Goal: Task Accomplishment & Management: Use online tool/utility

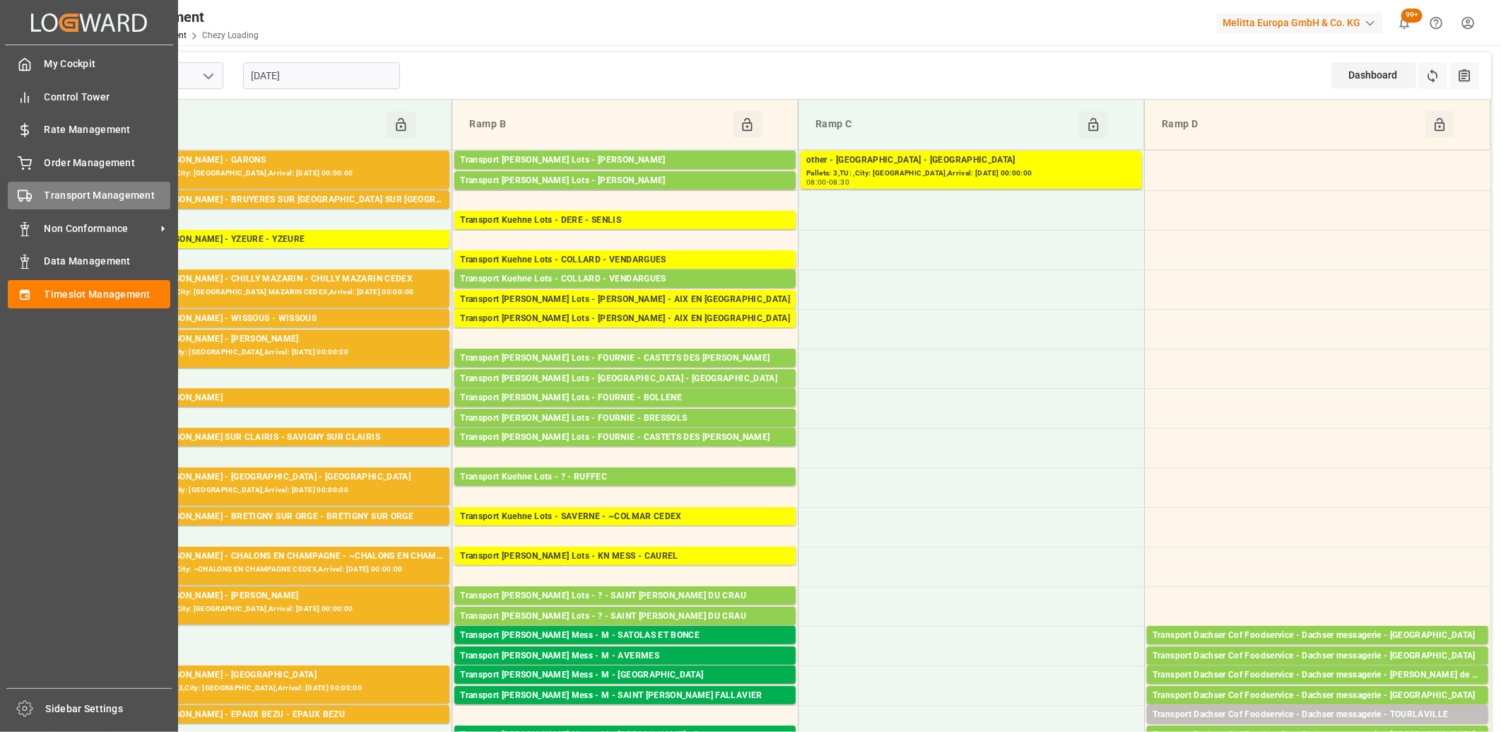
click at [95, 201] on span "Transport Management" at bounding box center [108, 195] width 127 height 15
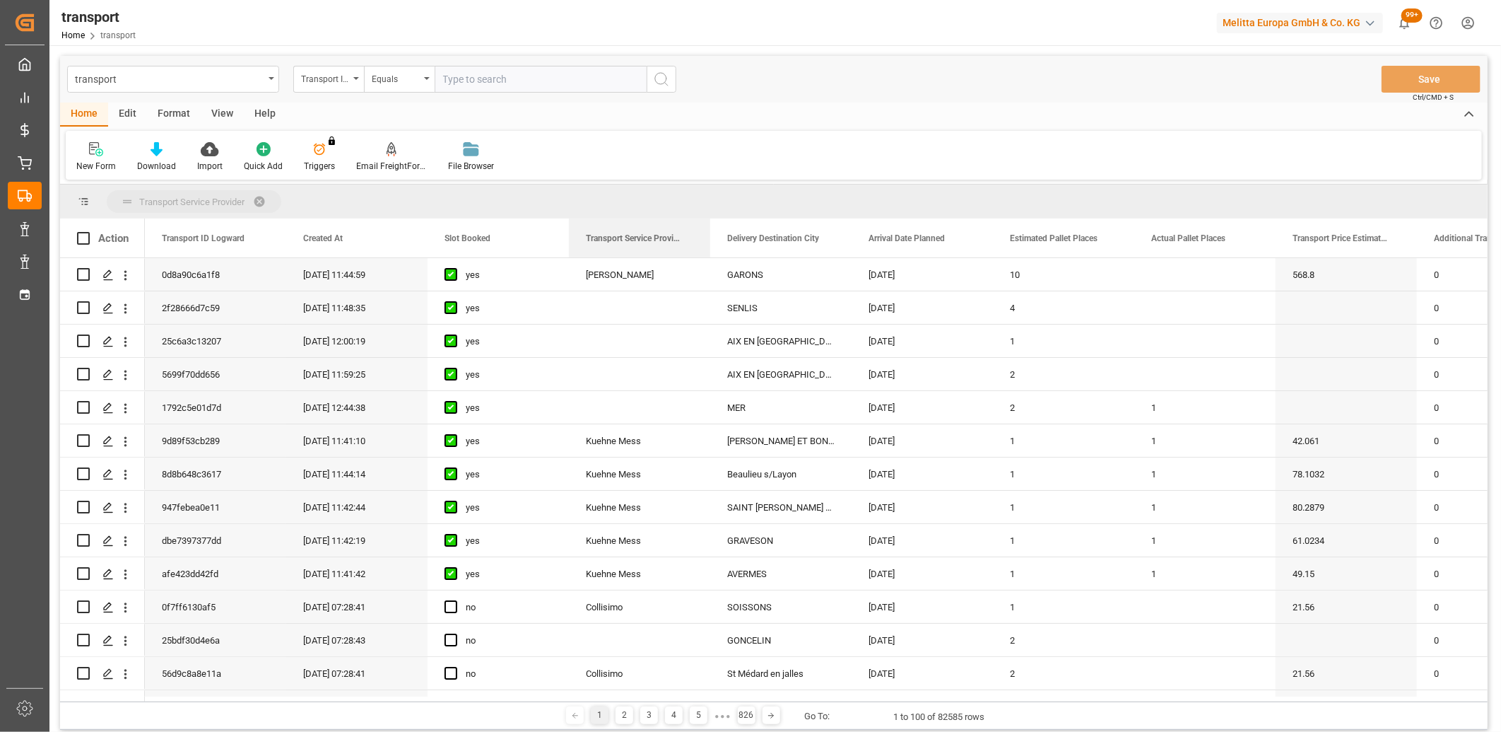
drag, startPoint x: 618, startPoint y: 243, endPoint x: 619, endPoint y: 209, distance: 34.7
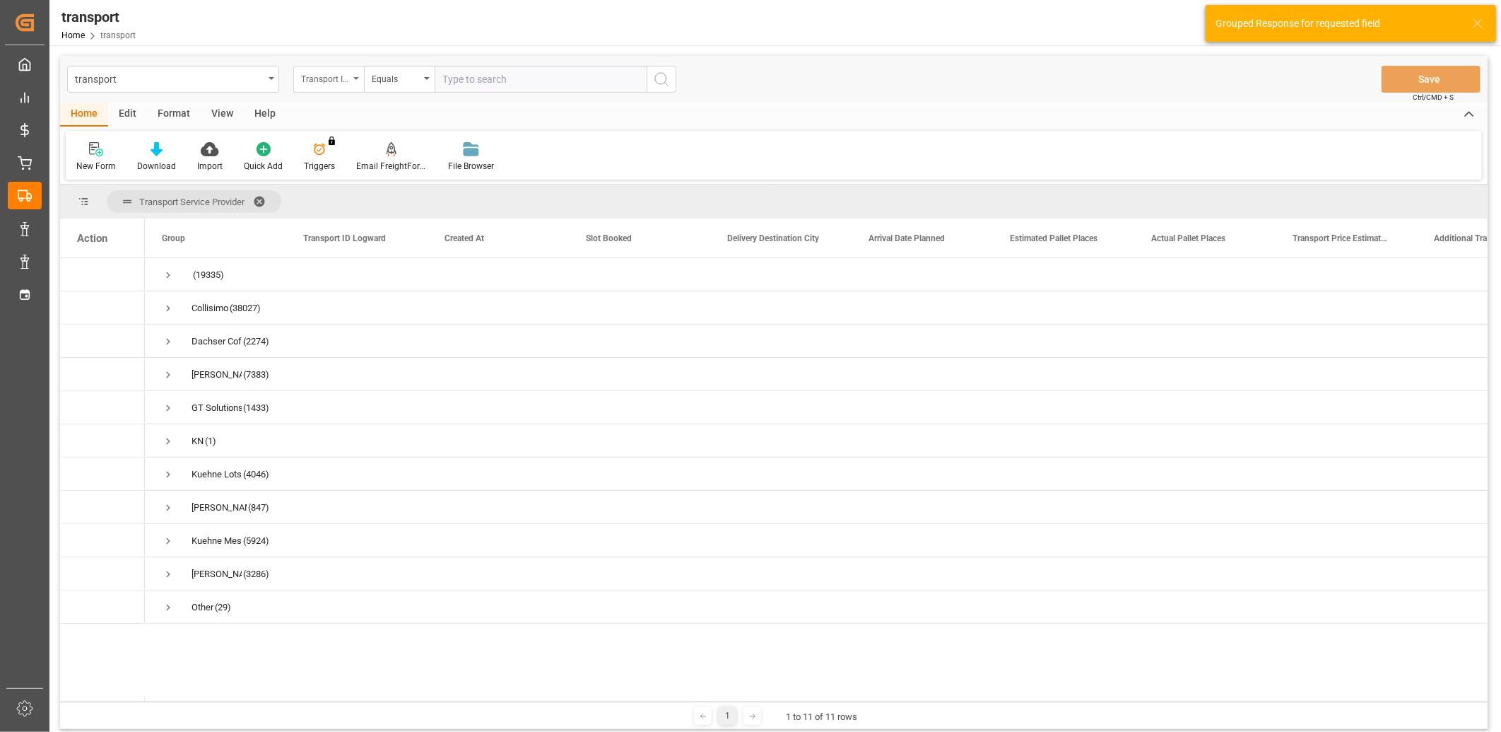
click at [332, 78] on div "Transport ID Logward" at bounding box center [325, 77] width 48 height 16
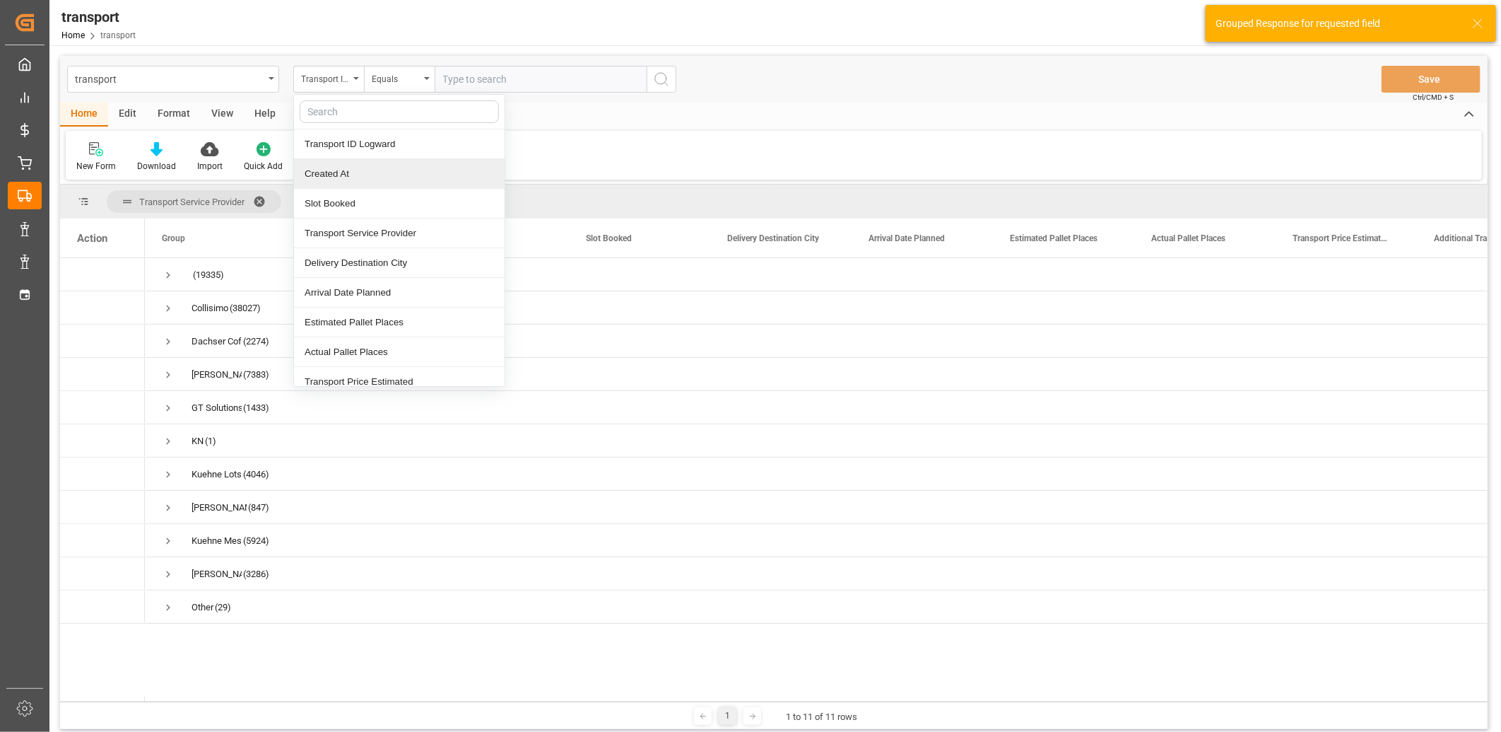
click at [328, 170] on div "Created At" at bounding box center [399, 174] width 211 height 30
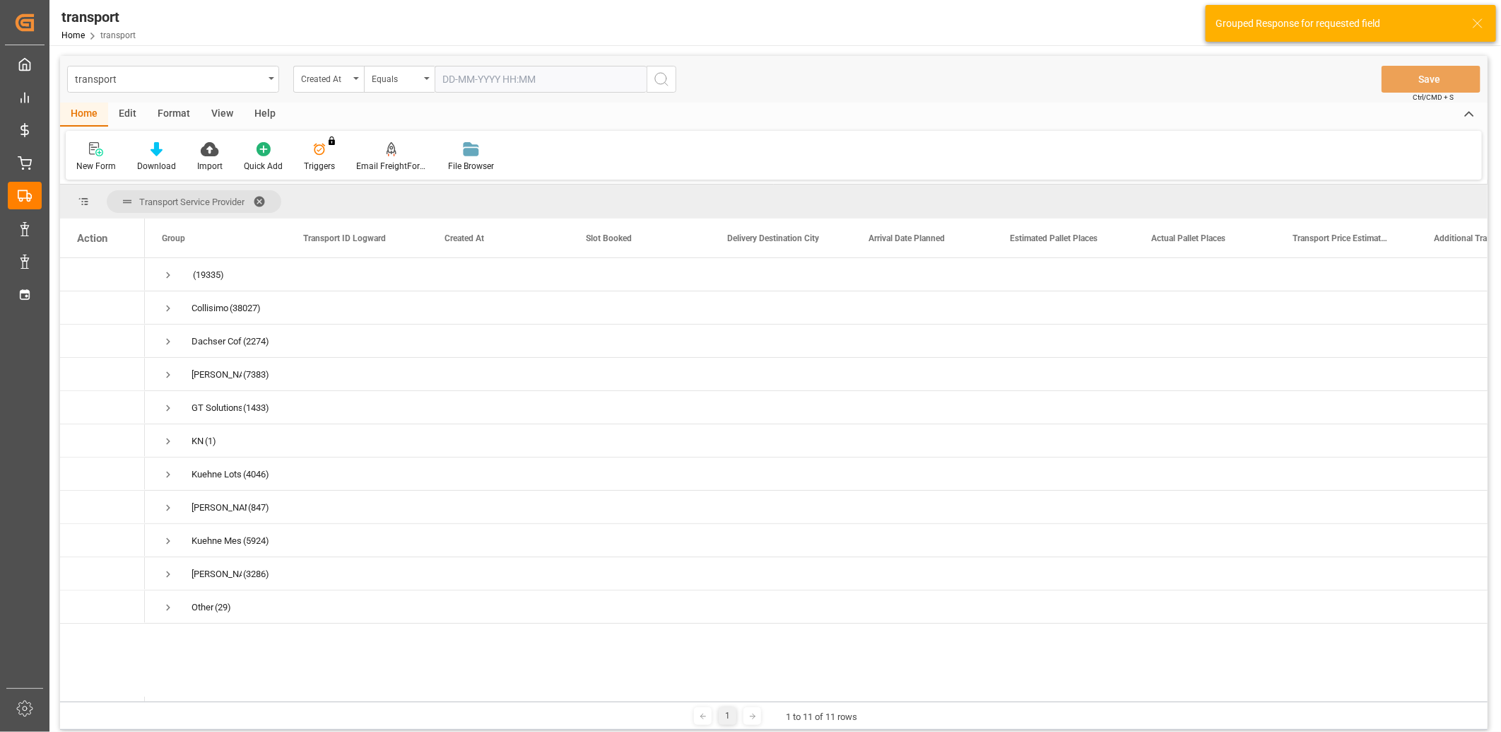
click at [476, 69] on input "text" at bounding box center [541, 79] width 212 height 27
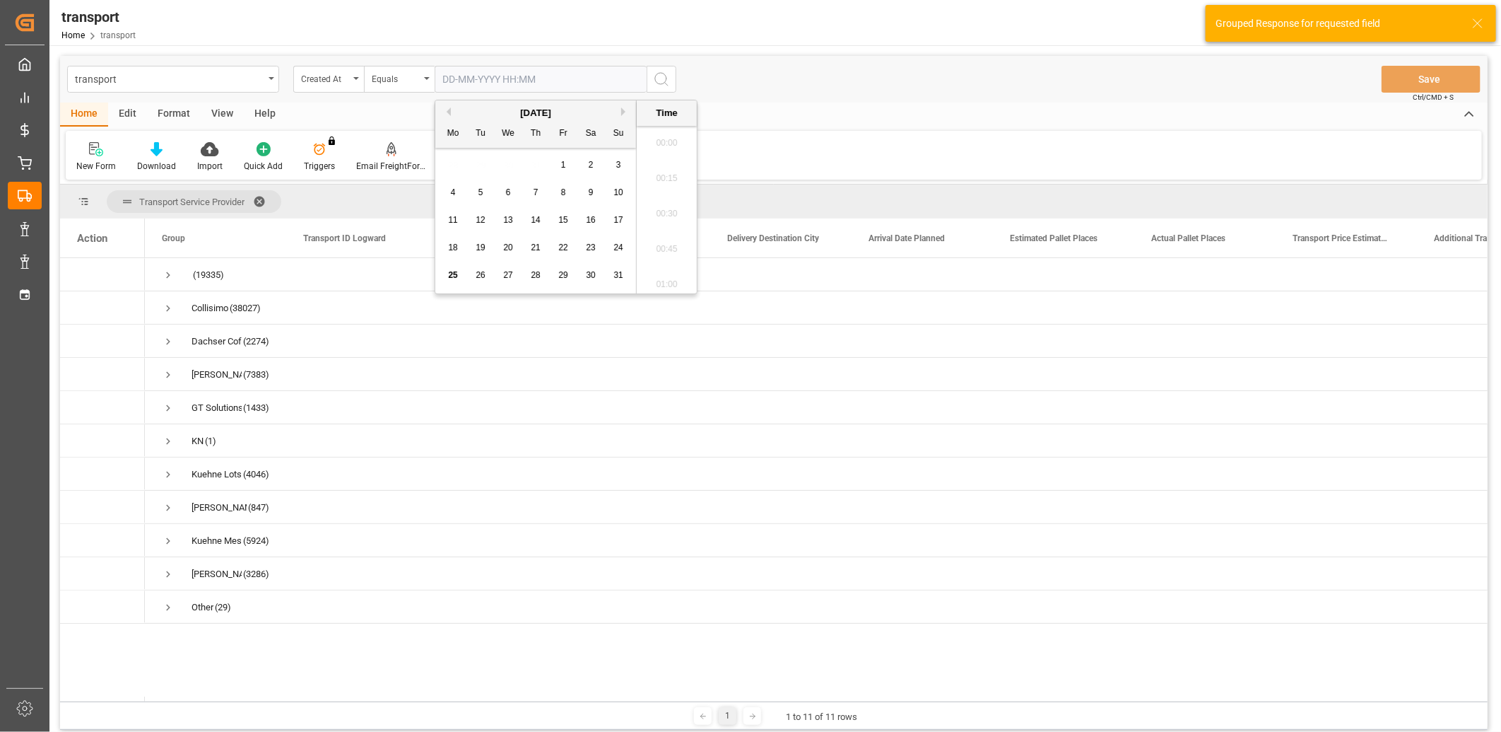
scroll to position [1383, 0]
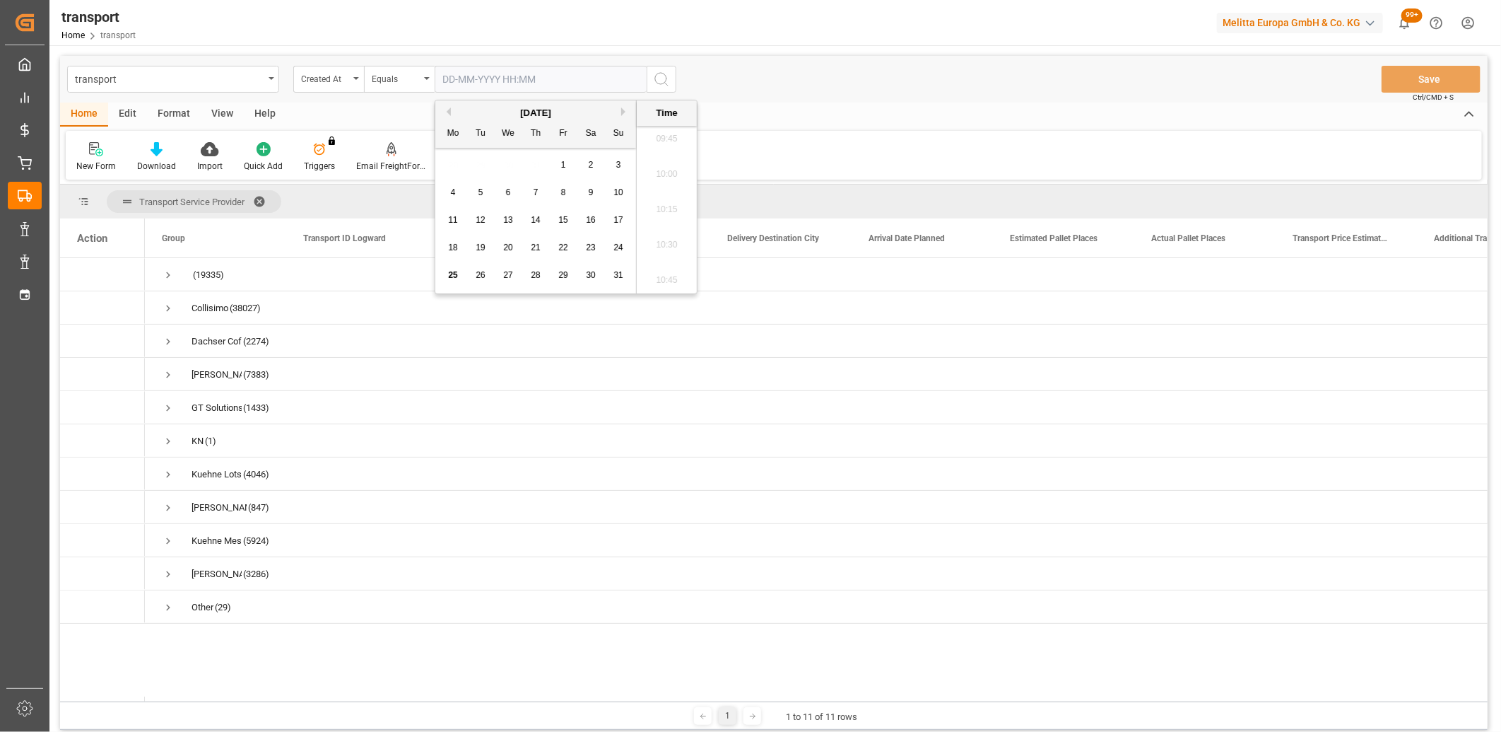
click at [566, 248] on span "22" at bounding box center [562, 247] width 9 height 10
type input "[DATE] 00:00"
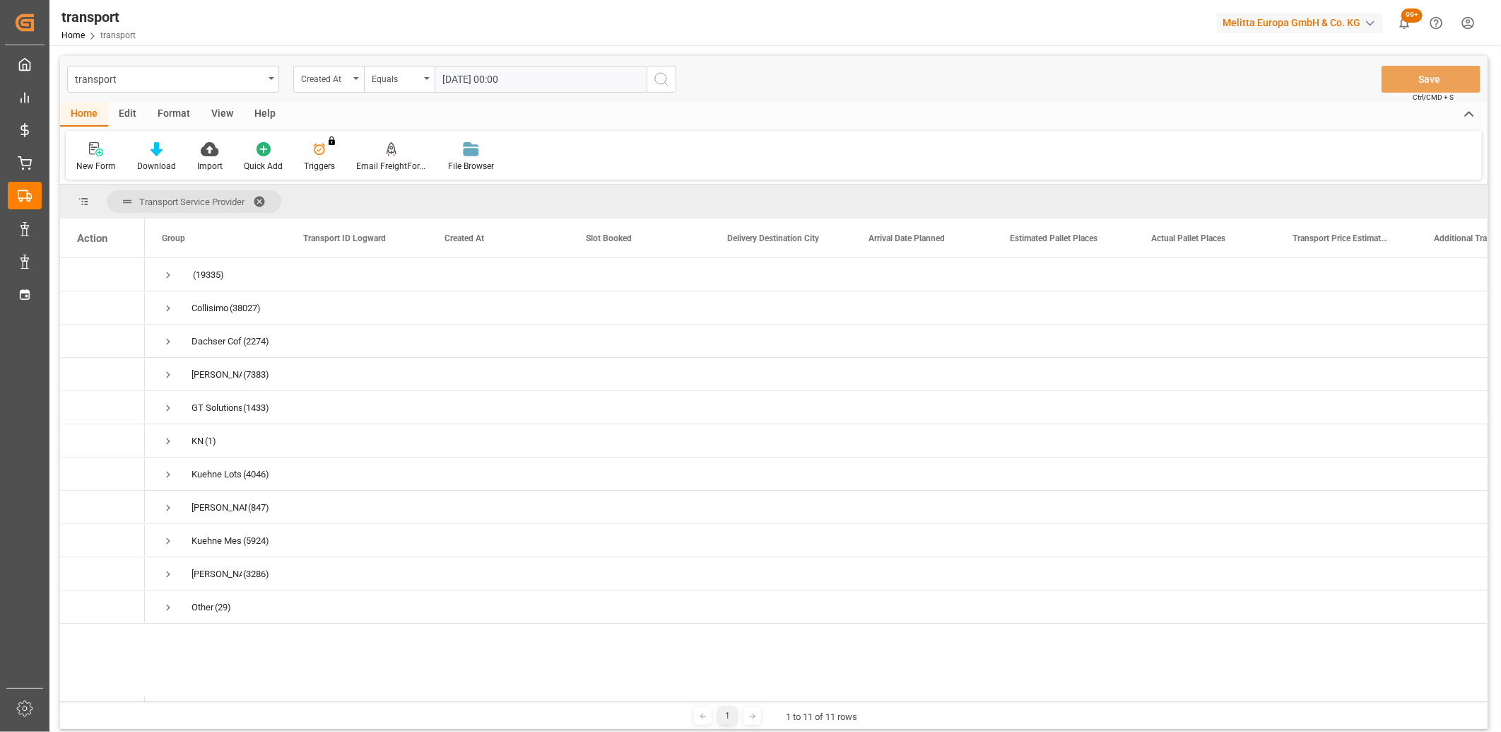
click at [662, 81] on icon "search button" at bounding box center [661, 79] width 17 height 17
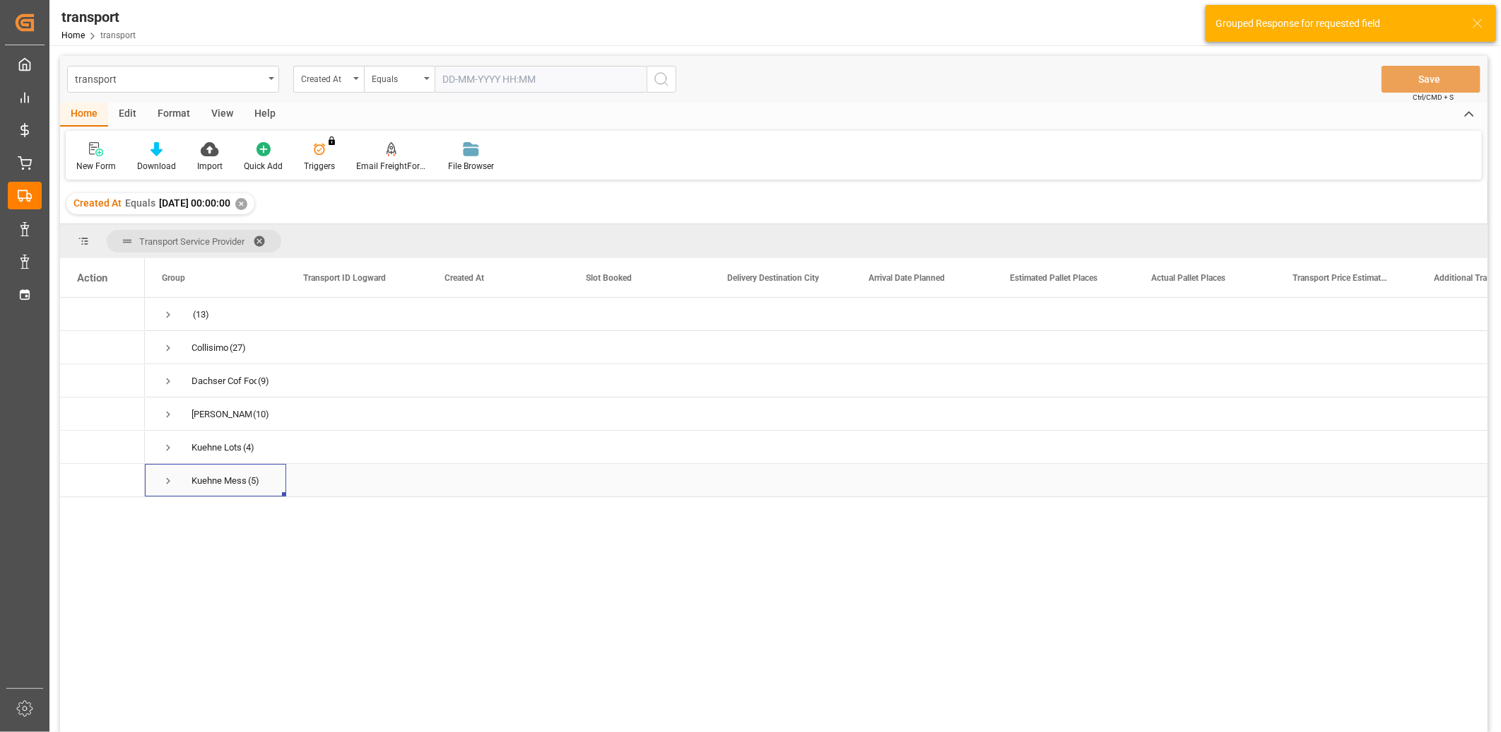
click at [168, 479] on span "Press SPACE to select this row." at bounding box center [168, 480] width 13 height 13
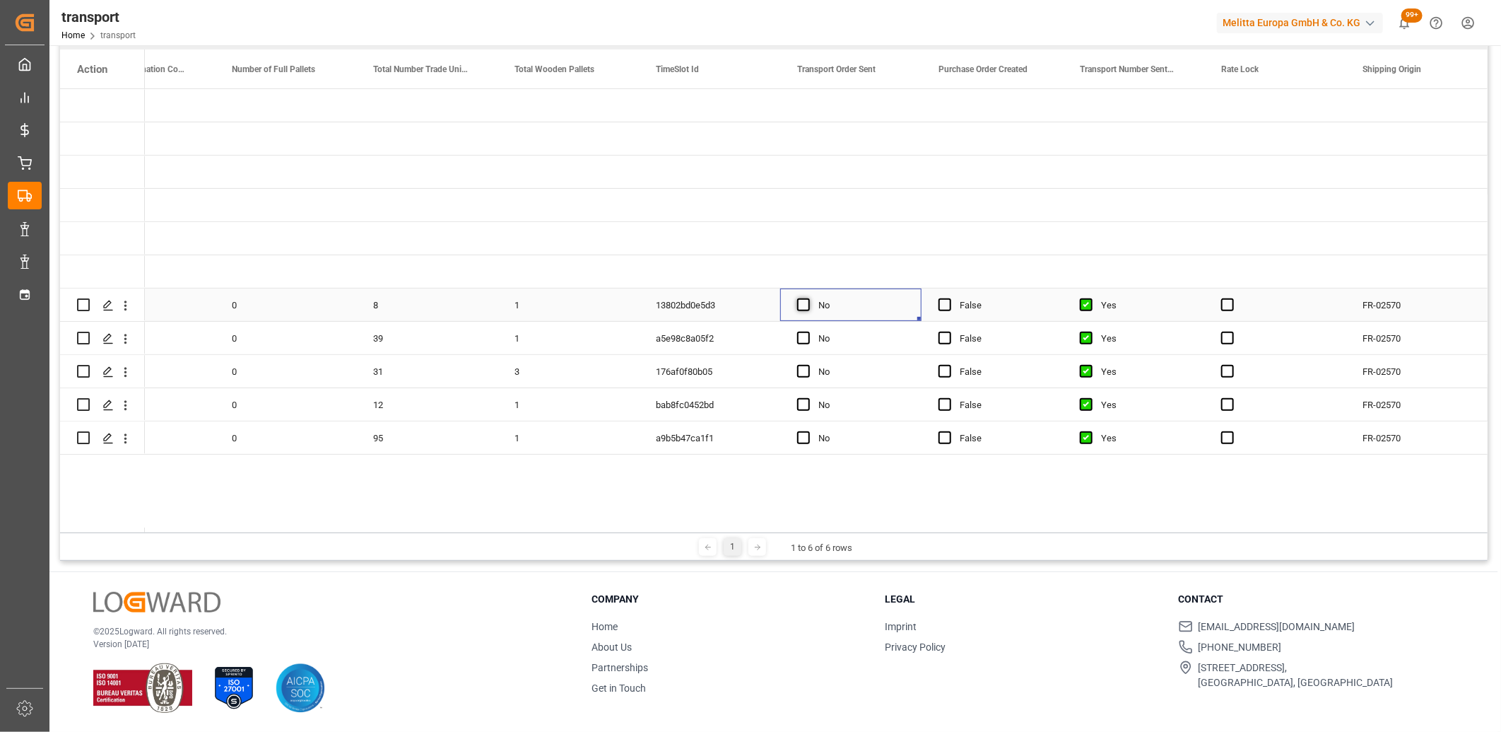
click at [801, 305] on span "Press SPACE to select this row." at bounding box center [803, 304] width 13 height 13
click at [808, 298] on input "Press SPACE to select this row." at bounding box center [808, 298] width 0 height 0
click at [799, 341] on span "Press SPACE to select this row." at bounding box center [803, 338] width 13 height 13
click at [808, 332] on input "Press SPACE to select this row." at bounding box center [808, 332] width 0 height 0
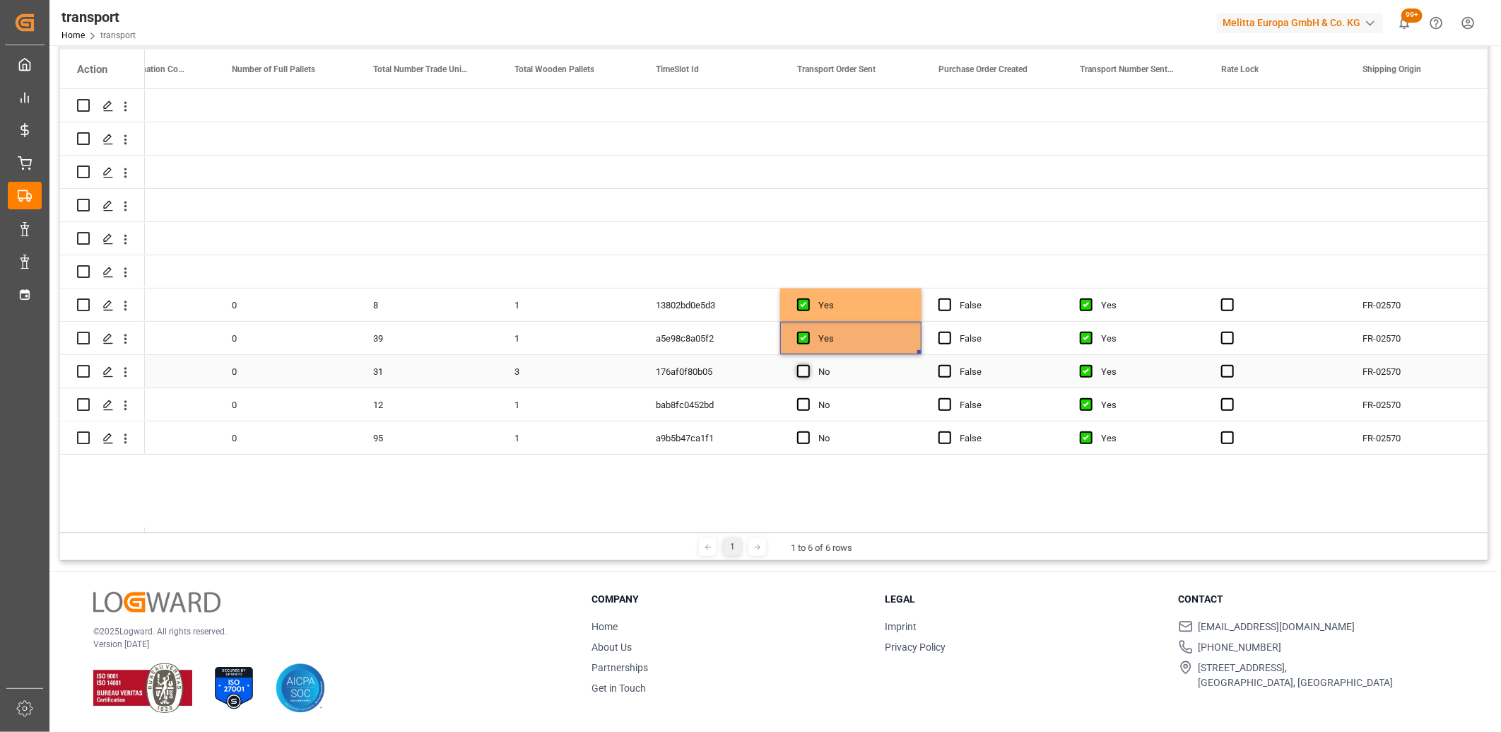
click at [799, 368] on span "Press SPACE to select this row." at bounding box center [803, 371] width 13 height 13
click at [808, 365] on input "Press SPACE to select this row." at bounding box center [808, 365] width 0 height 0
click at [799, 406] on span "Press SPACE to select this row." at bounding box center [803, 404] width 13 height 13
click at [808, 398] on input "Press SPACE to select this row." at bounding box center [808, 398] width 0 height 0
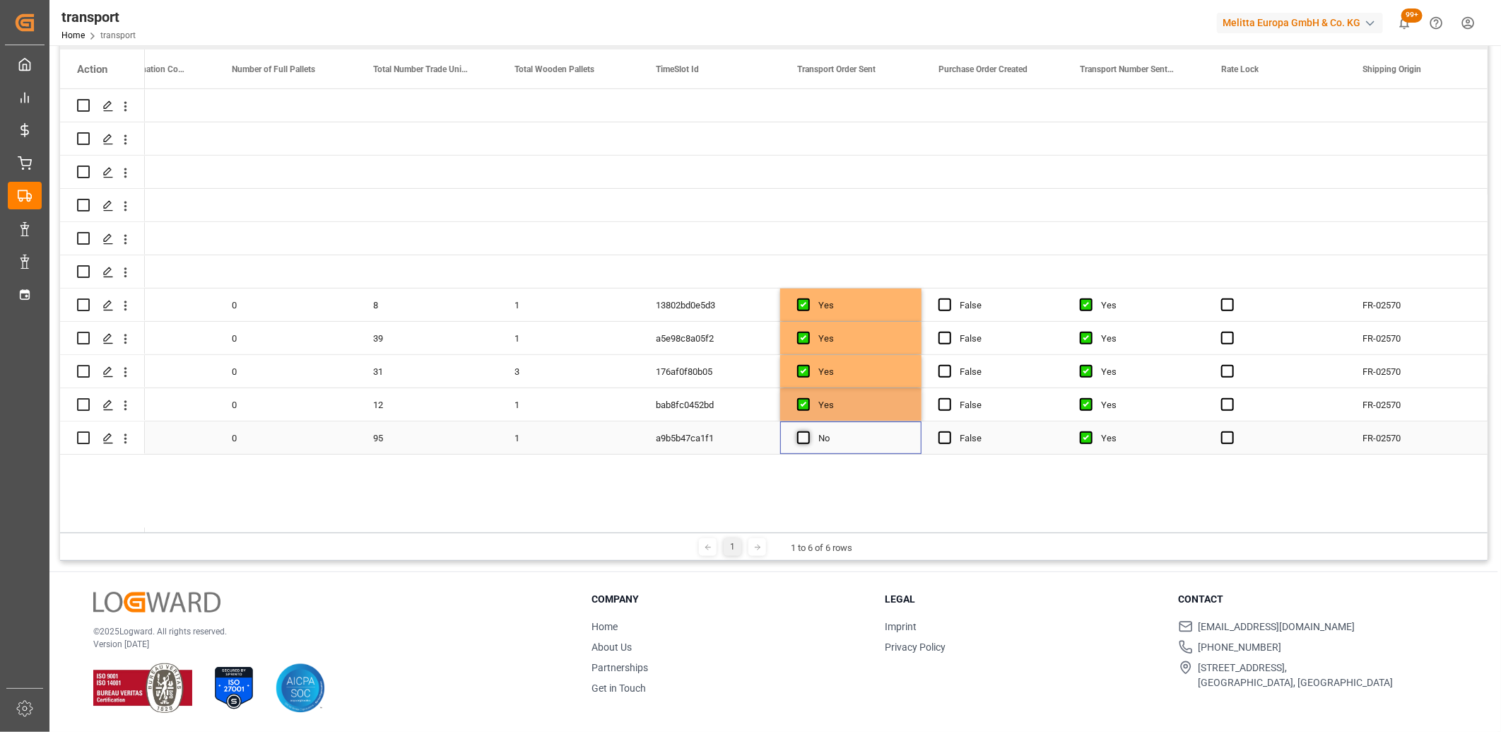
click at [801, 433] on span "Press SPACE to select this row." at bounding box center [803, 437] width 13 height 13
click at [808, 431] on input "Press SPACE to select this row." at bounding box center [808, 431] width 0 height 0
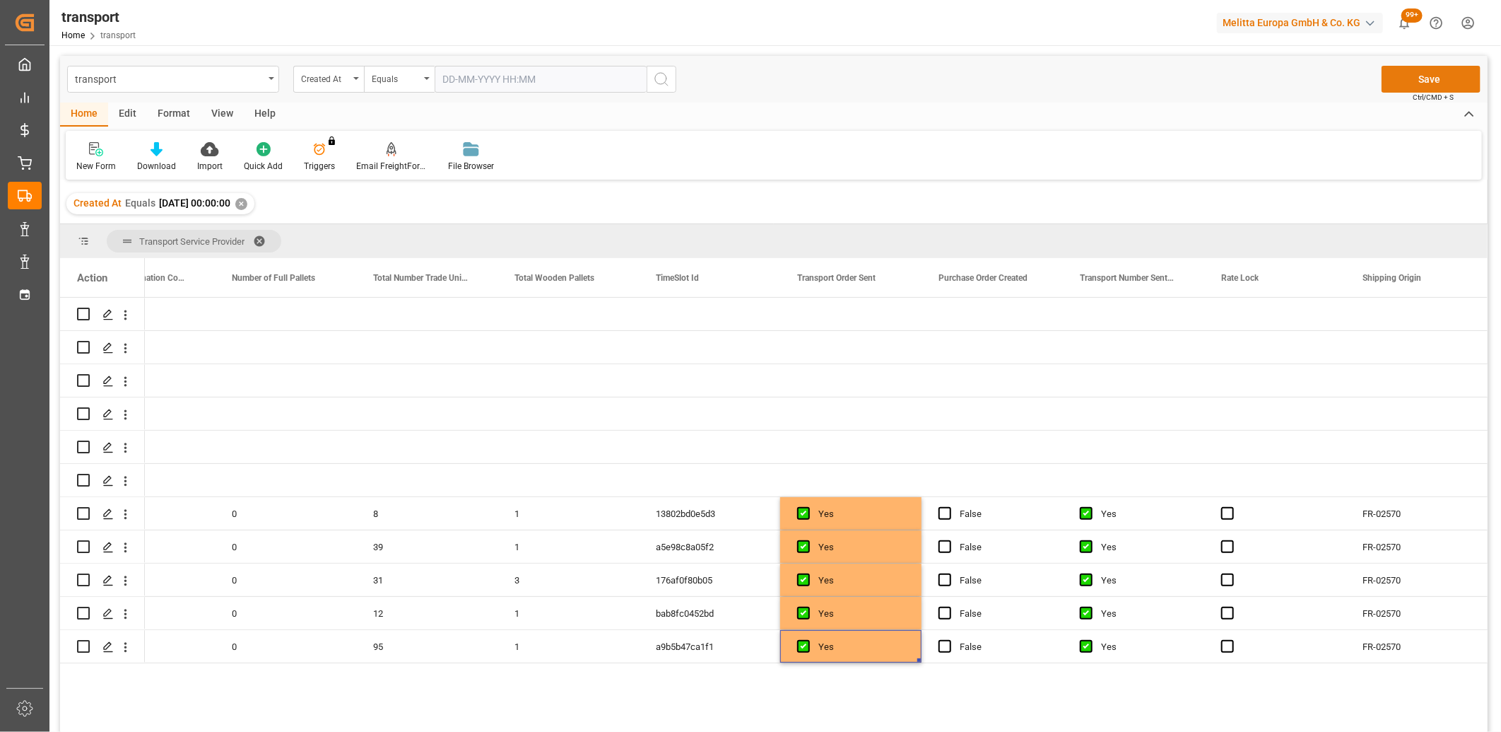
click at [1419, 88] on button "Save" at bounding box center [1431, 79] width 99 height 27
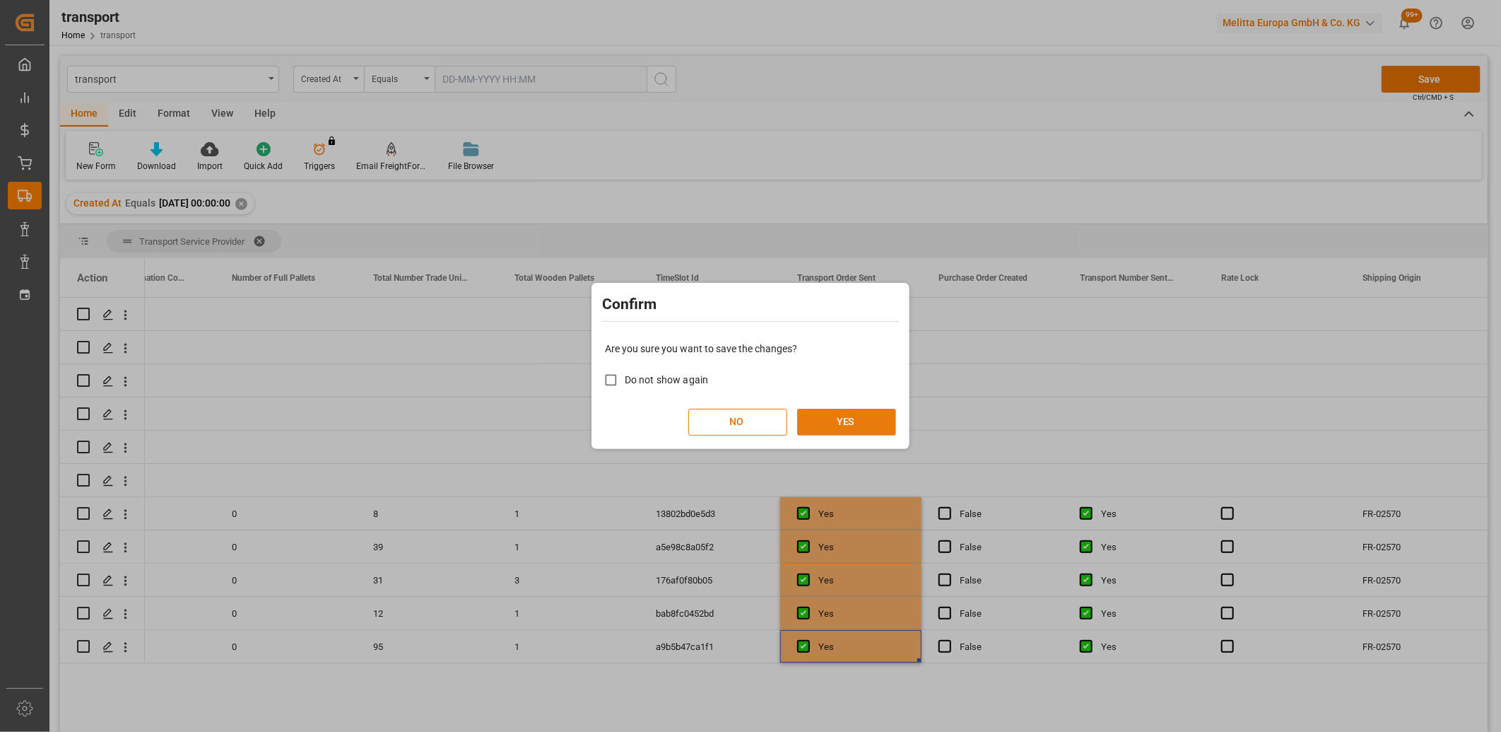
click at [865, 411] on button "YES" at bounding box center [846, 422] width 99 height 27
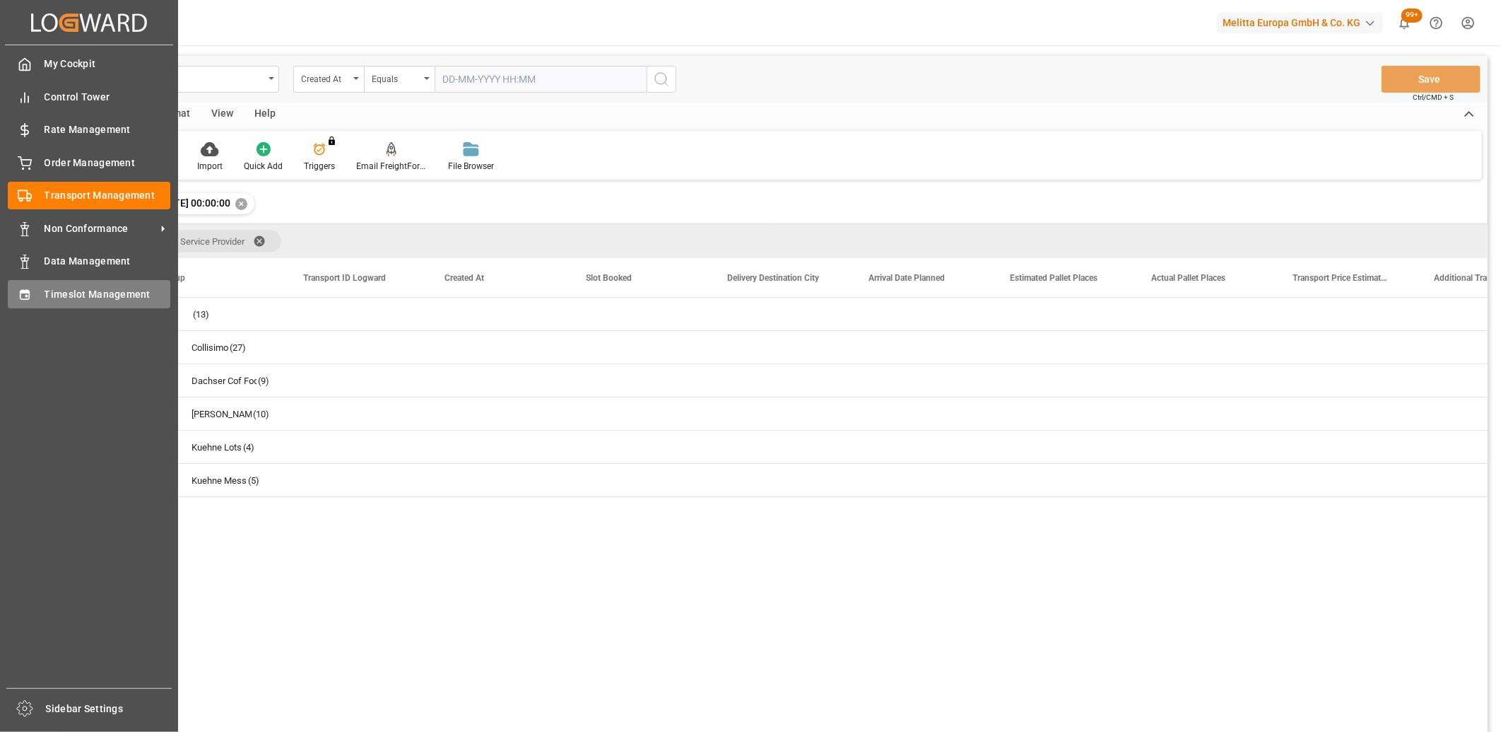
click at [11, 292] on div at bounding box center [20, 293] width 24 height 15
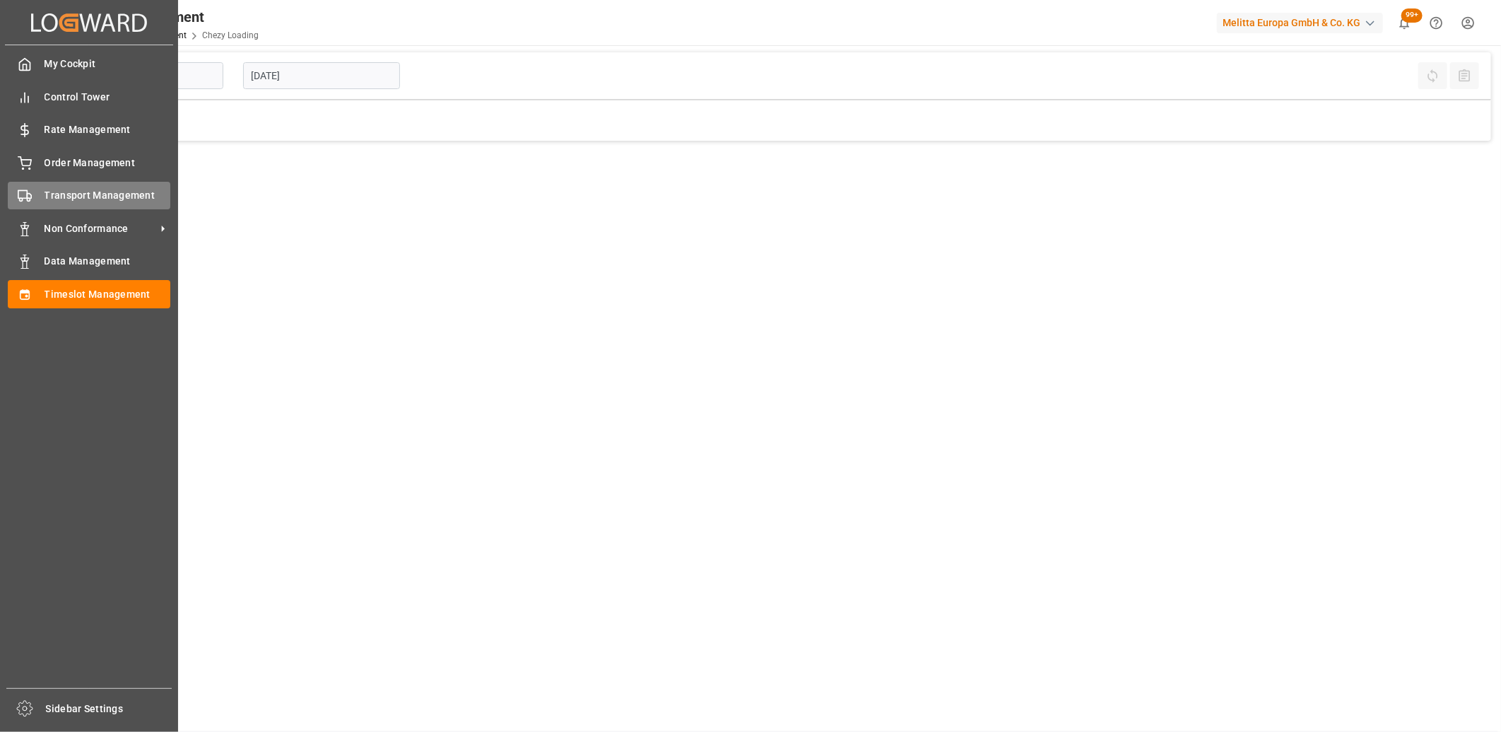
type input "Chezy Loading"
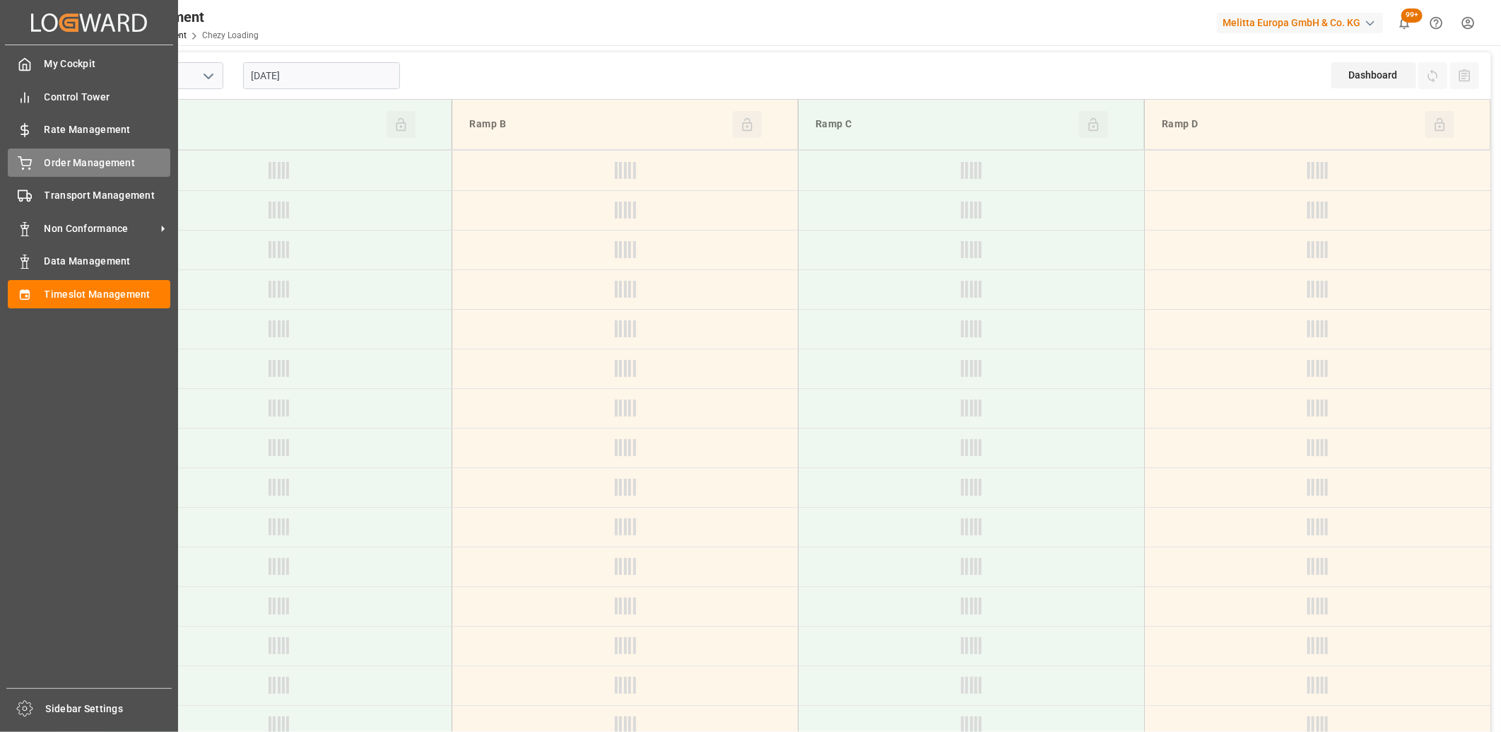
click at [21, 167] on icon at bounding box center [25, 163] width 14 height 14
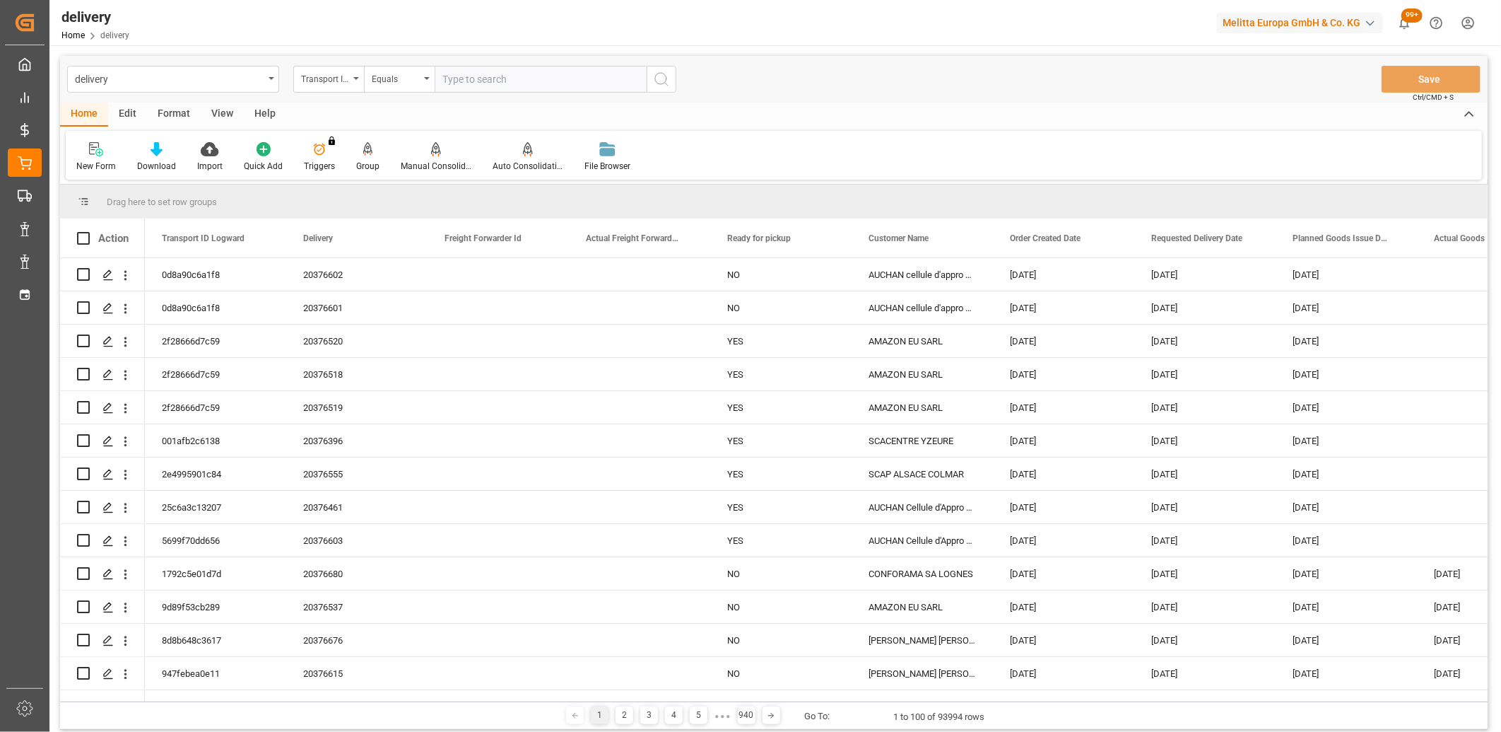
click at [334, 81] on div "Transport ID Logward" at bounding box center [325, 77] width 48 height 16
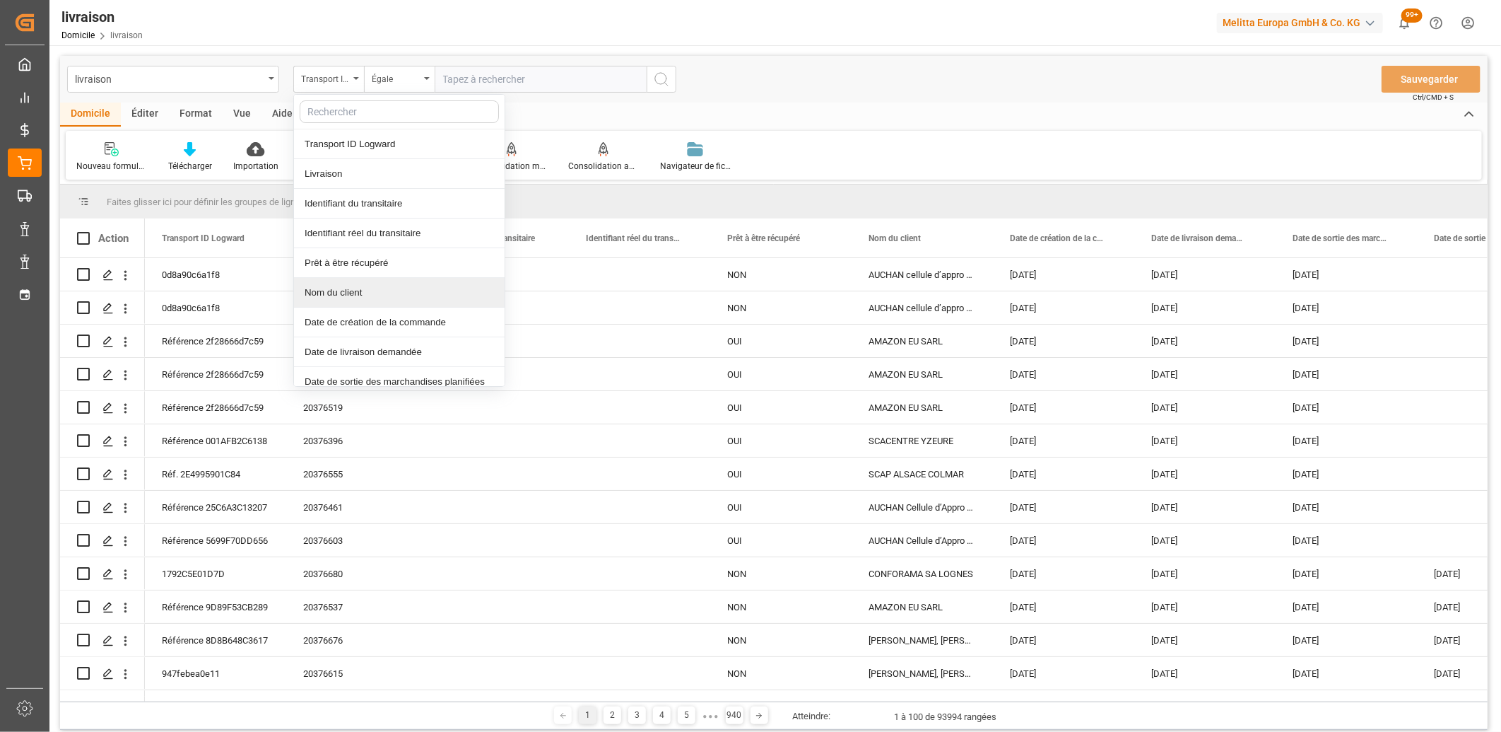
click at [351, 295] on div "Nom du client" at bounding box center [399, 293] width 211 height 30
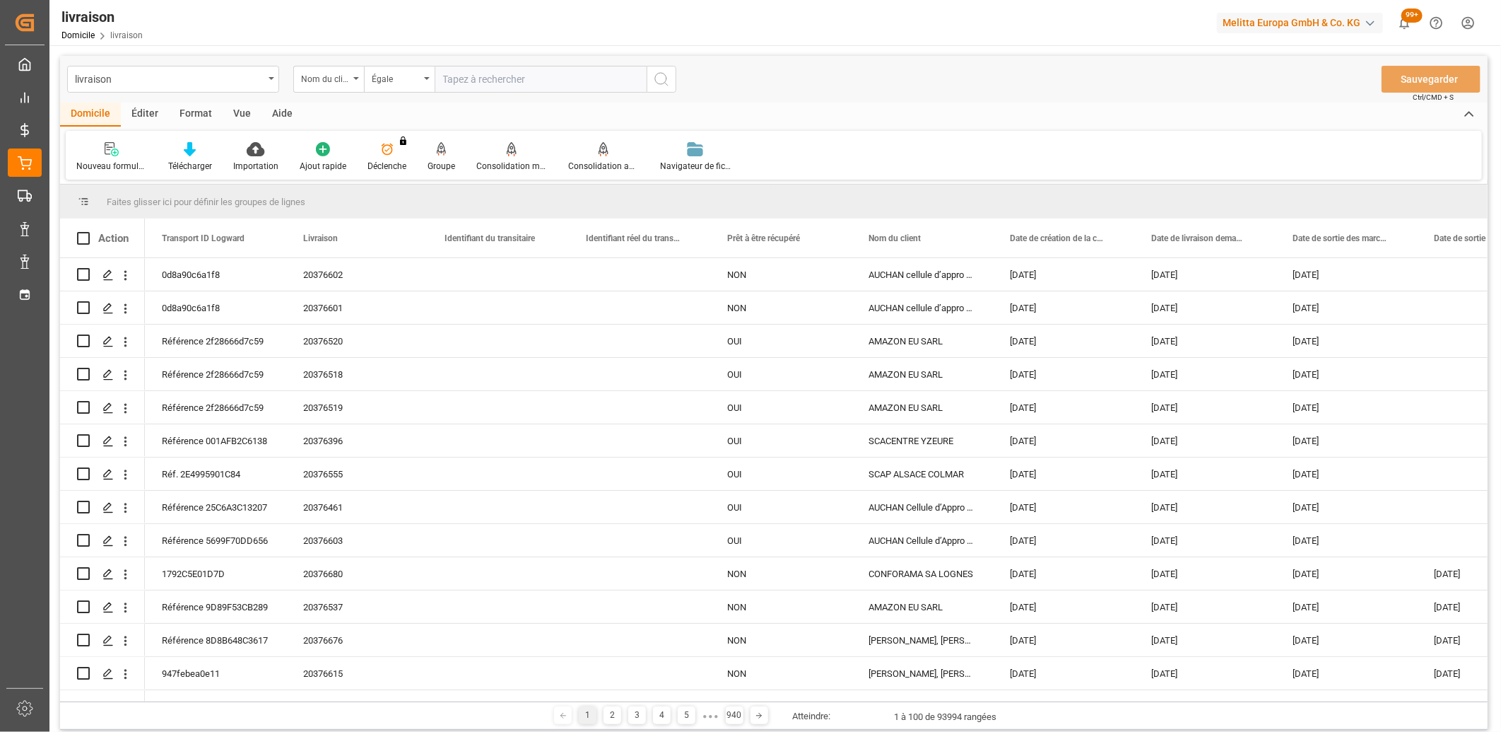
click at [496, 75] on input "text" at bounding box center [541, 79] width 212 height 27
type input "groupo prisma productes"
click at [428, 81] on div "Égale" at bounding box center [399, 79] width 71 height 27
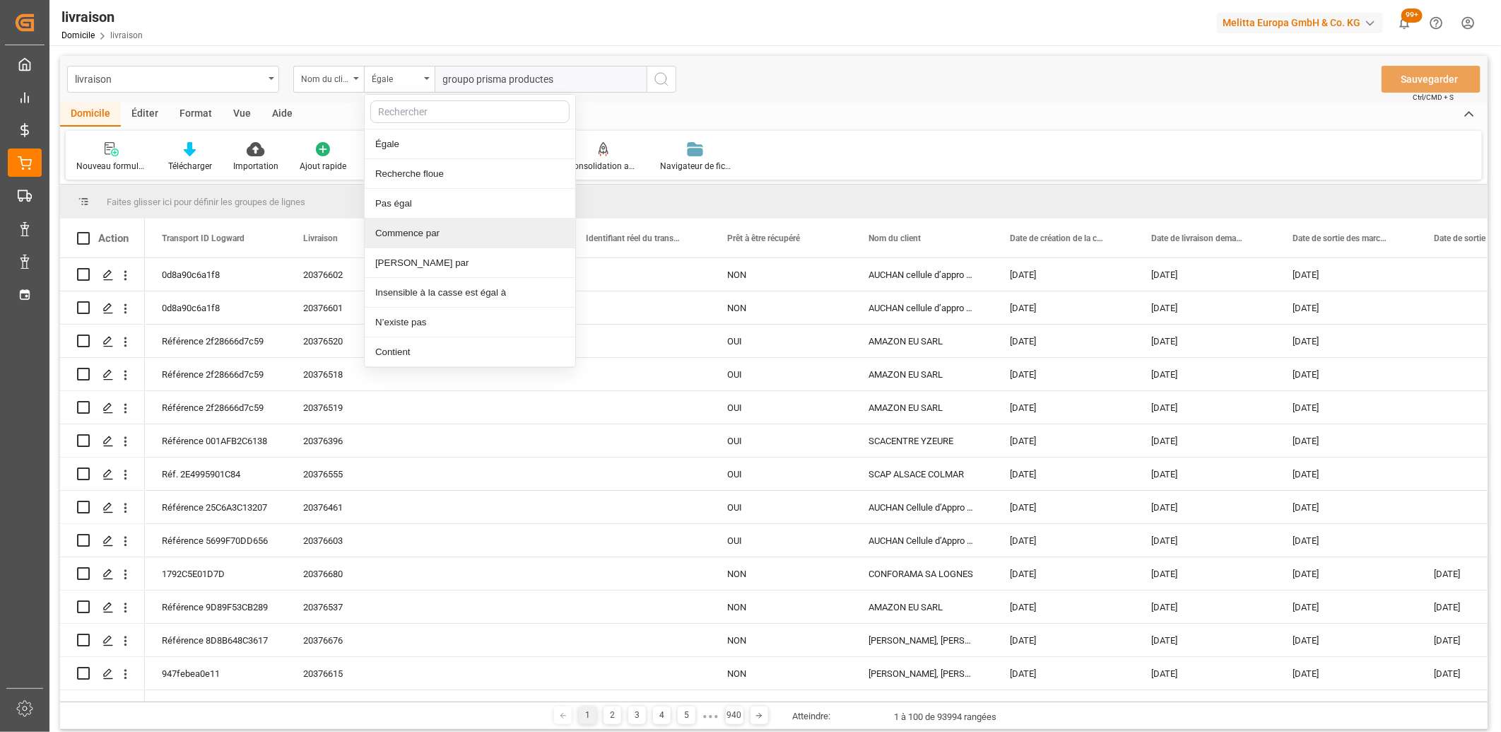
click at [422, 240] on div "Commence par" at bounding box center [470, 233] width 211 height 30
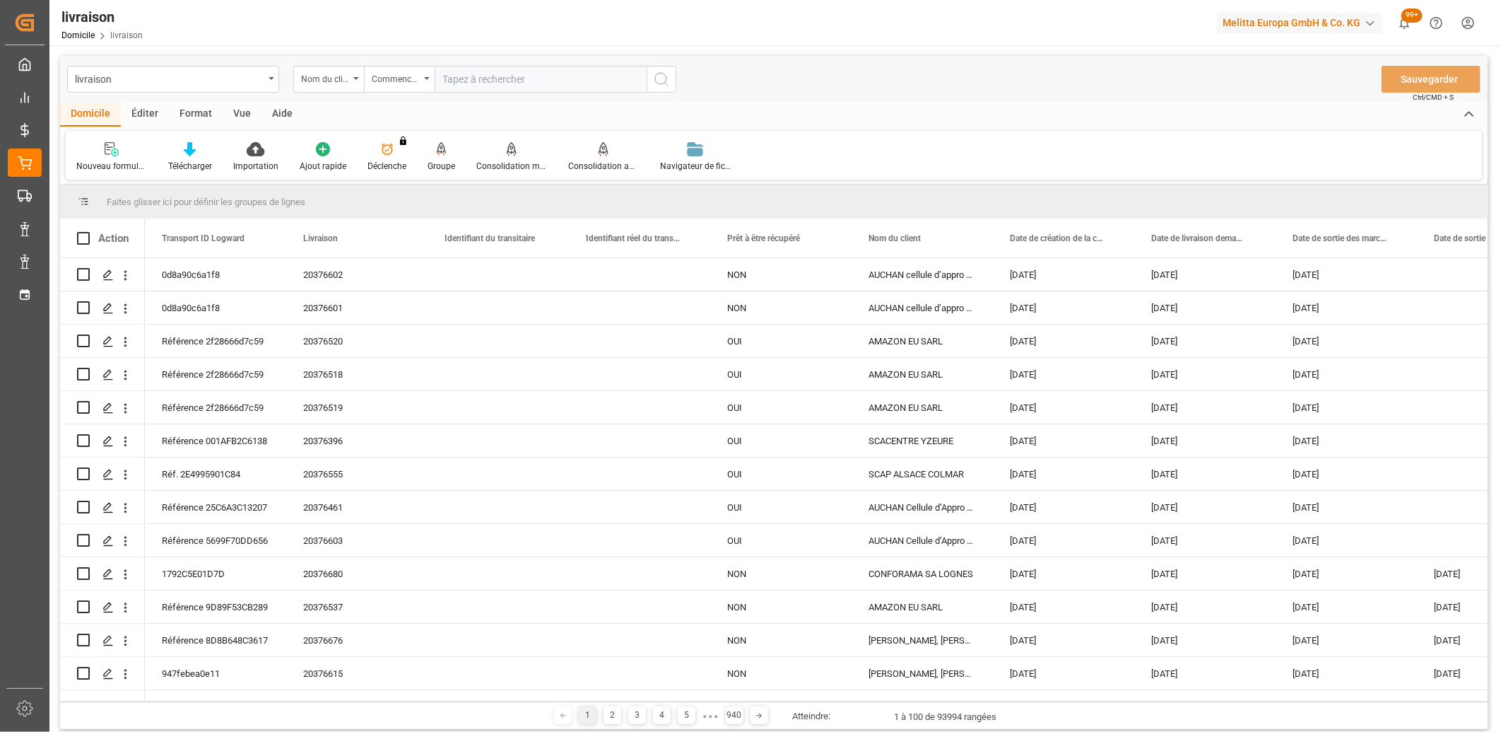
click at [465, 83] on input "text" at bounding box center [541, 79] width 212 height 27
type input "gropuo prisma"
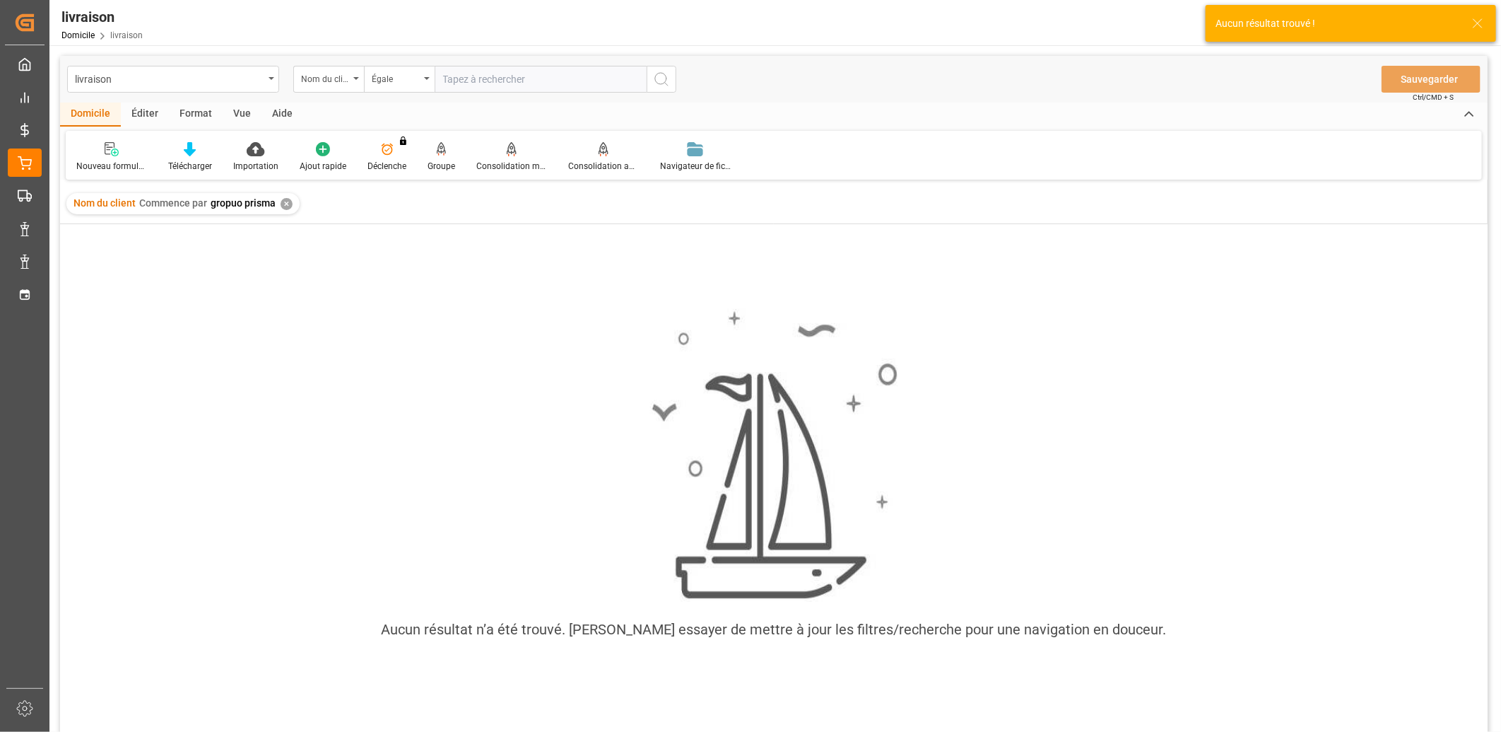
click at [286, 205] on div "✕" at bounding box center [287, 204] width 12 height 12
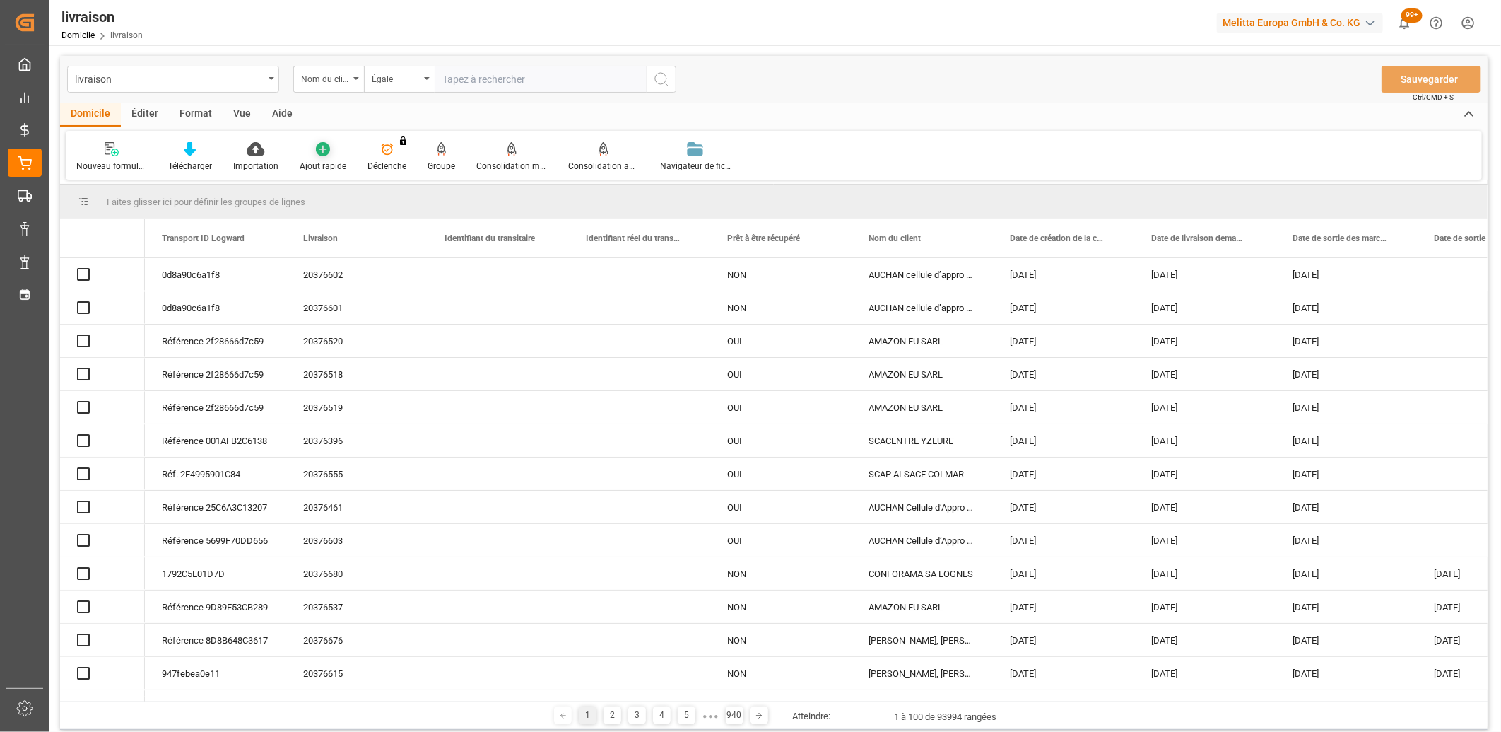
click at [336, 80] on div "Nom du client" at bounding box center [325, 77] width 48 height 16
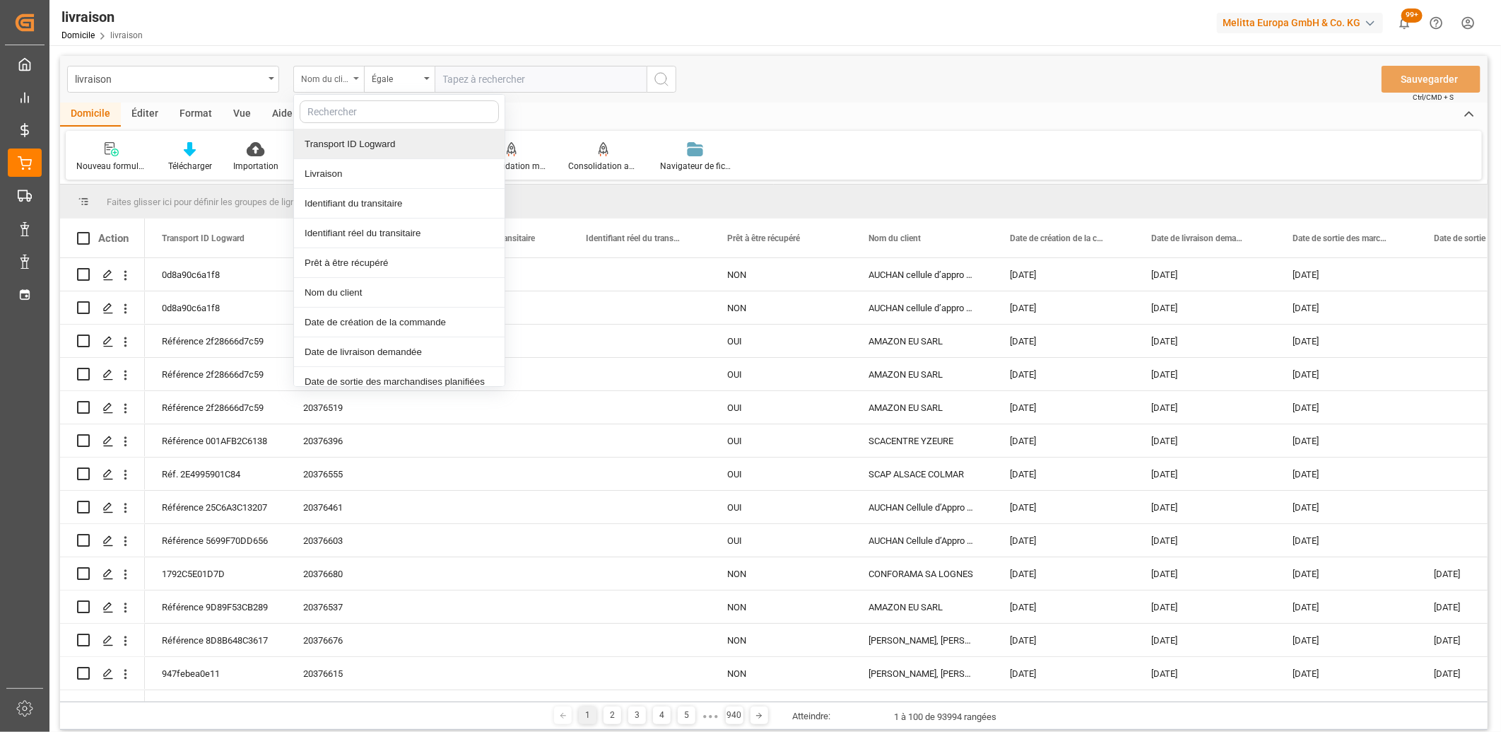
click at [346, 78] on div "Nom du client" at bounding box center [325, 77] width 48 height 16
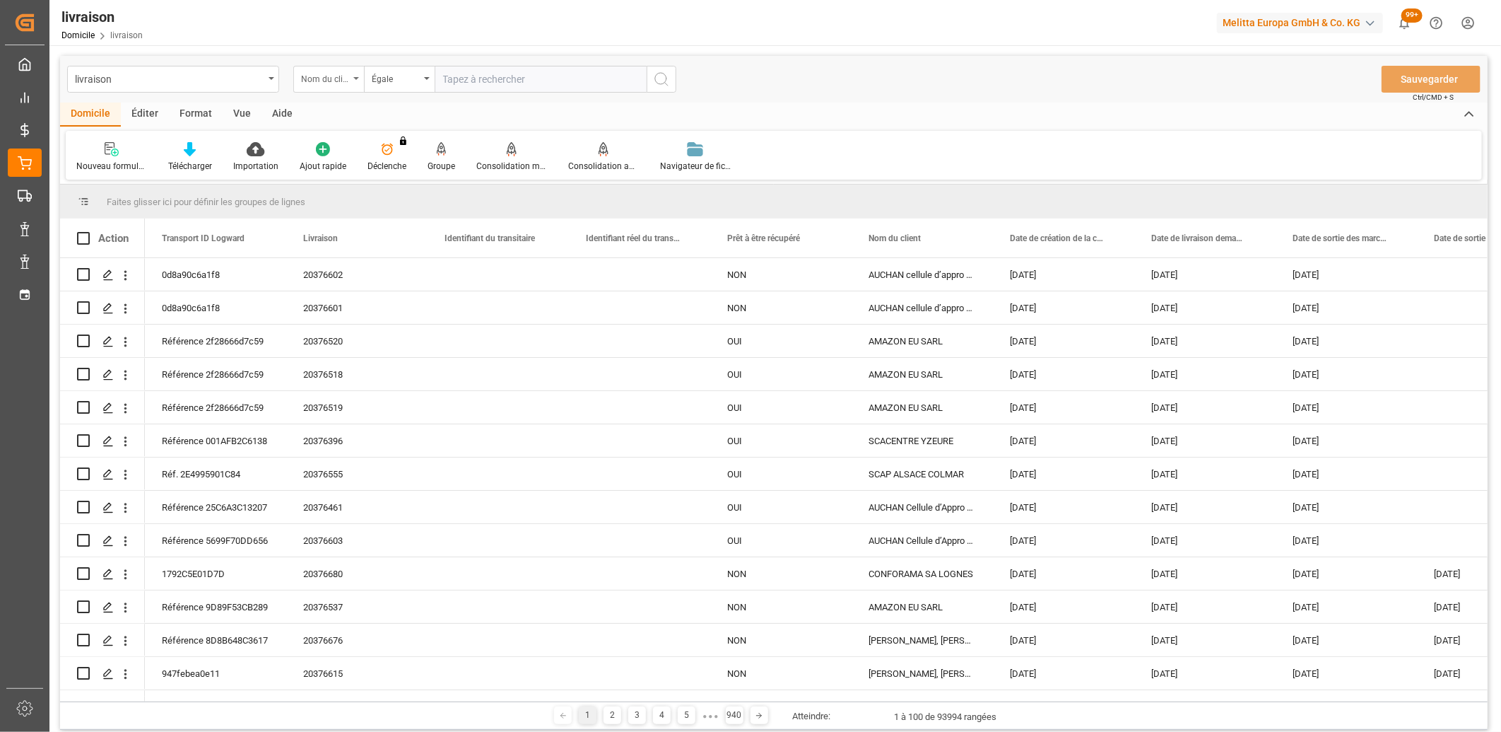
click at [337, 75] on div "Nom du client" at bounding box center [325, 77] width 48 height 16
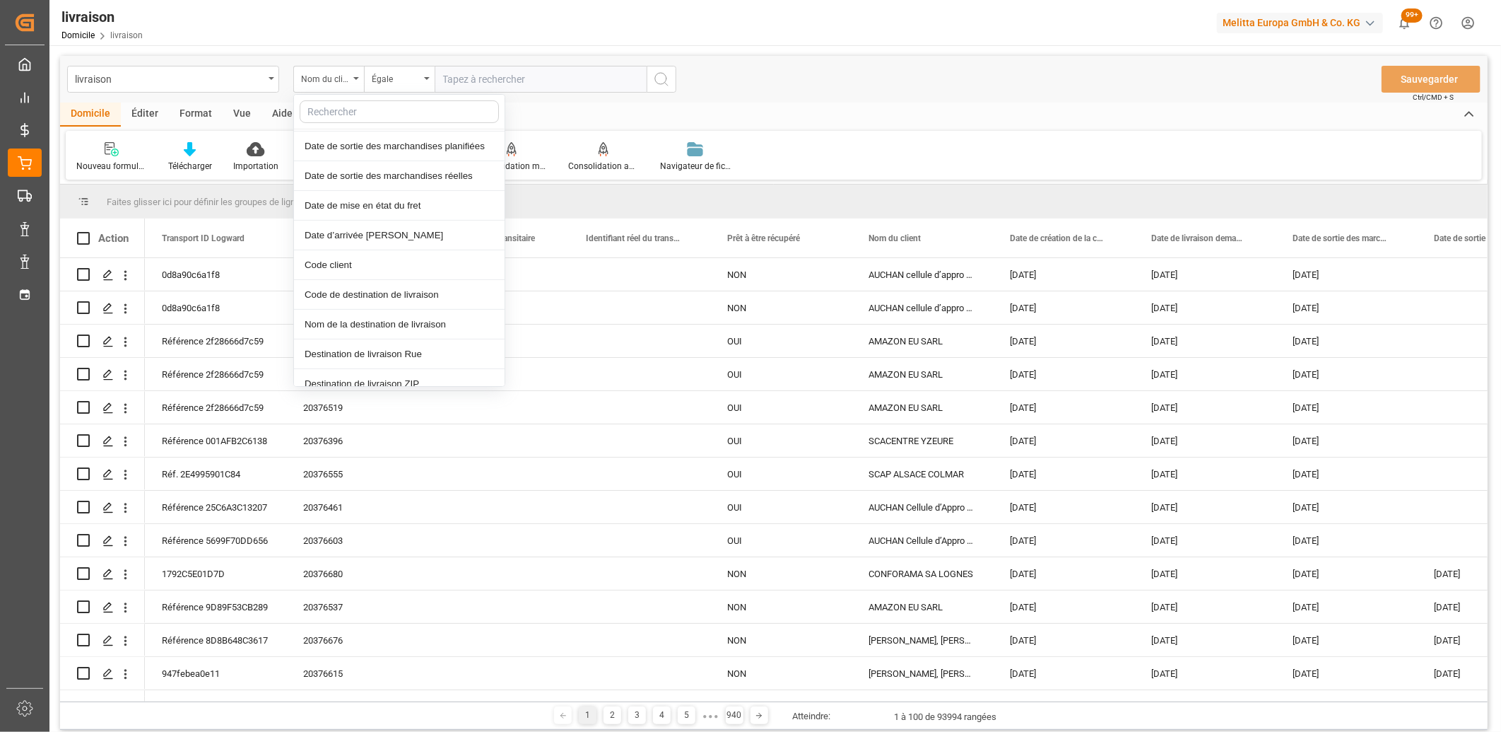
scroll to position [314, 0]
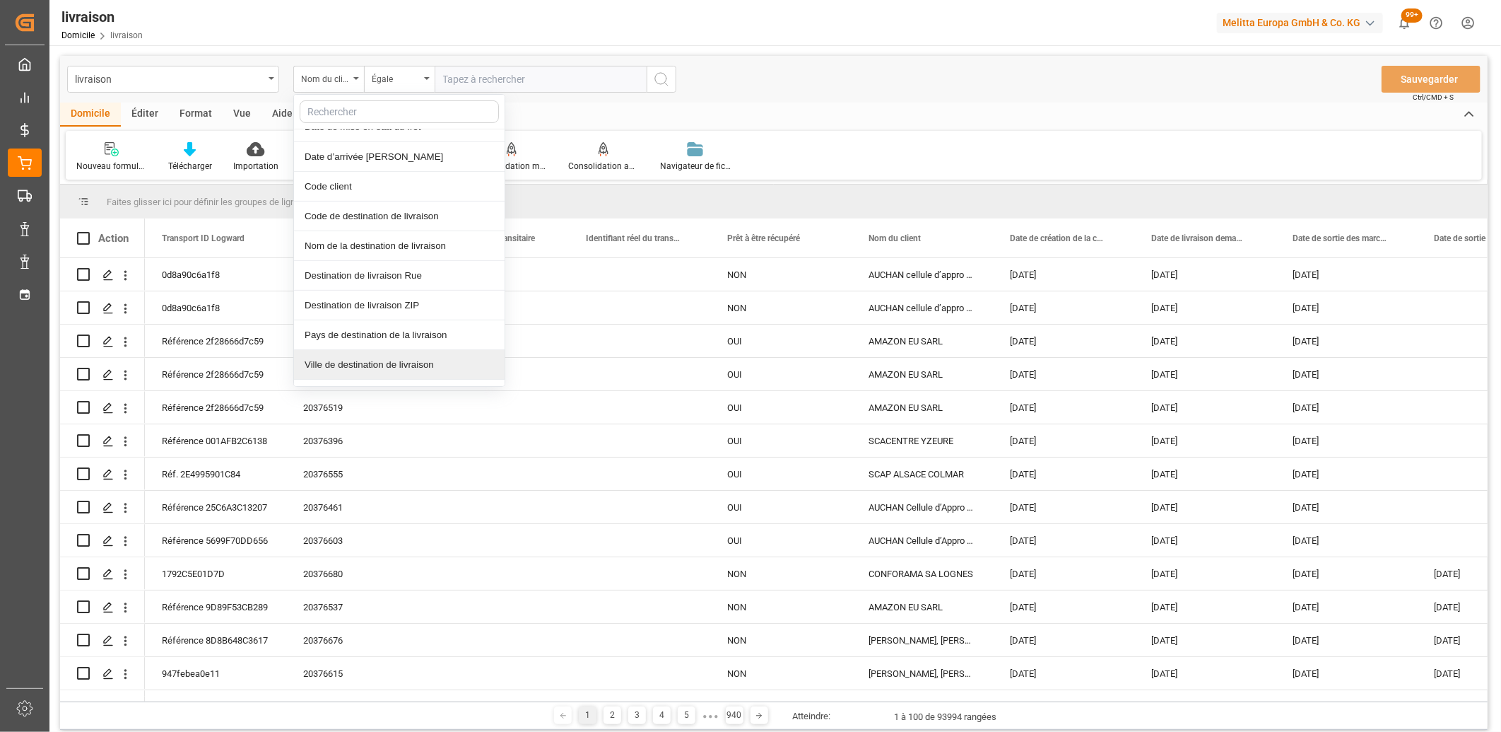
click at [358, 365] on div "Ville de destination de livraison" at bounding box center [399, 365] width 211 height 30
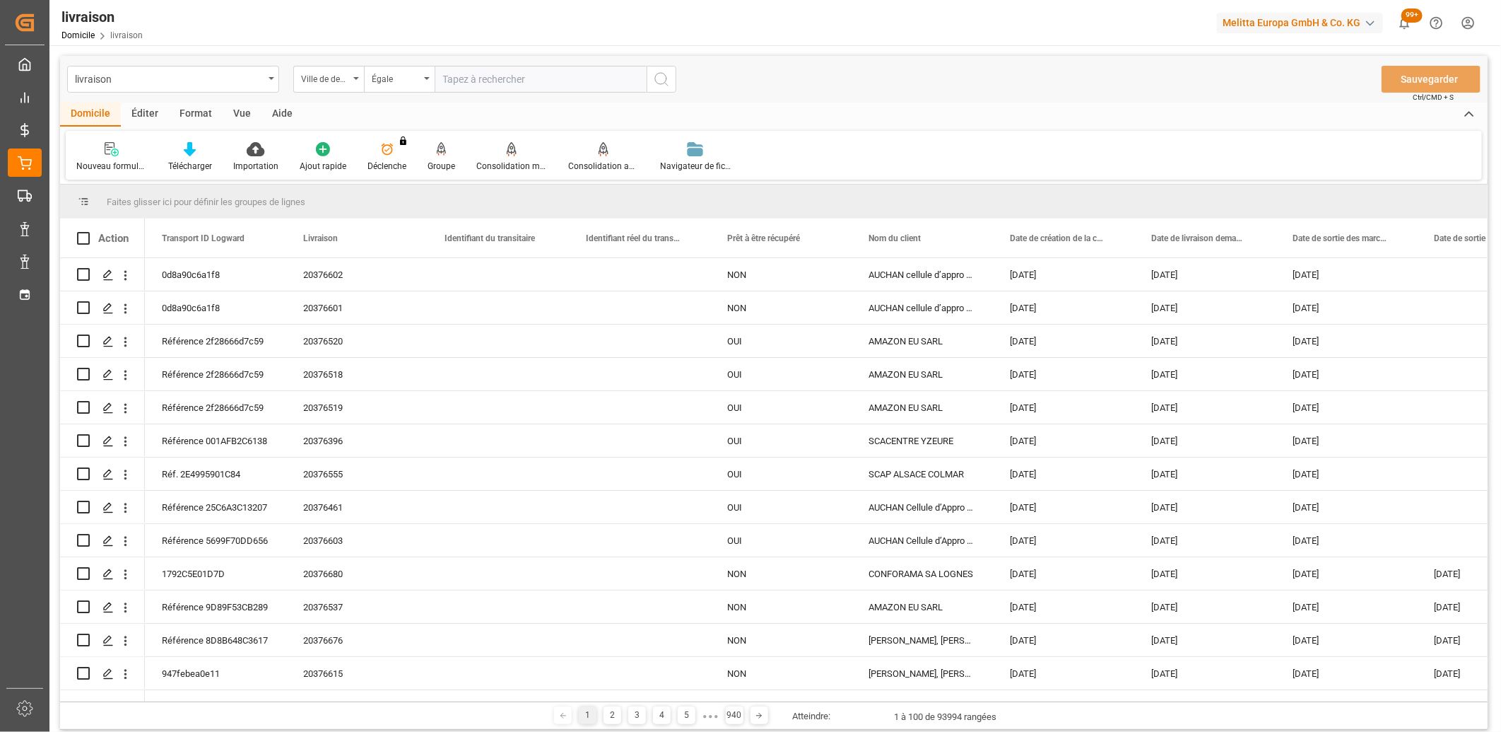
click at [503, 81] on input "text" at bounding box center [541, 79] width 212 height 27
type input "SANT ESTEVE SESROVIRES"
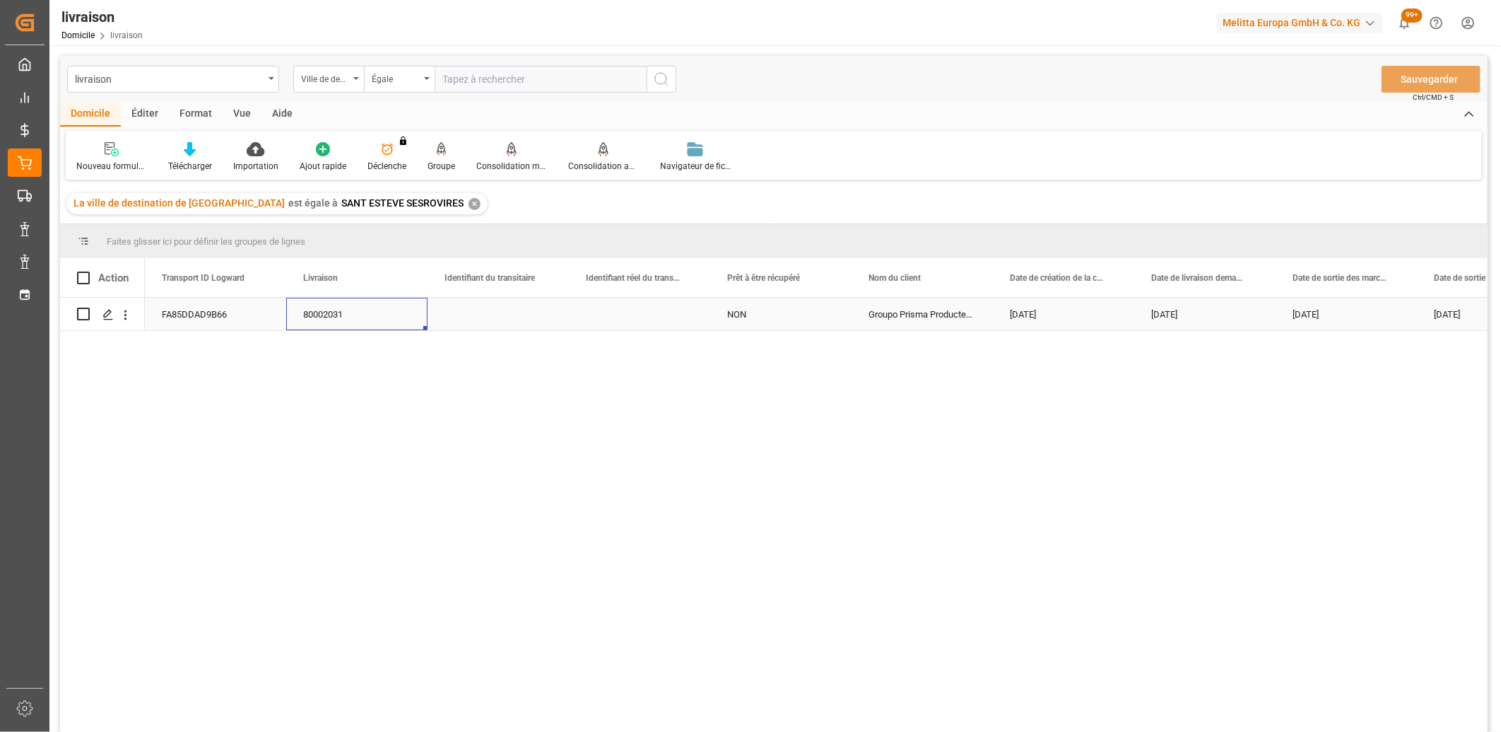
click at [336, 315] on div "80002031" at bounding box center [356, 314] width 141 height 33
click at [469, 204] on div "✕" at bounding box center [475, 204] width 12 height 12
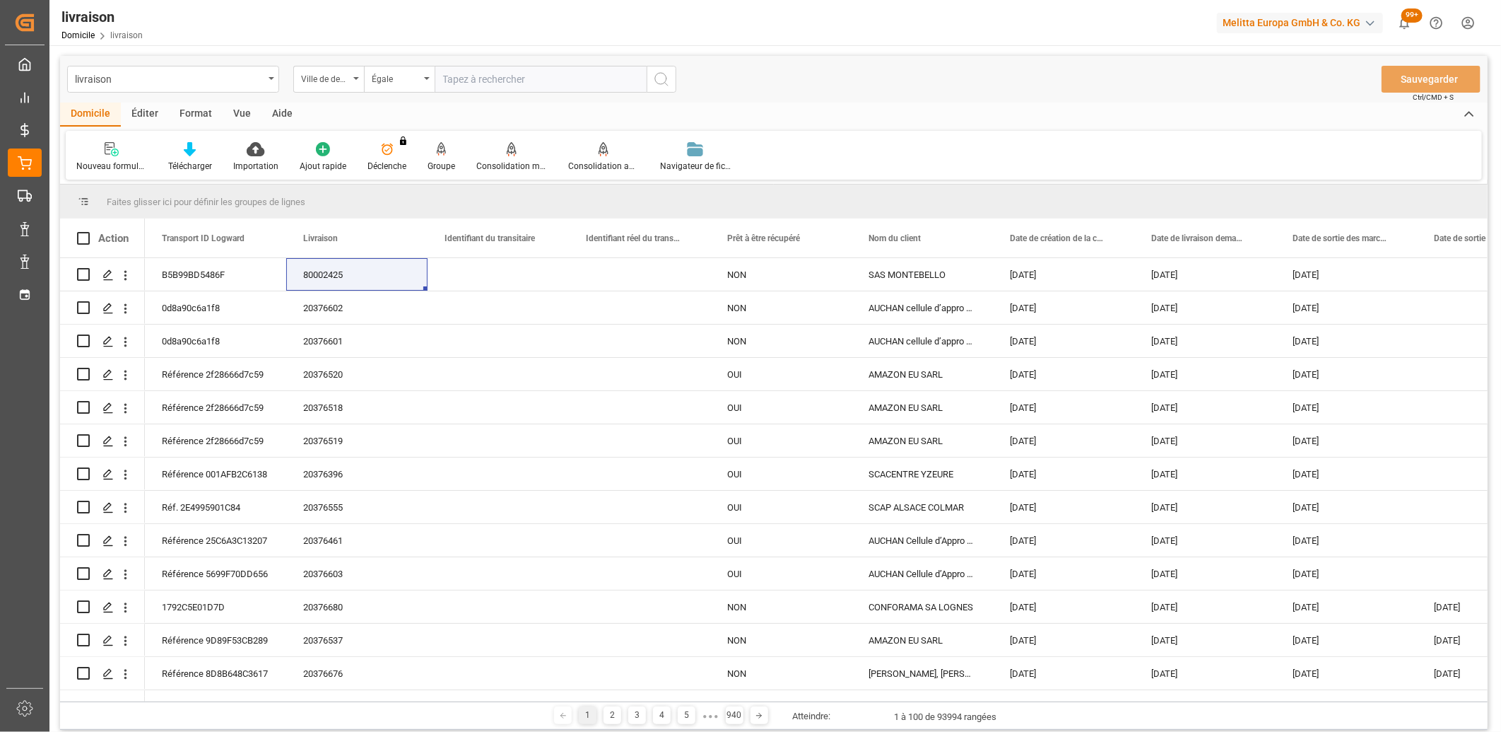
click at [479, 80] on input "text" at bounding box center [541, 79] width 212 height 27
type input "a"
type input "ALOVERA"
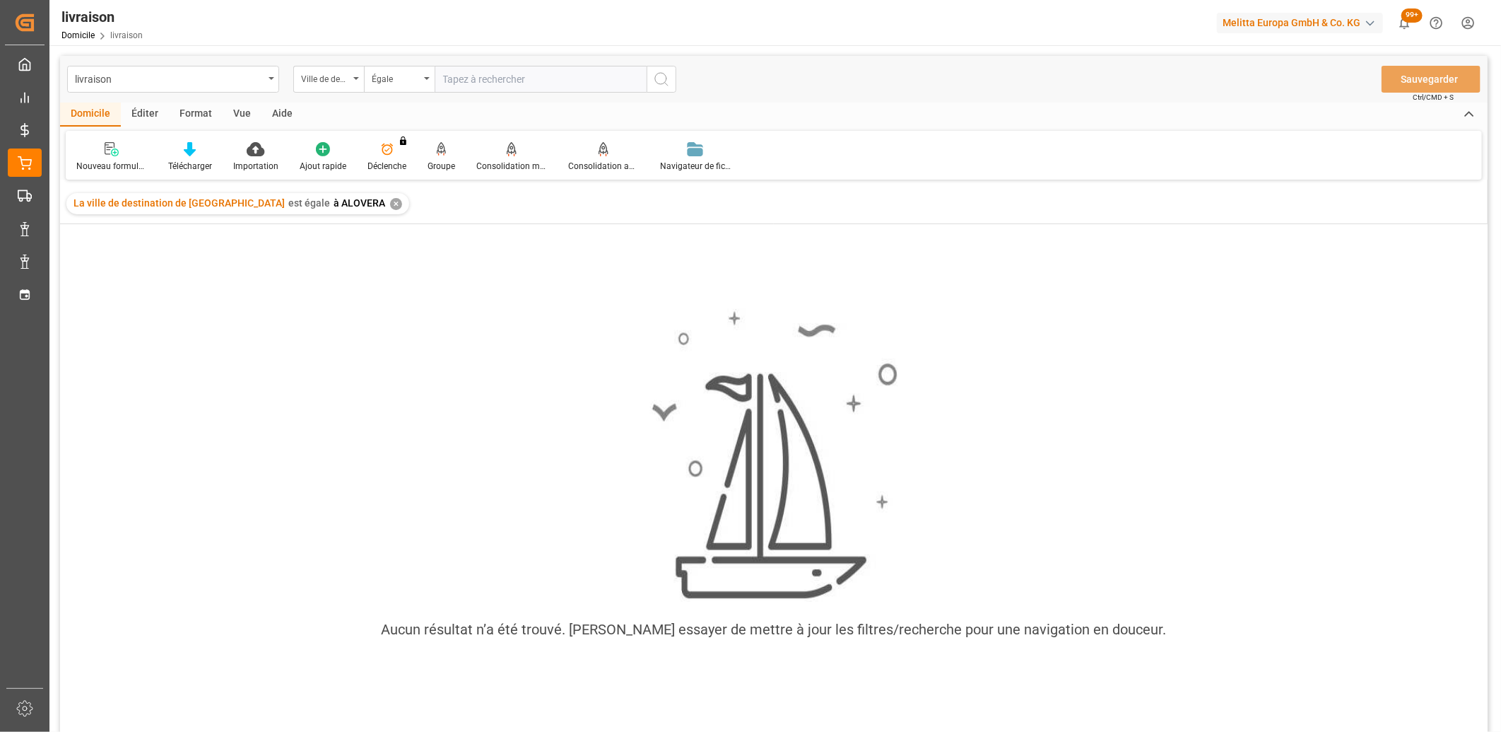
click at [390, 206] on div "✕" at bounding box center [396, 204] width 12 height 12
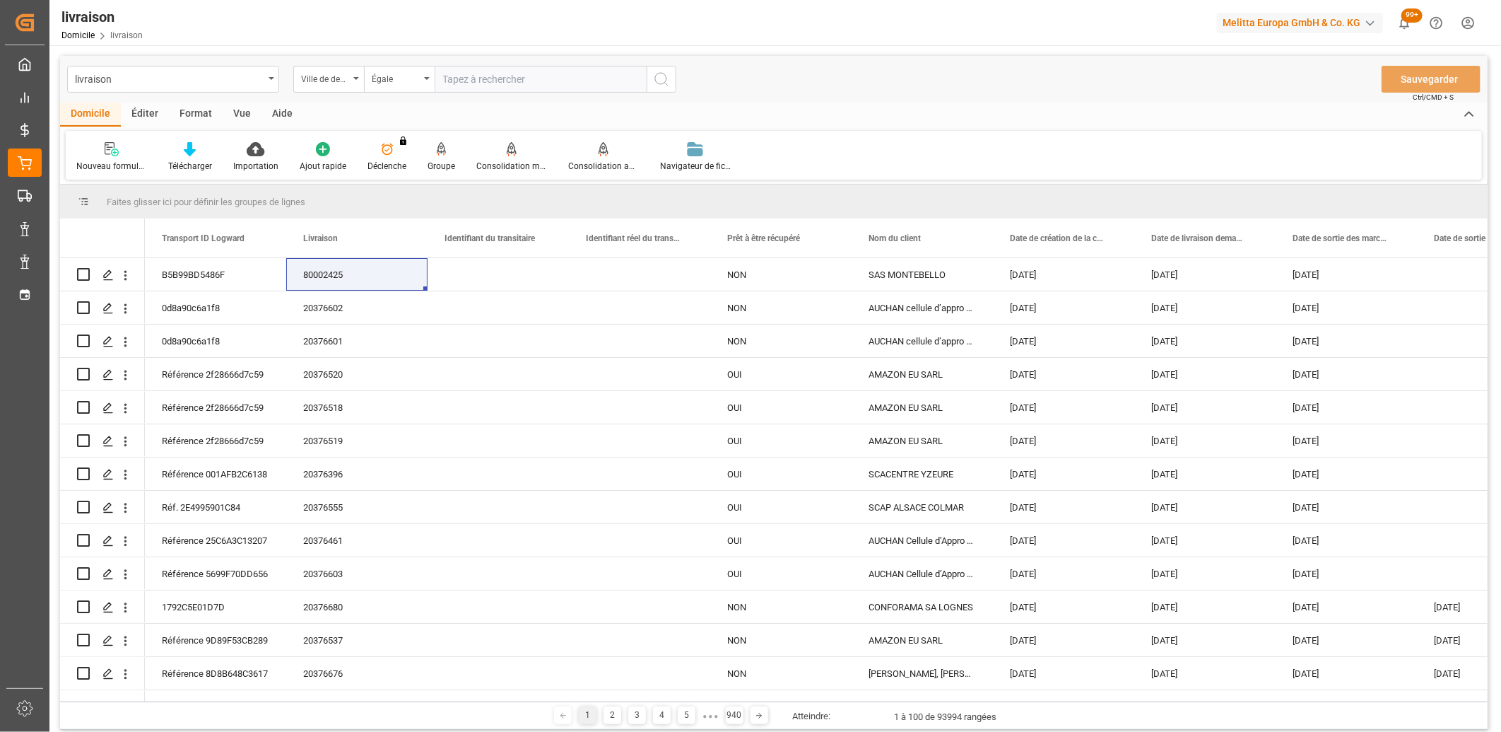
click at [399, 81] on div "Égale" at bounding box center [396, 77] width 48 height 16
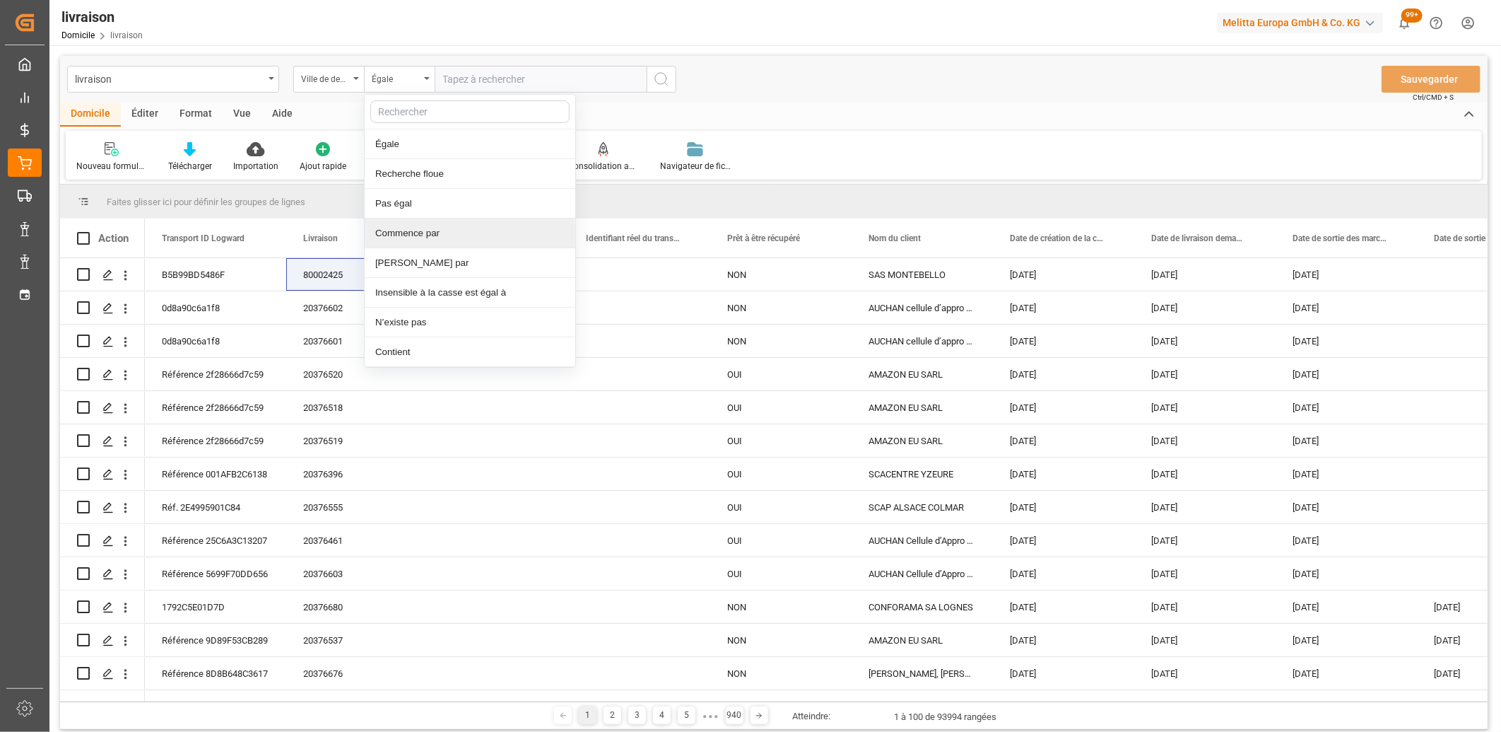
click at [386, 234] on div "Commence par" at bounding box center [470, 233] width 211 height 30
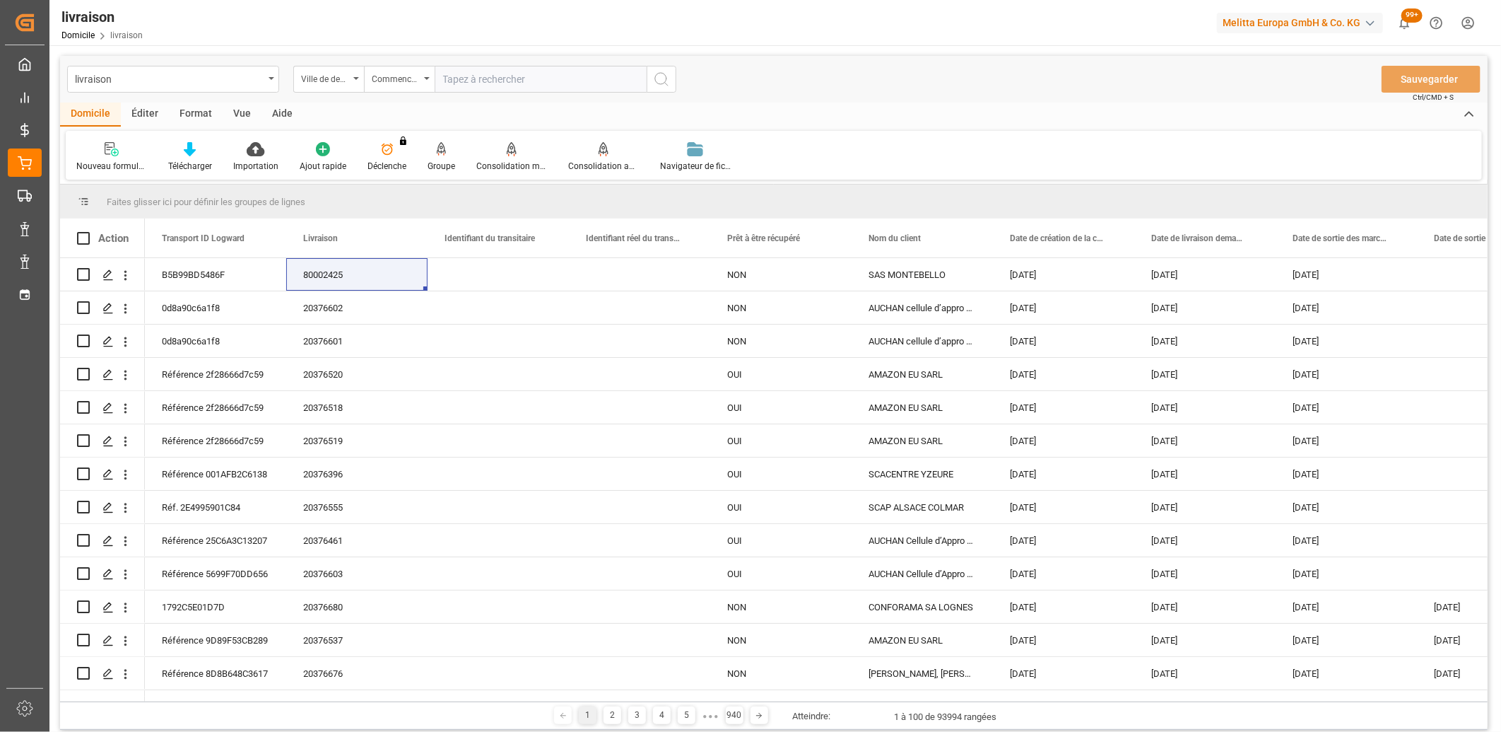
click at [452, 81] on input "text" at bounding box center [541, 79] width 212 height 27
type input "a"
type input "Alovera"
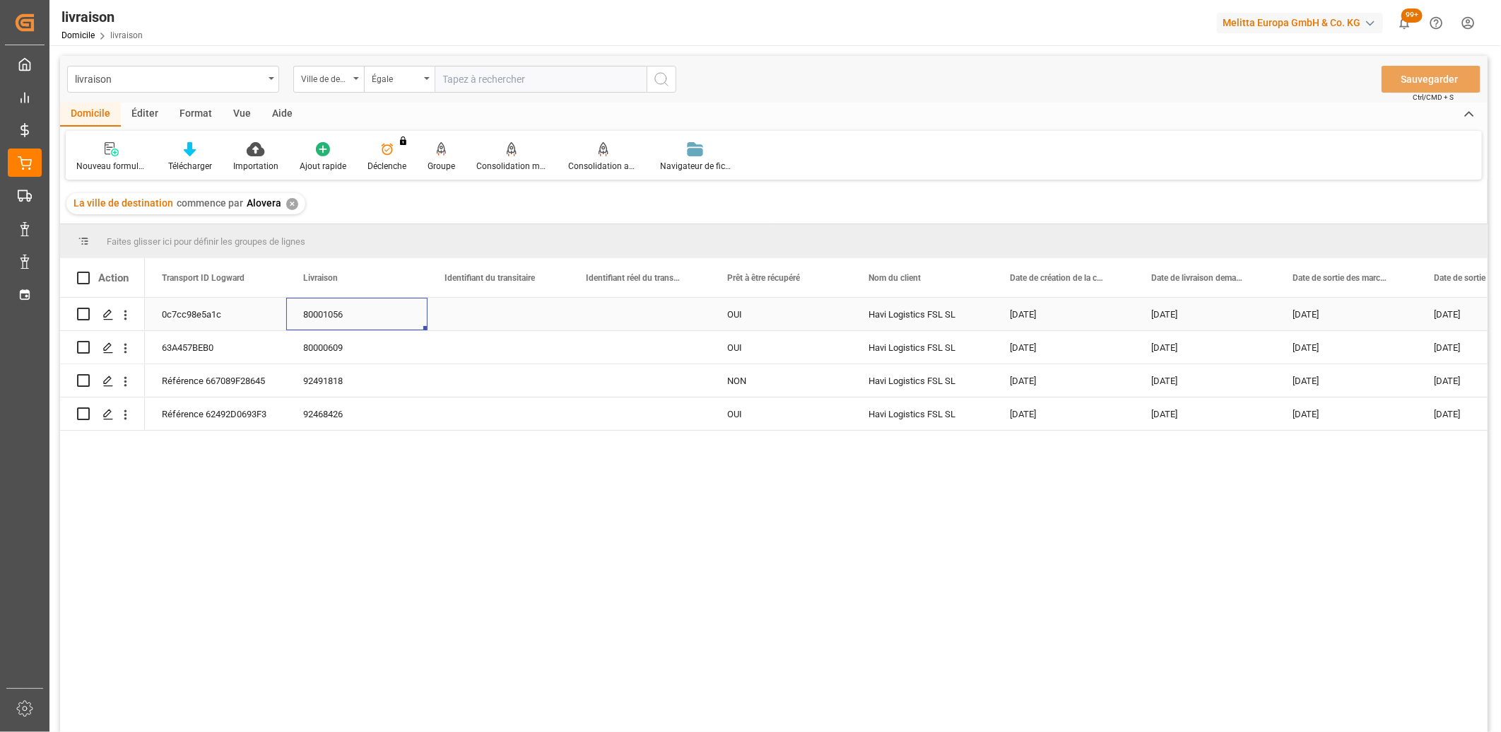
click at [312, 319] on div "80001056" at bounding box center [356, 314] width 141 height 33
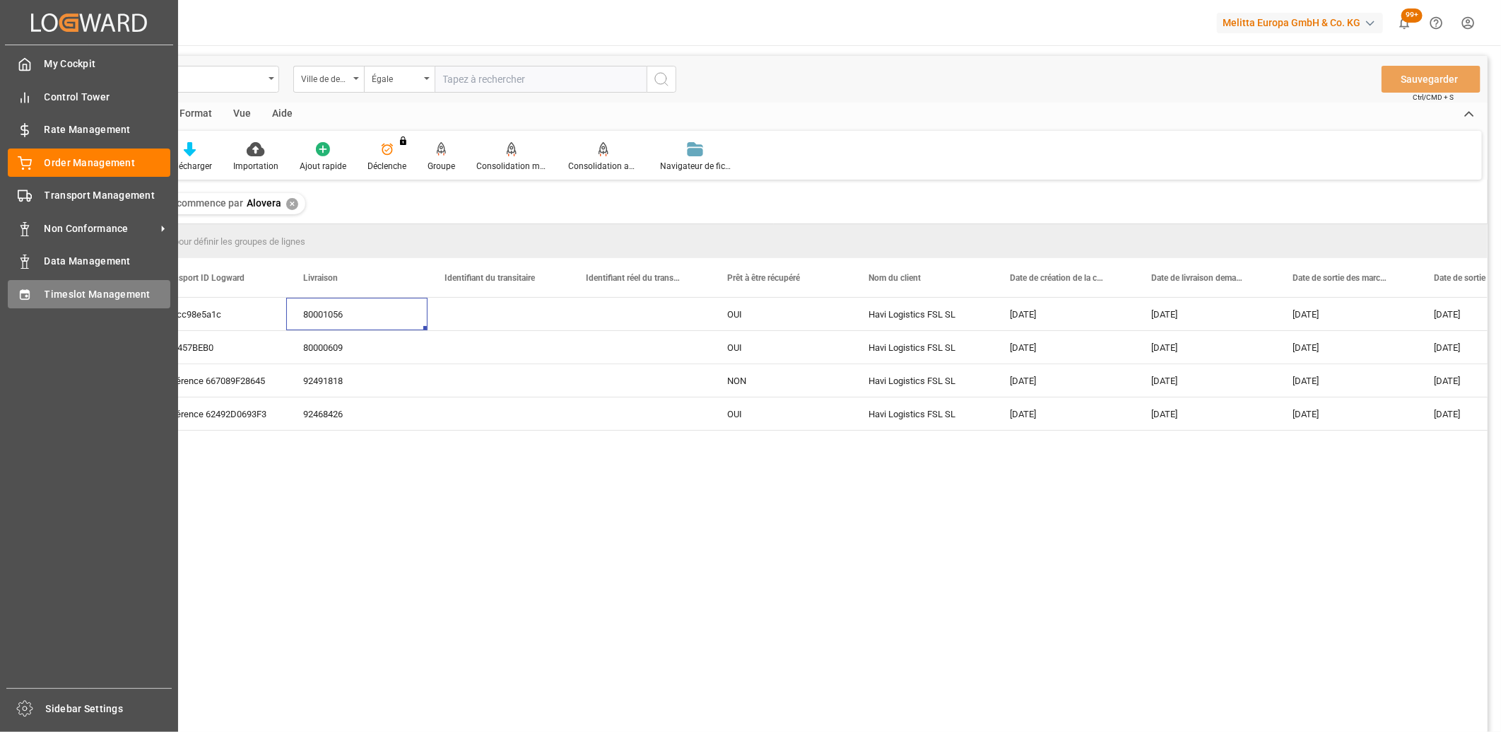
click at [33, 292] on div "Timeslot Management Timeslot Management" at bounding box center [89, 294] width 163 height 28
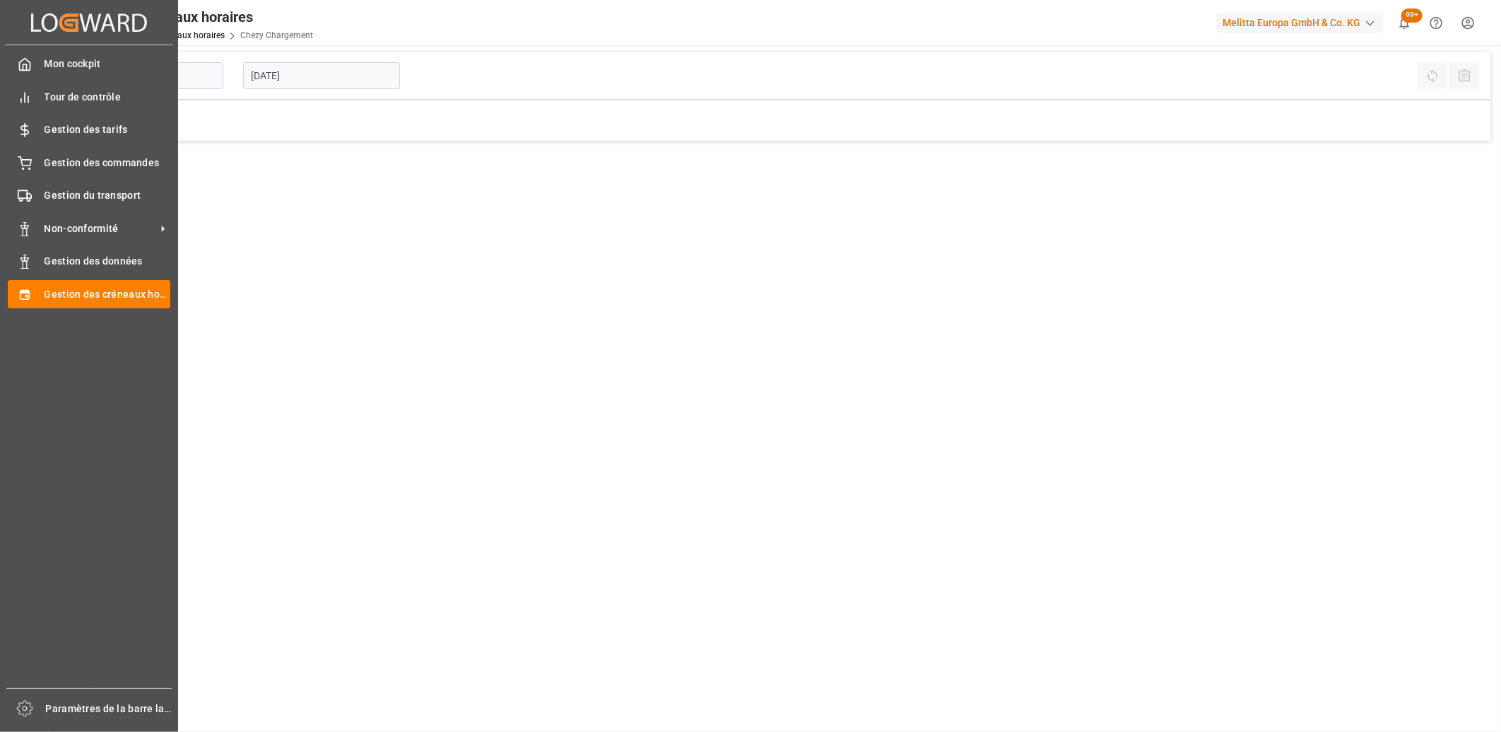
type input "Chezy Loading"
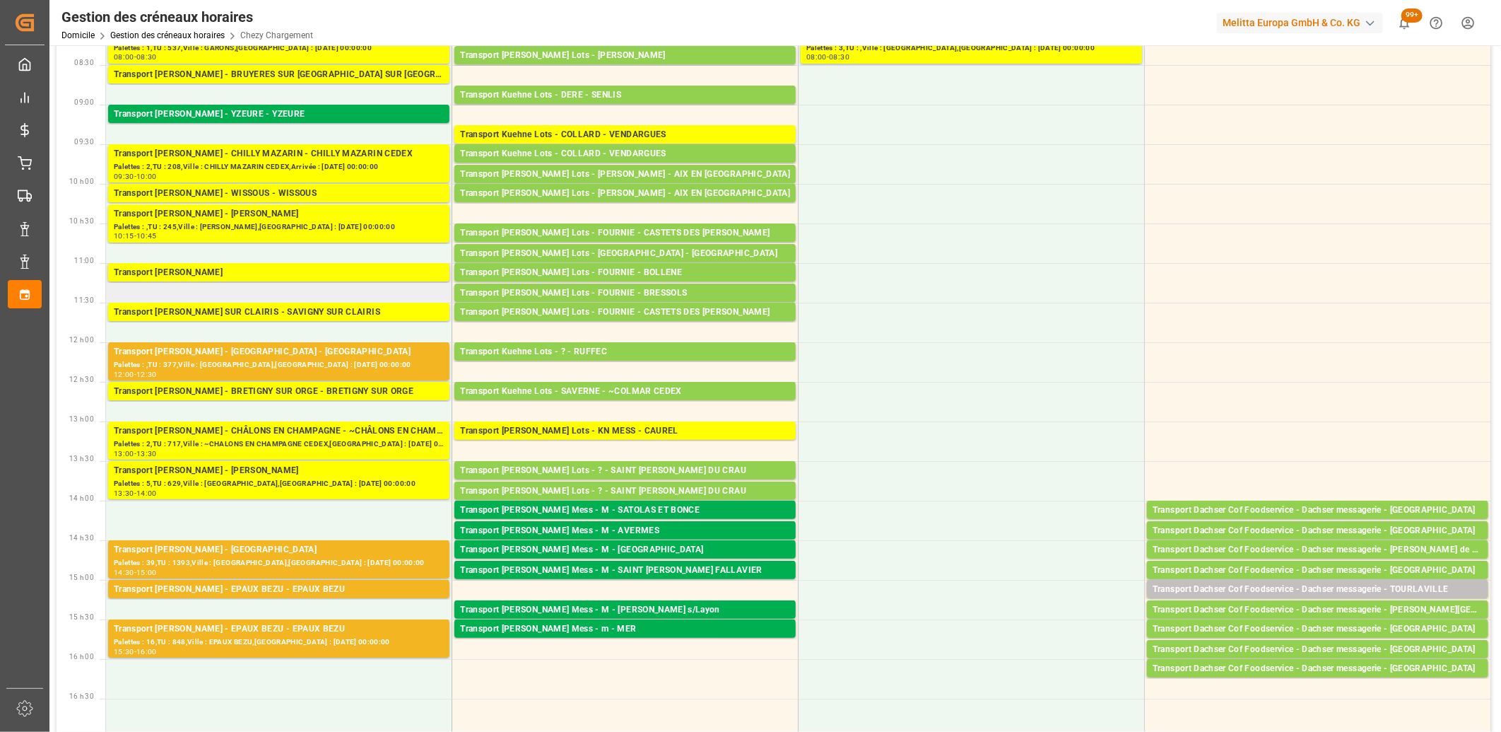
scroll to position [157, 0]
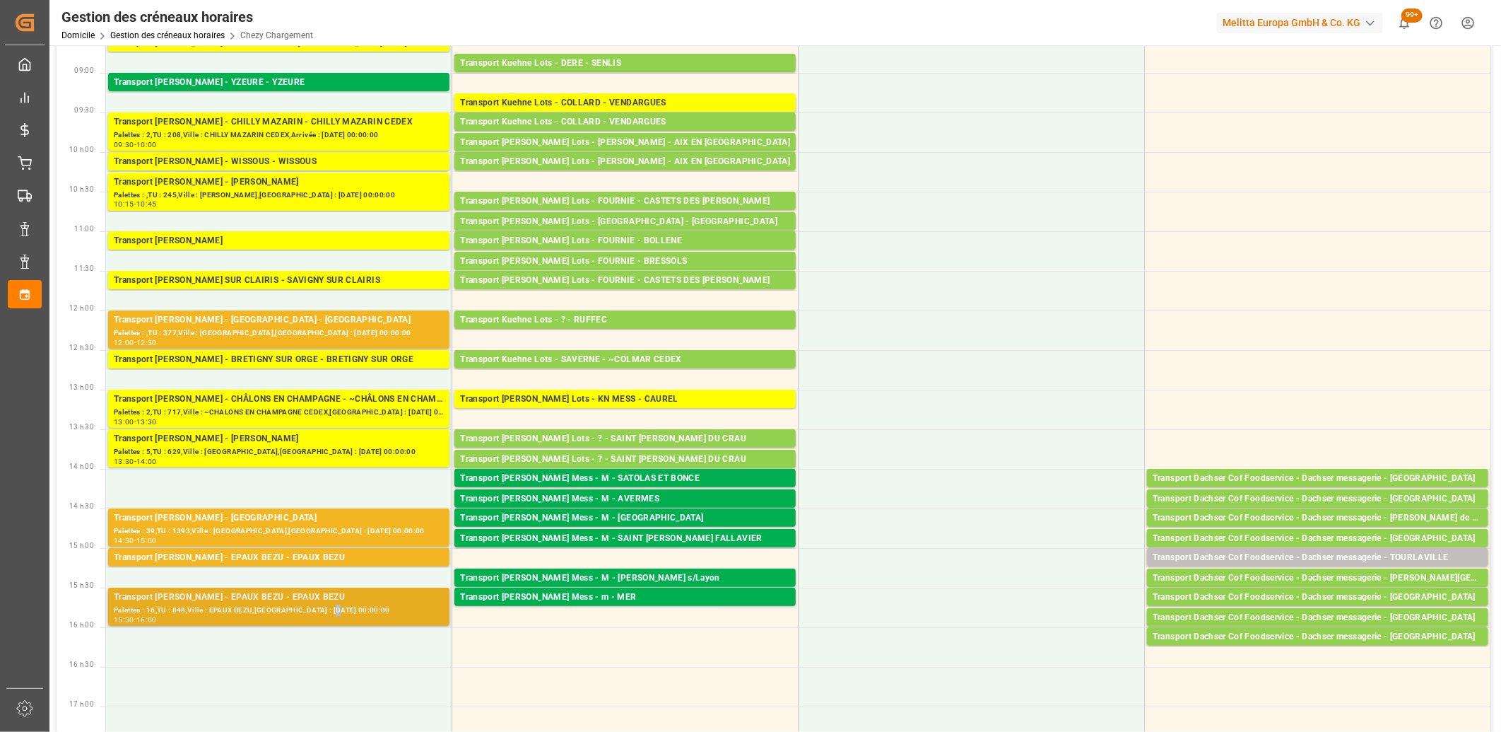
click at [333, 605] on div "Palettes : 16,TU : 848,Ville : EPAUX BEZU,[GEOGRAPHIC_DATA] : [DATE] 00:00:00" at bounding box center [279, 610] width 330 height 12
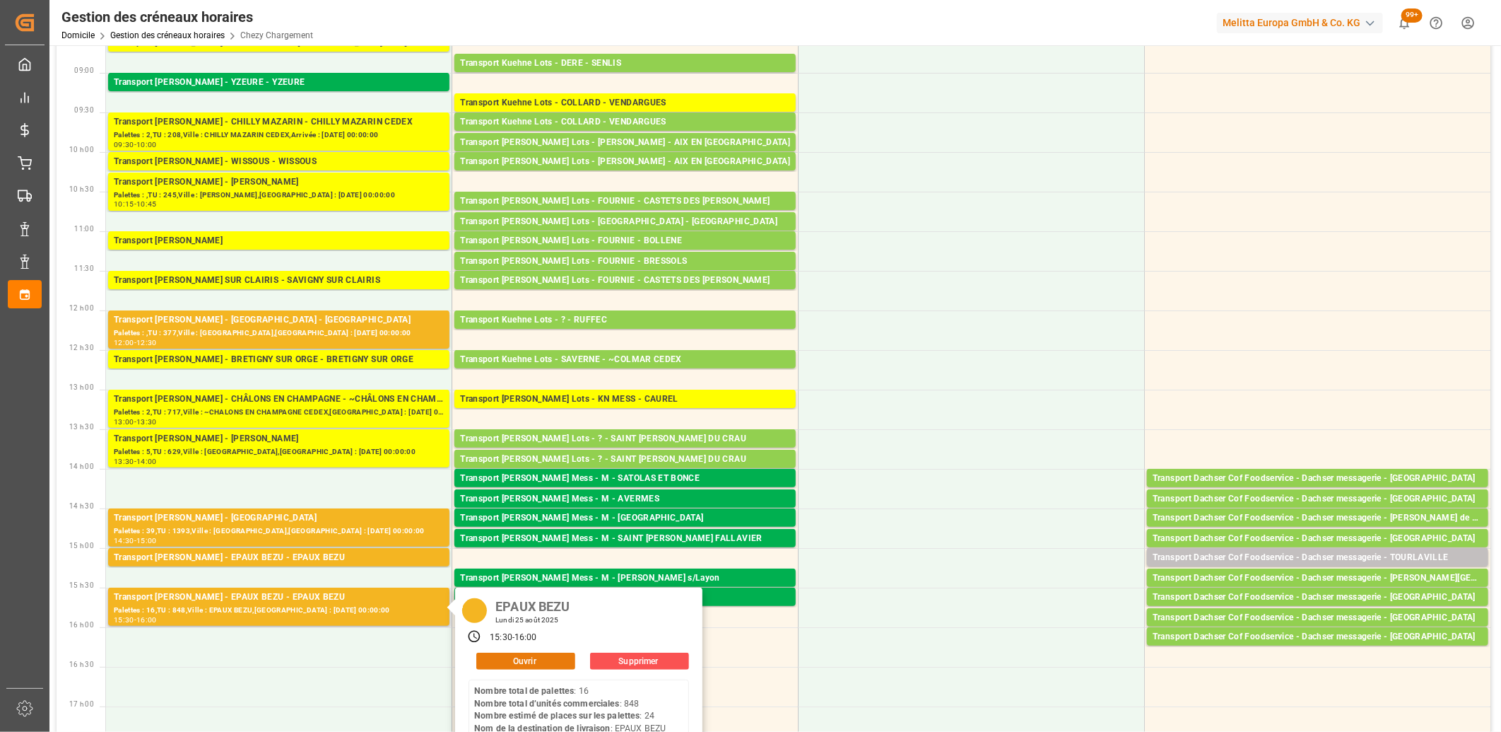
click at [491, 660] on button "Ouvrir" at bounding box center [525, 660] width 99 height 17
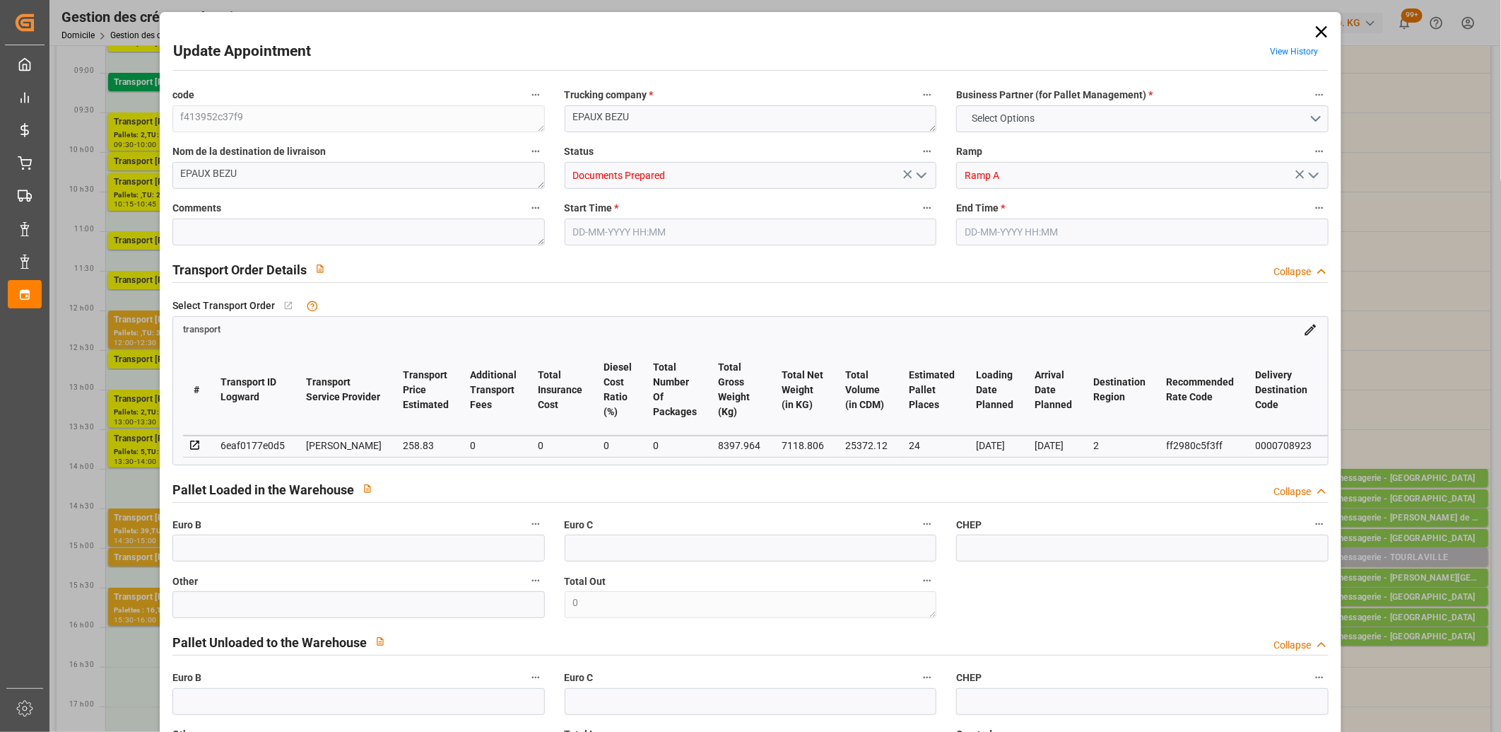
type input "24"
type input "258.83"
type input "0"
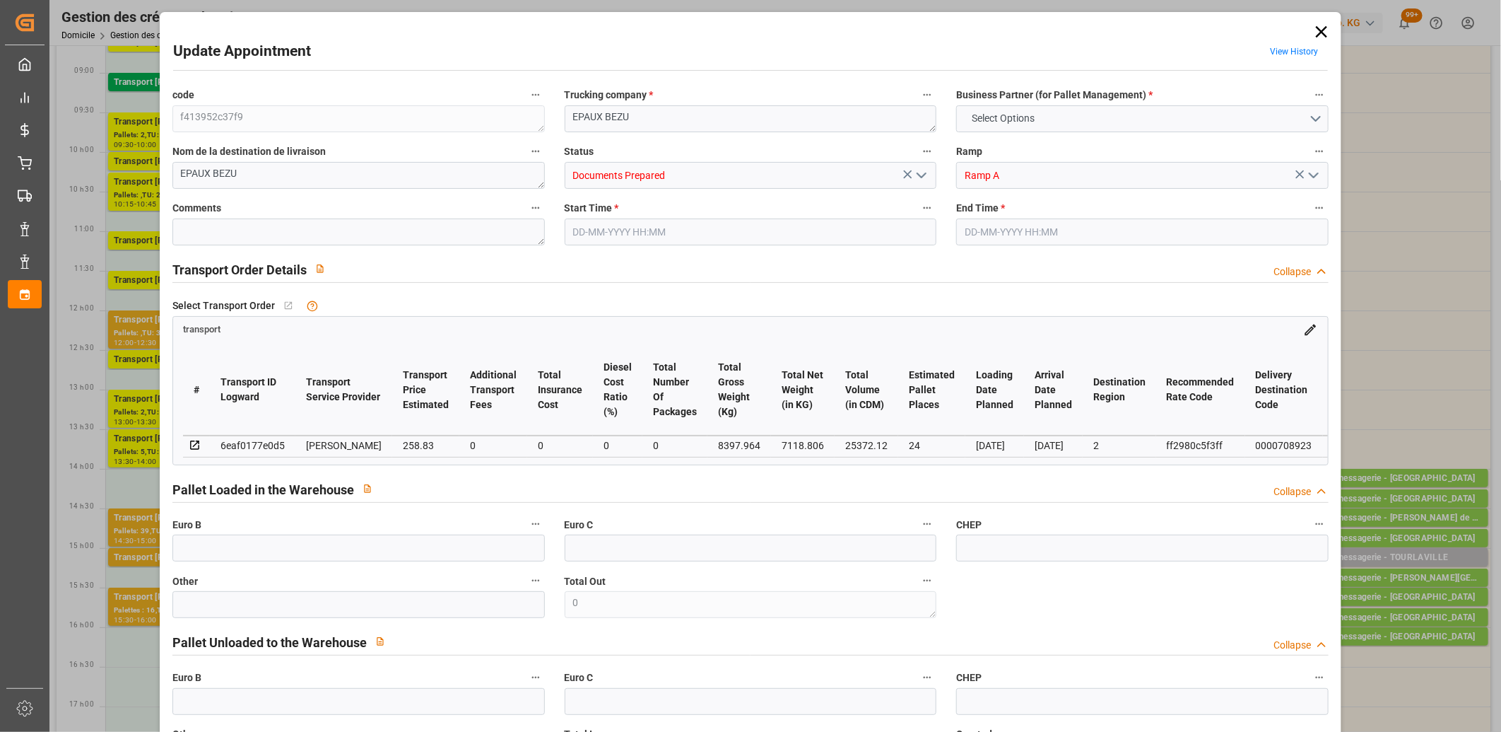
type input "248.3474"
type input "-10.4826"
type input "0"
type input "7118.806"
type input "9533.593"
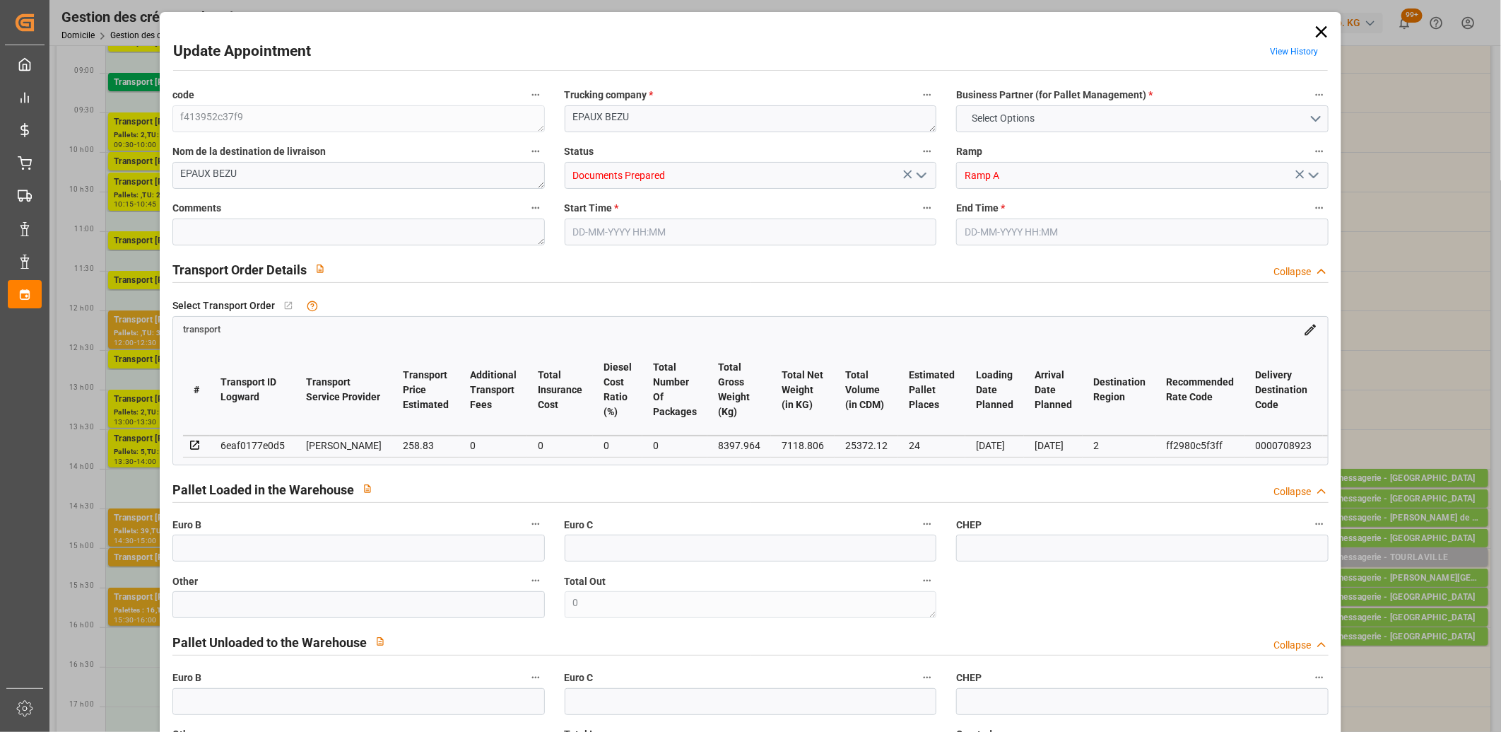
type input "25372.12"
type input "2"
type input "16"
type input "848"
type input "31"
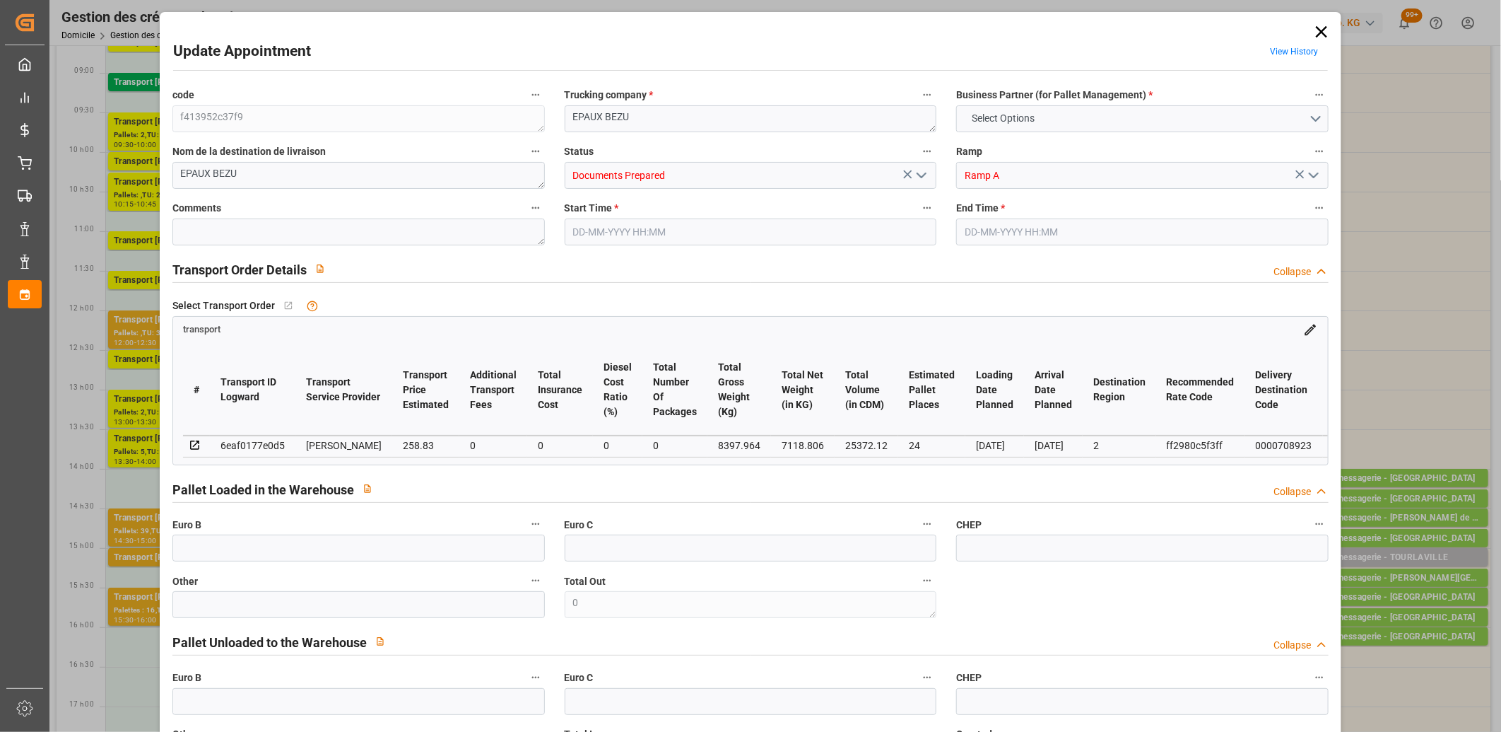
type input "101"
type input "8397.964"
type input "0"
type input "4710.8598"
type input "0"
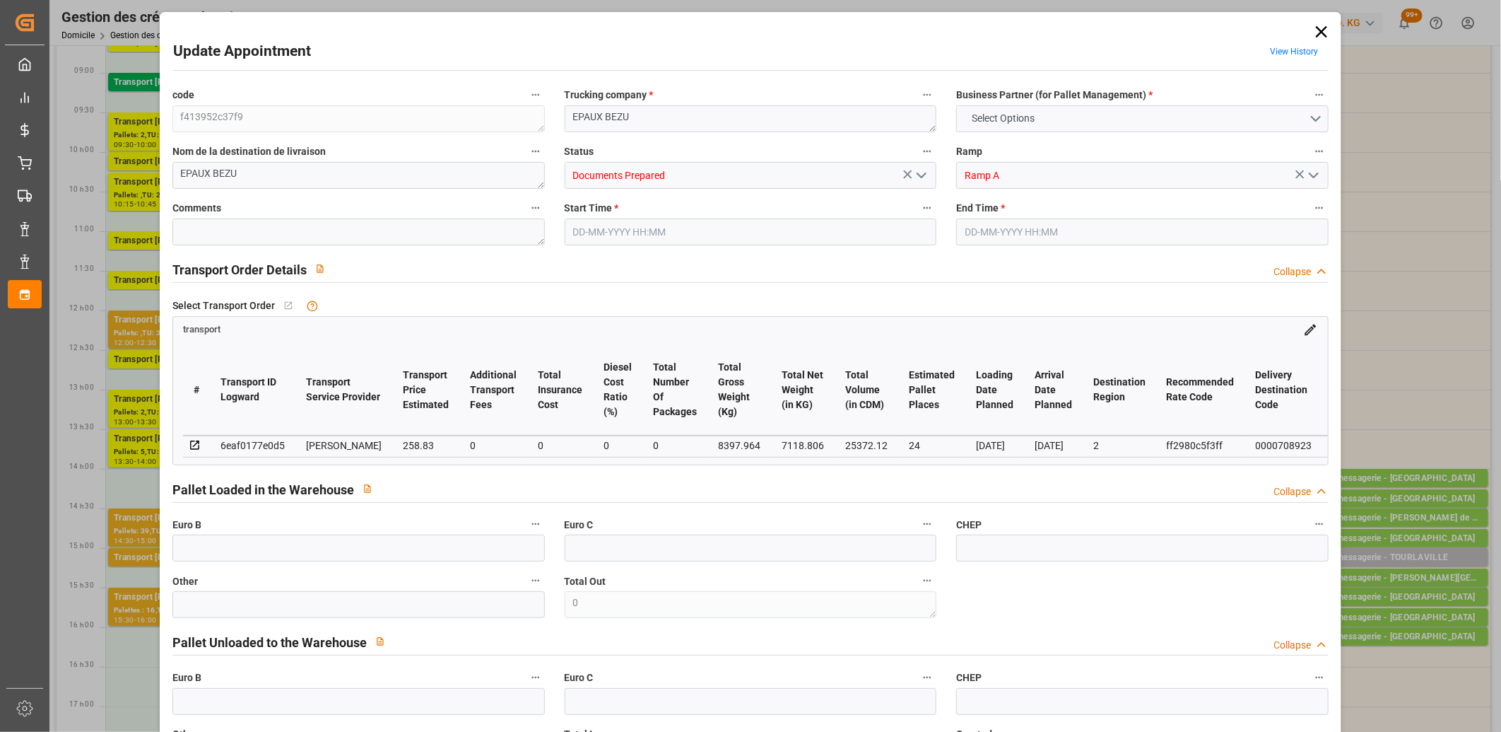
type input "0"
type input "21"
type input "35"
type input "[DATE] 15:30"
type input "[DATE] 16:00"
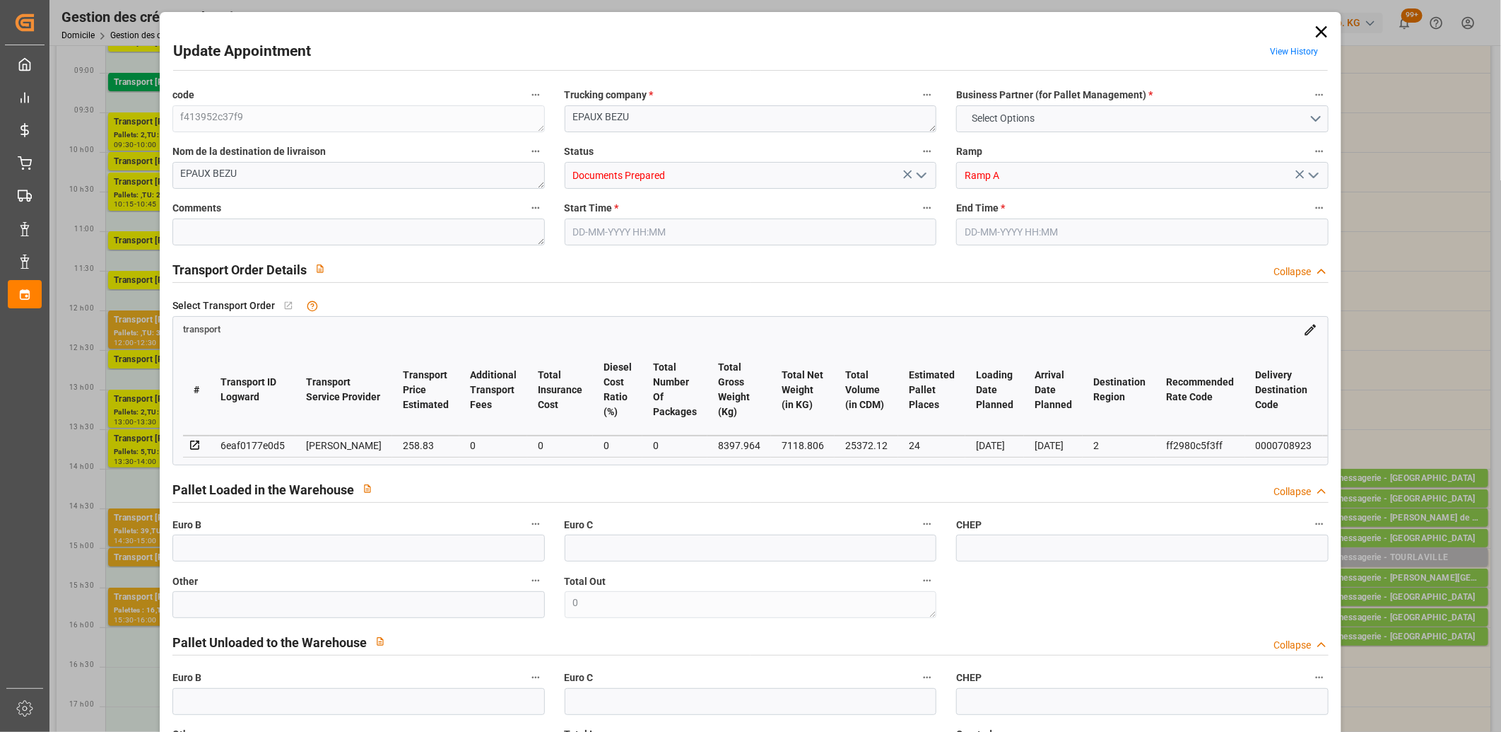
type input "[DATE] 16:21"
type input "[DATE] 11:40"
type input "[DATE]"
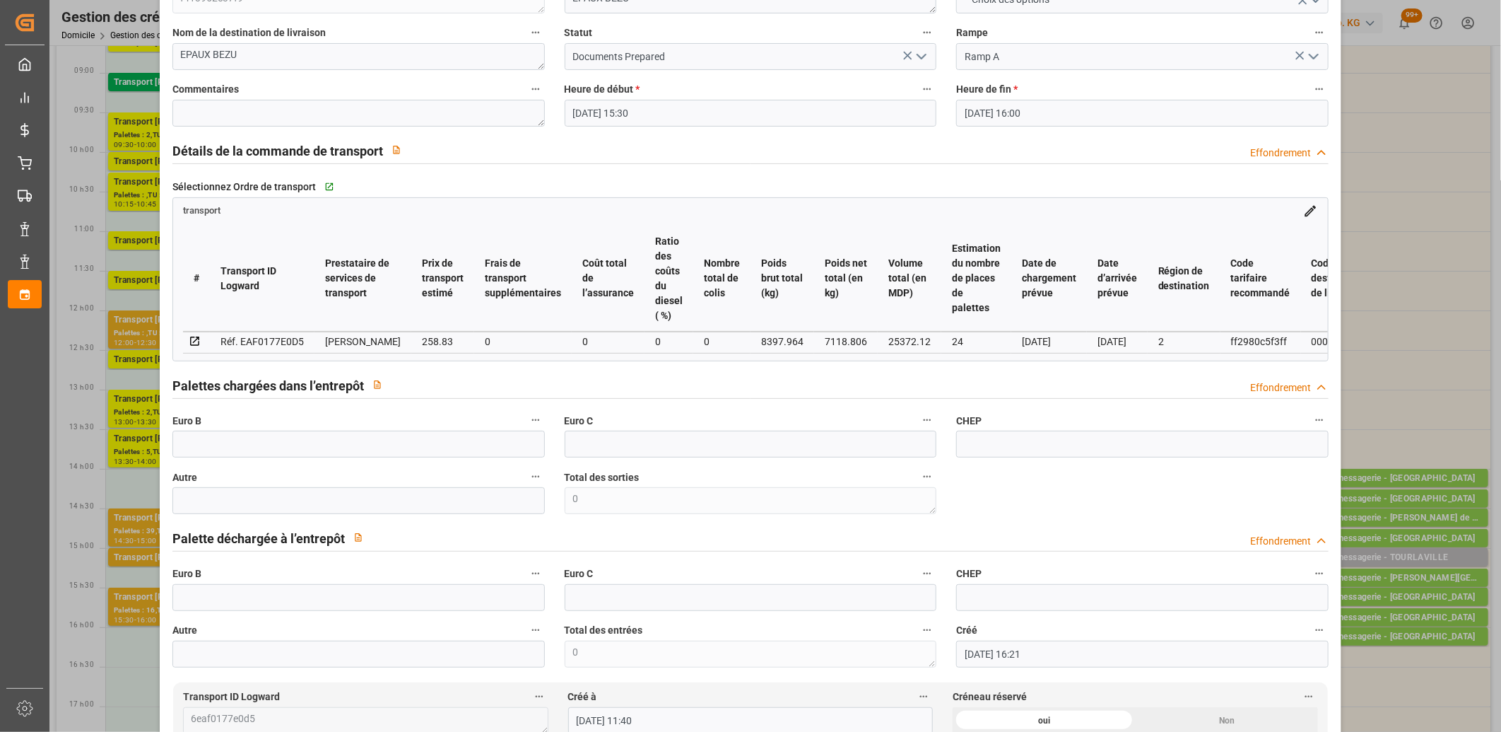
scroll to position [0, 0]
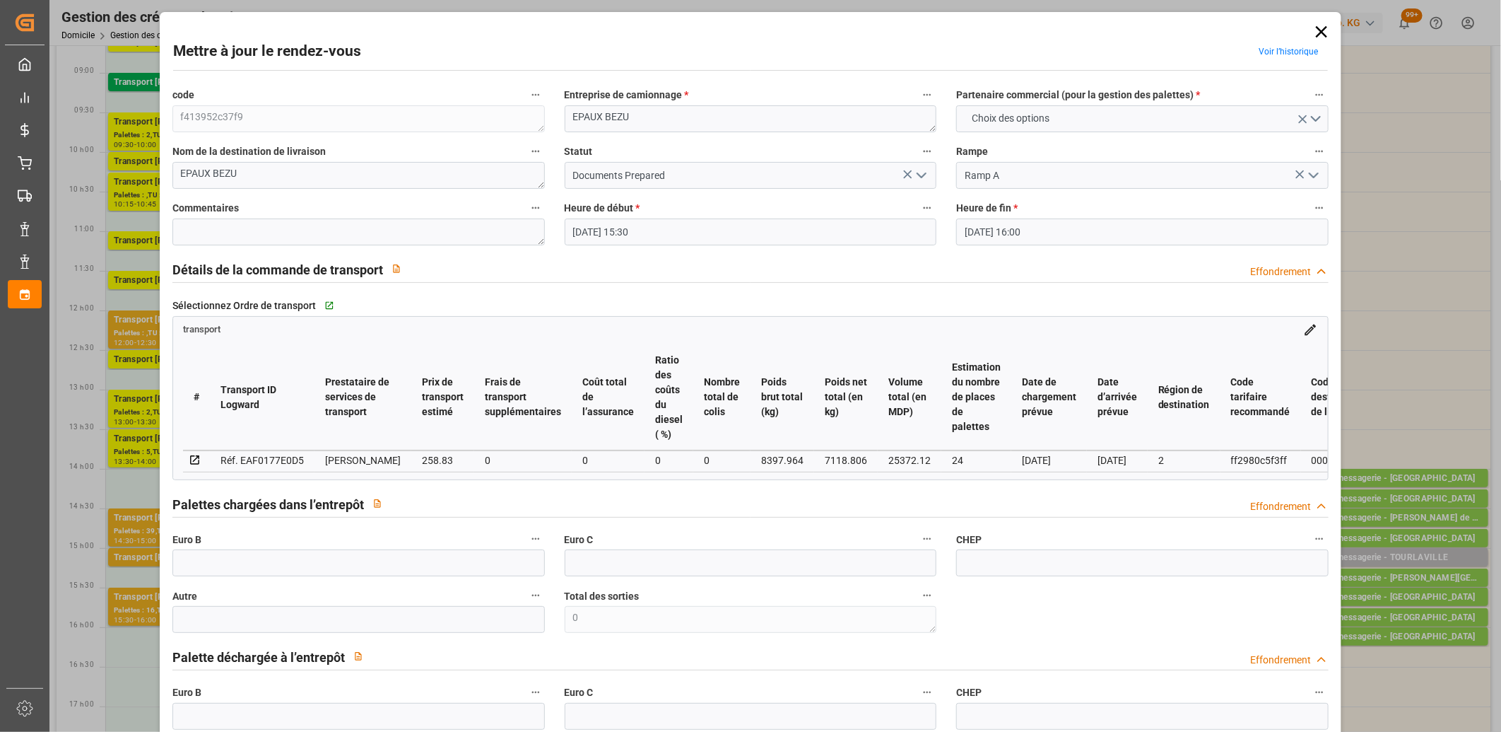
click at [285, 459] on div "Réf. EAF0177E0D5" at bounding box center [262, 460] width 83 height 17
copy div "EAF0177E0D5"
click at [1318, 32] on icon at bounding box center [1321, 31] width 11 height 11
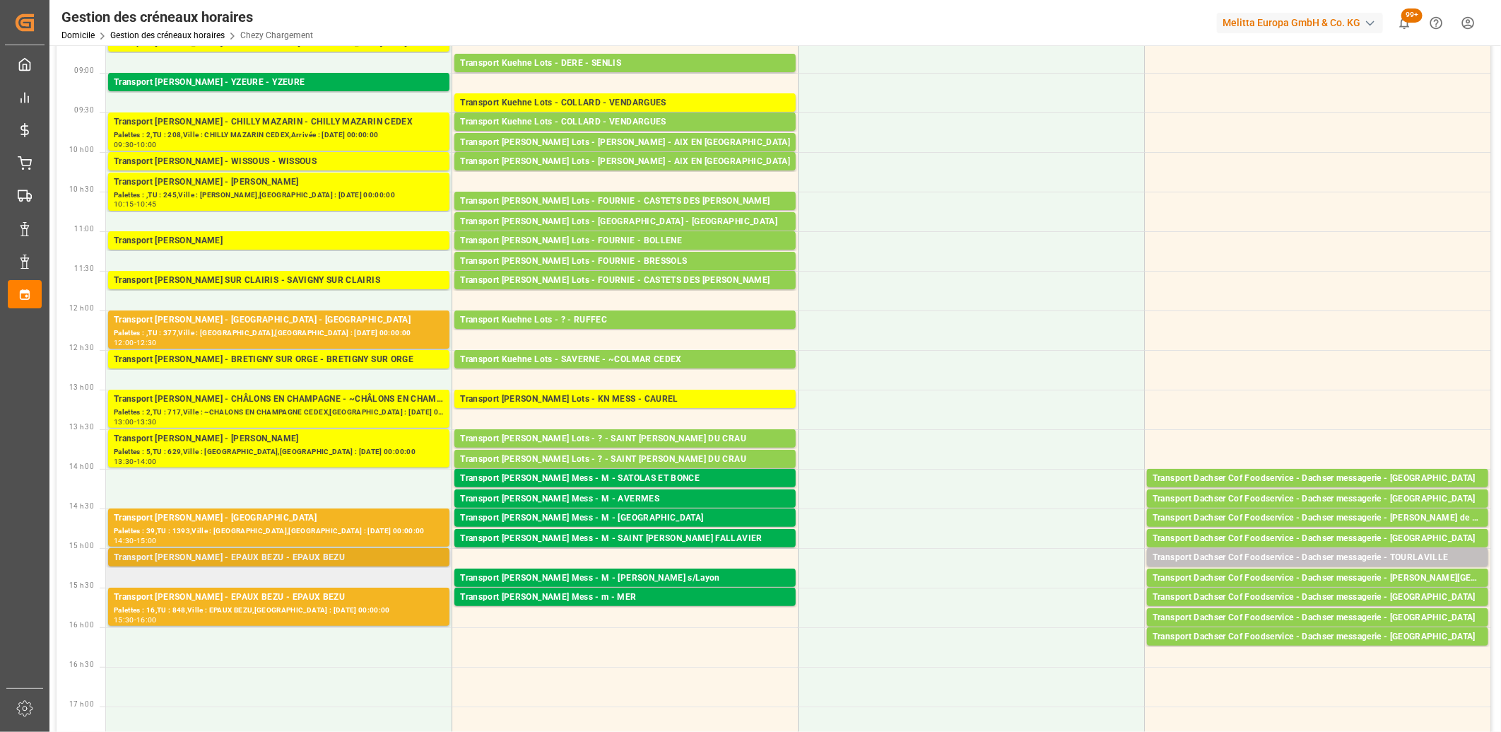
click at [257, 563] on div "Transport [PERSON_NAME] - EPAUX BEZU - EPAUX BEZU" at bounding box center [279, 558] width 330 height 14
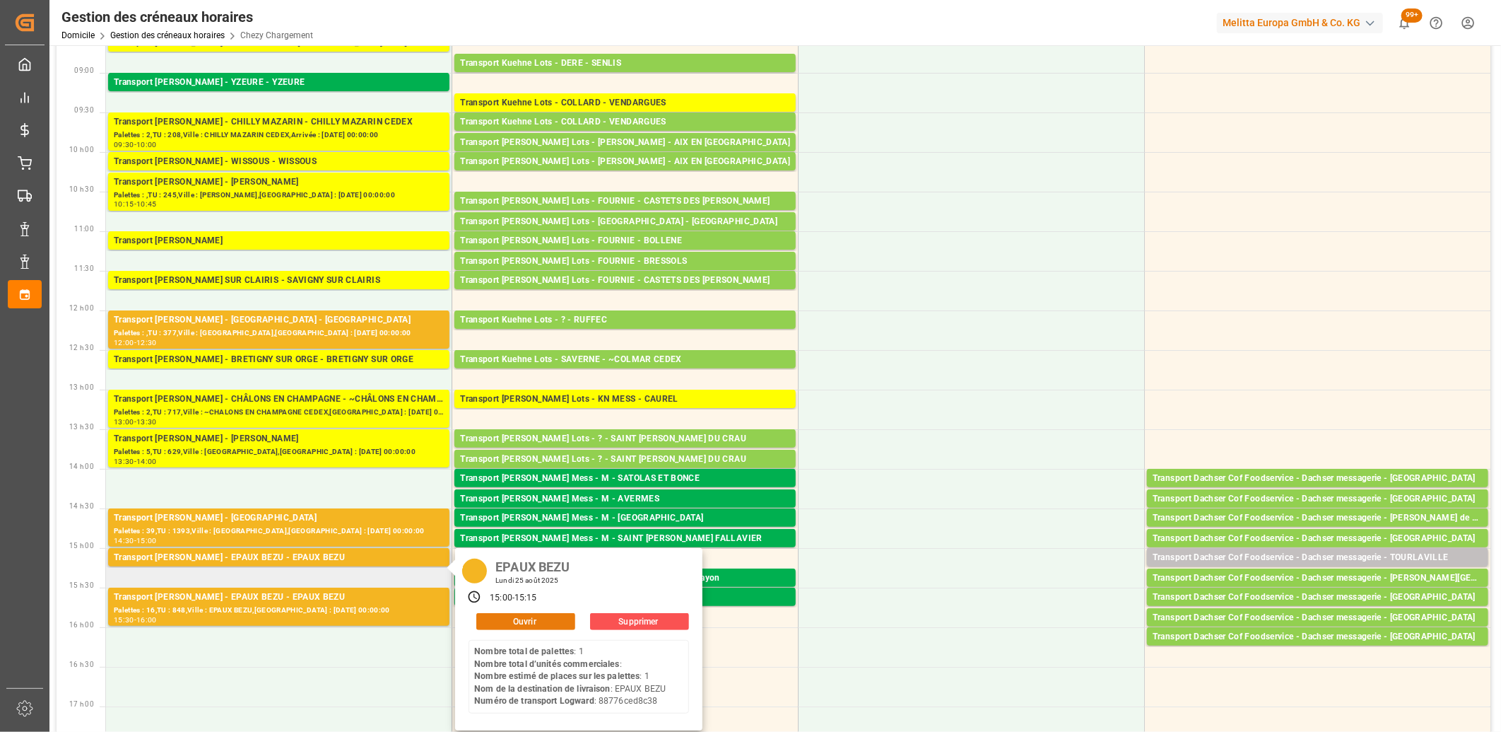
click at [490, 620] on button "Ouvrir" at bounding box center [525, 621] width 99 height 17
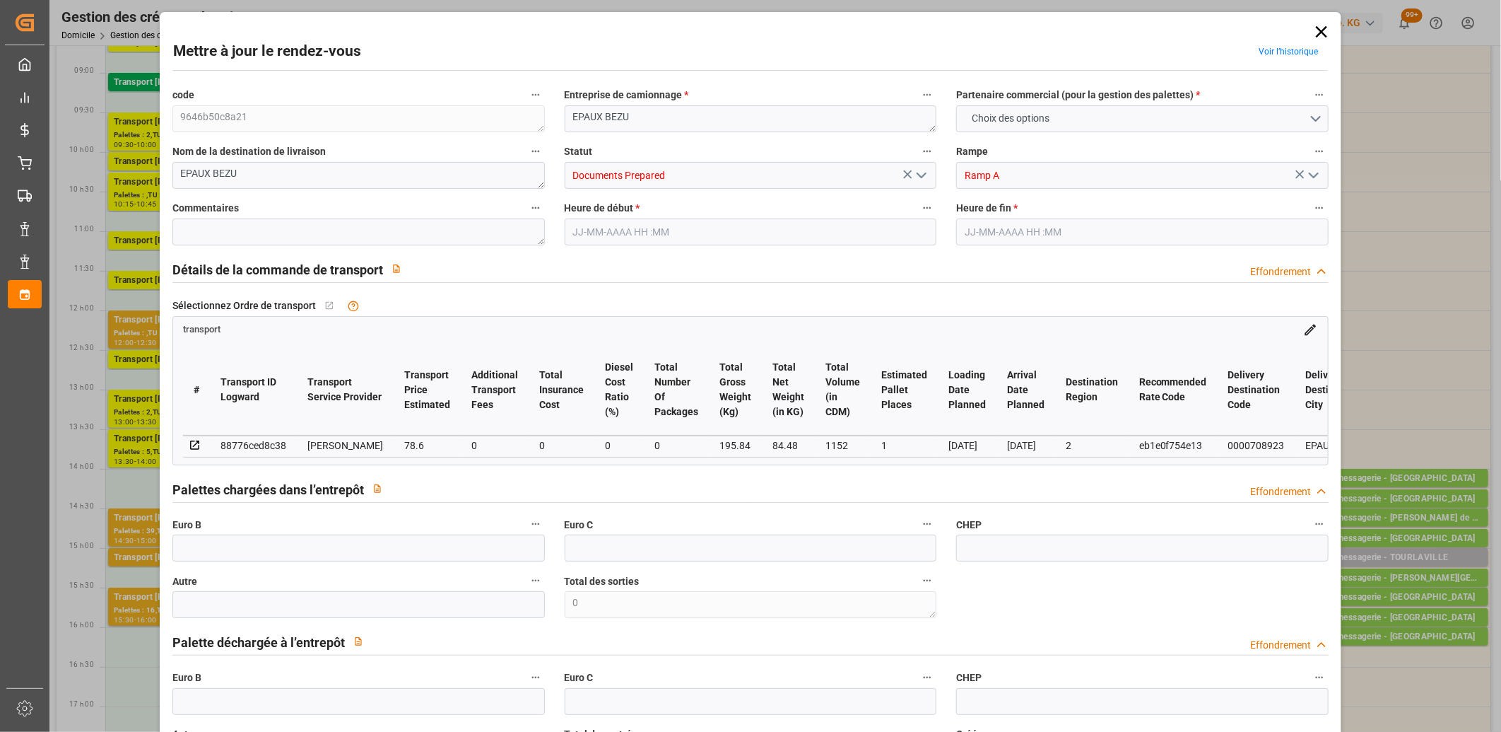
type input "1"
type input "78.6"
type input "0"
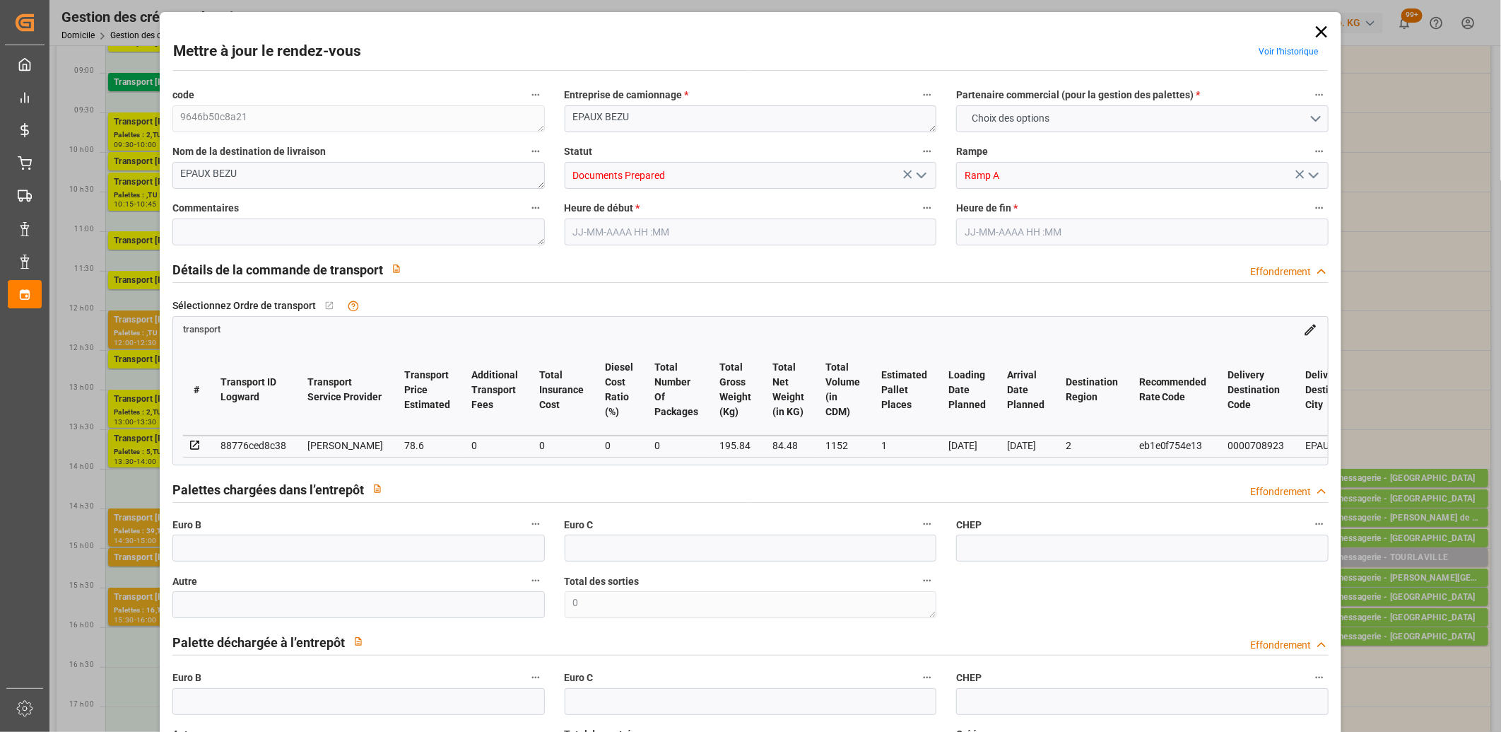
type input "75.4167"
type input "-3.1833"
type input "0"
type input "84.48"
type input "237"
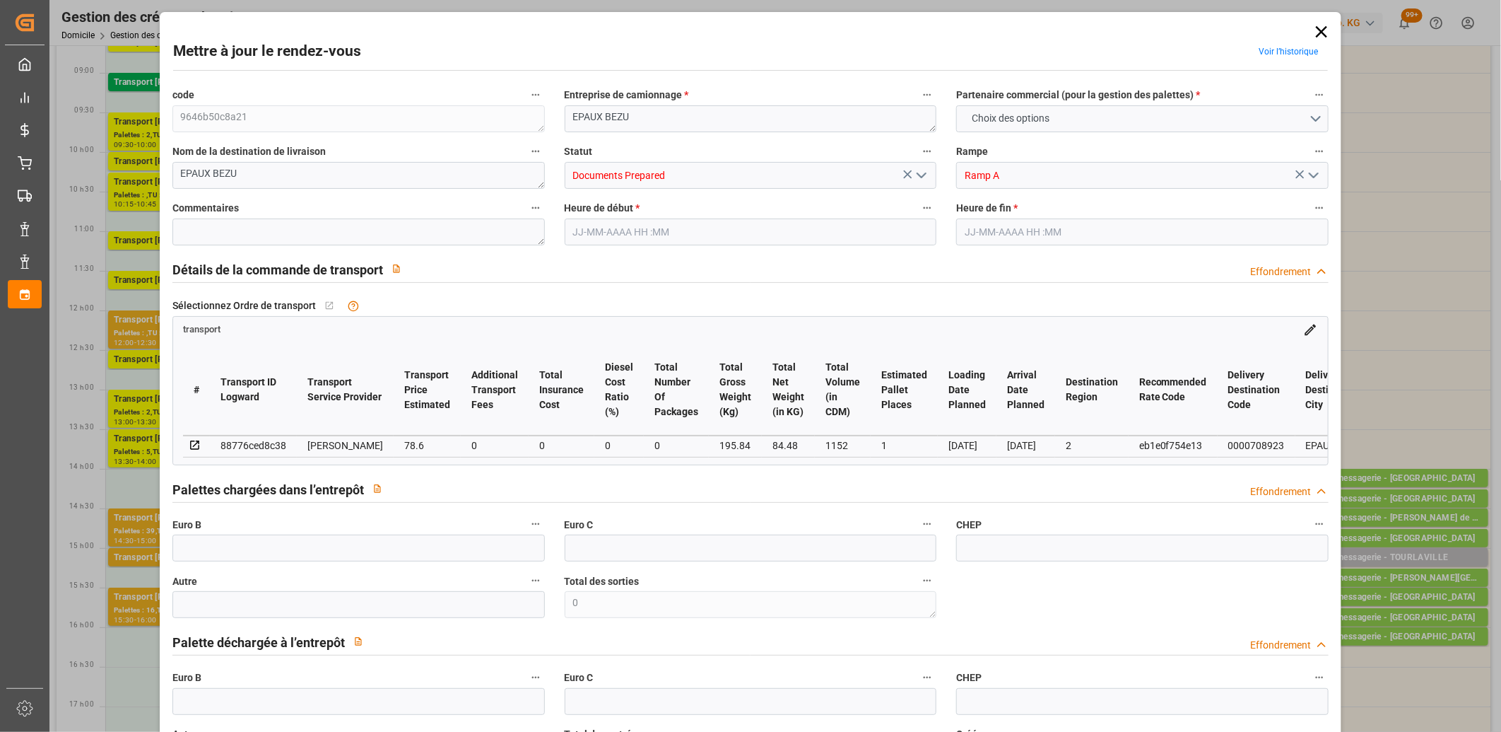
type input "1152"
type input "2"
type input "1"
type input "0"
type input "1"
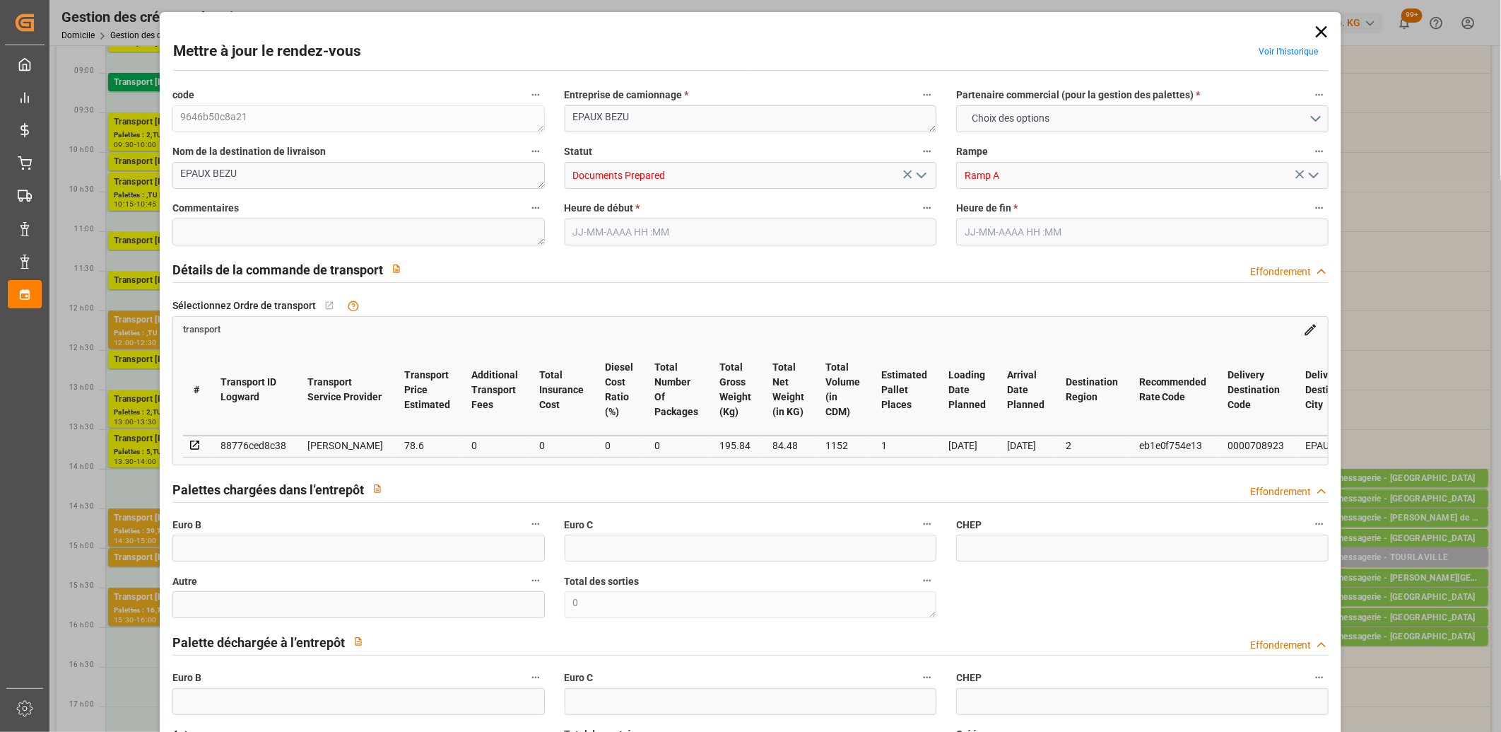
type input "101"
type input "195.84"
type input "0"
type input "4710.8598"
type input "0"
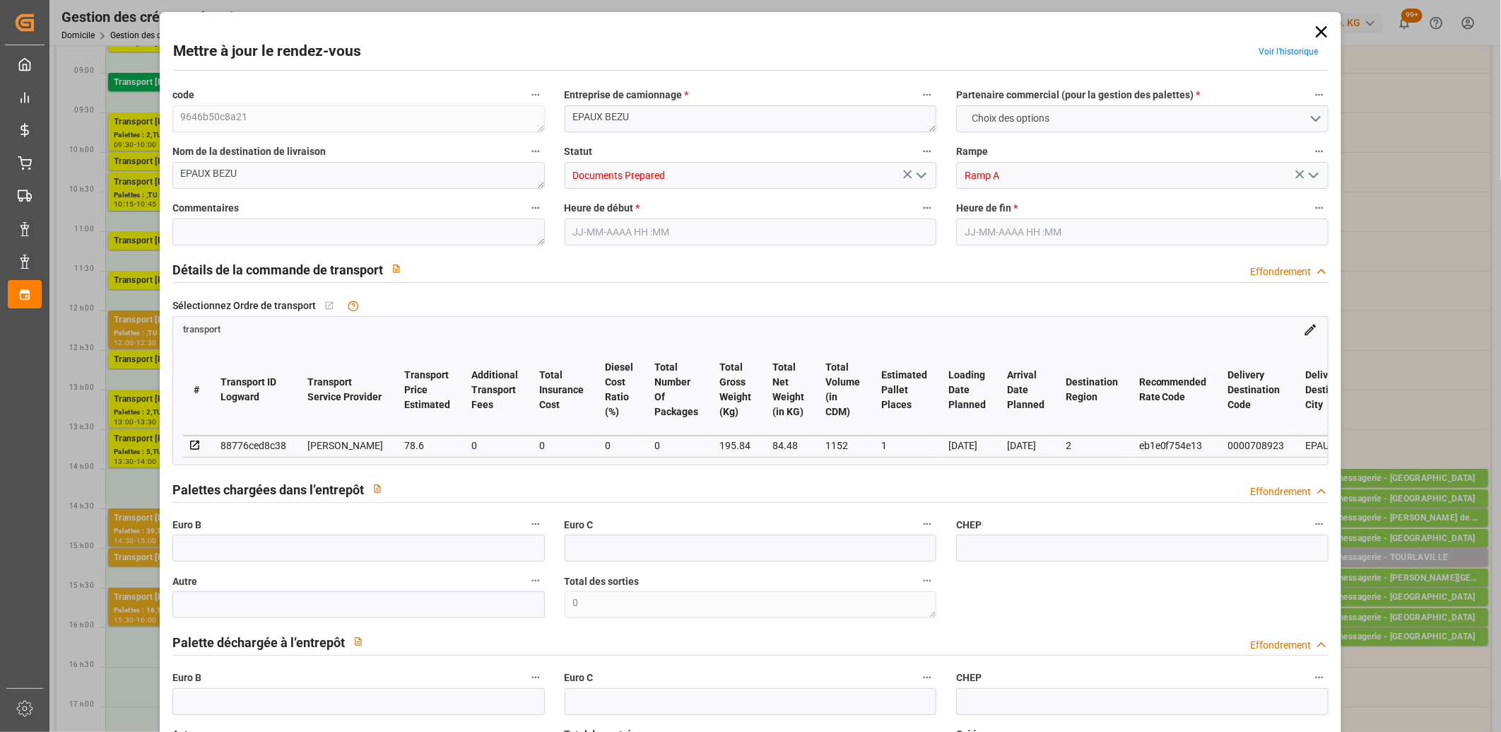
type input "0"
type input "21"
type input "35"
type input "[DATE] 15:00"
type input "[DATE] 15:15"
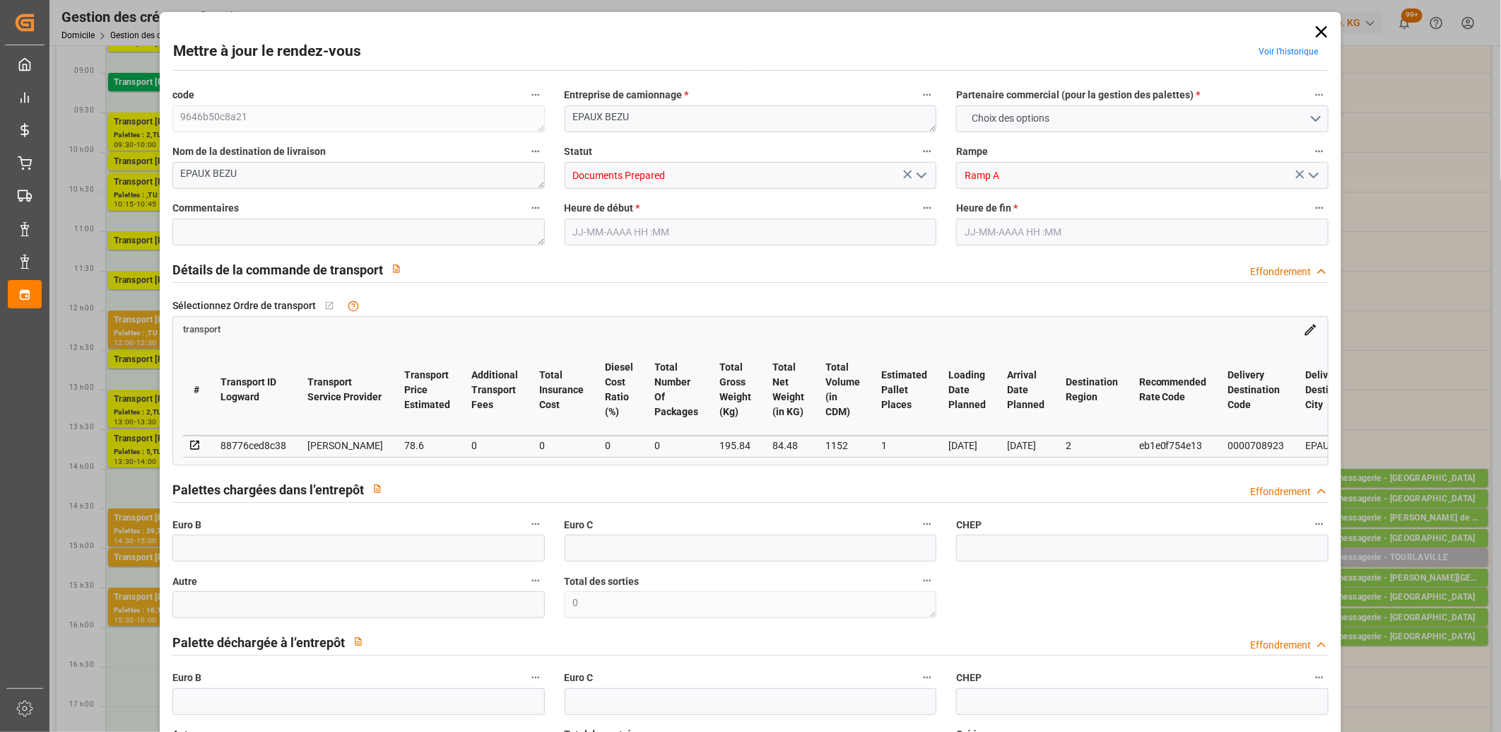
type input "[DATE] 15:31"
type input "[DATE] 11:27"
type input "[DATE]"
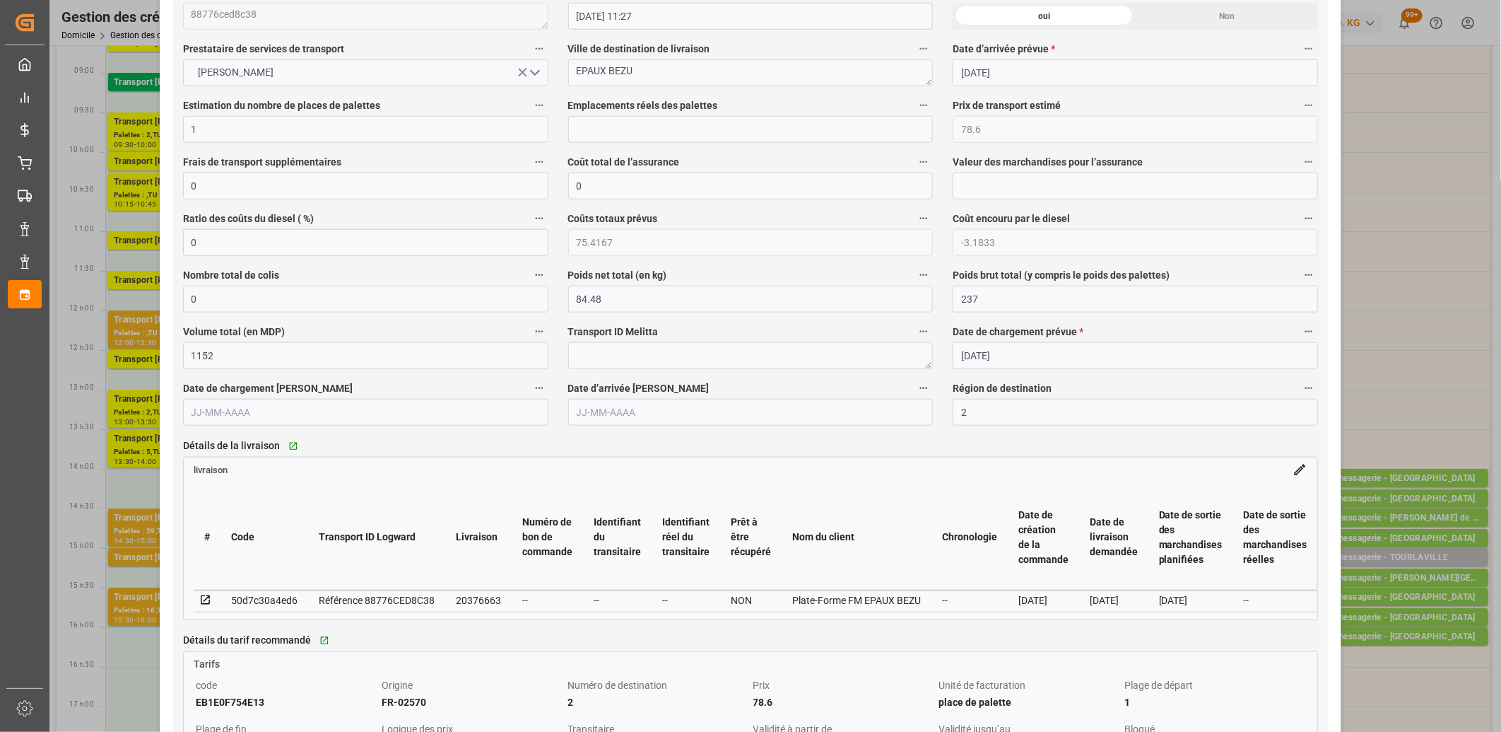
scroll to position [942, 0]
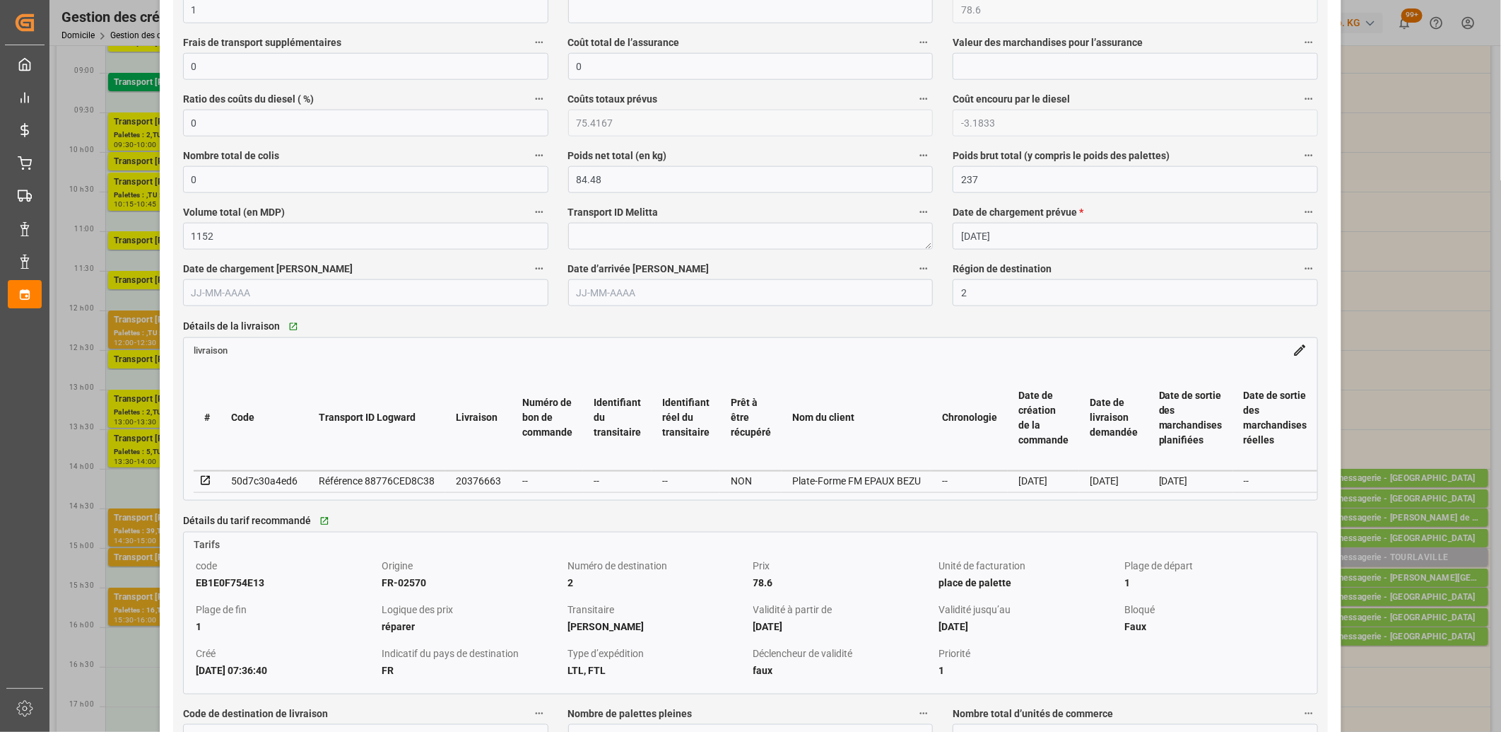
click at [202, 481] on icon at bounding box center [205, 480] width 13 height 13
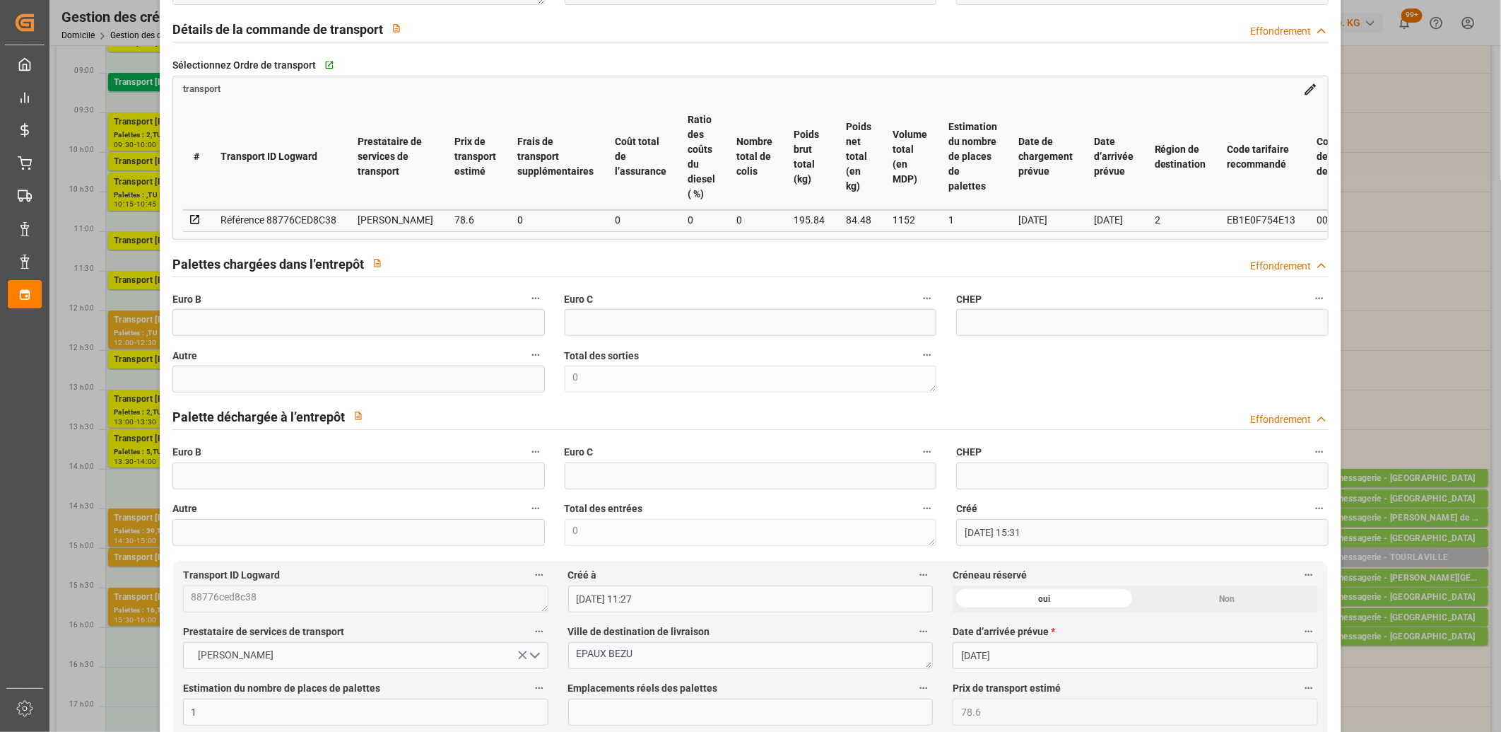
scroll to position [0, 0]
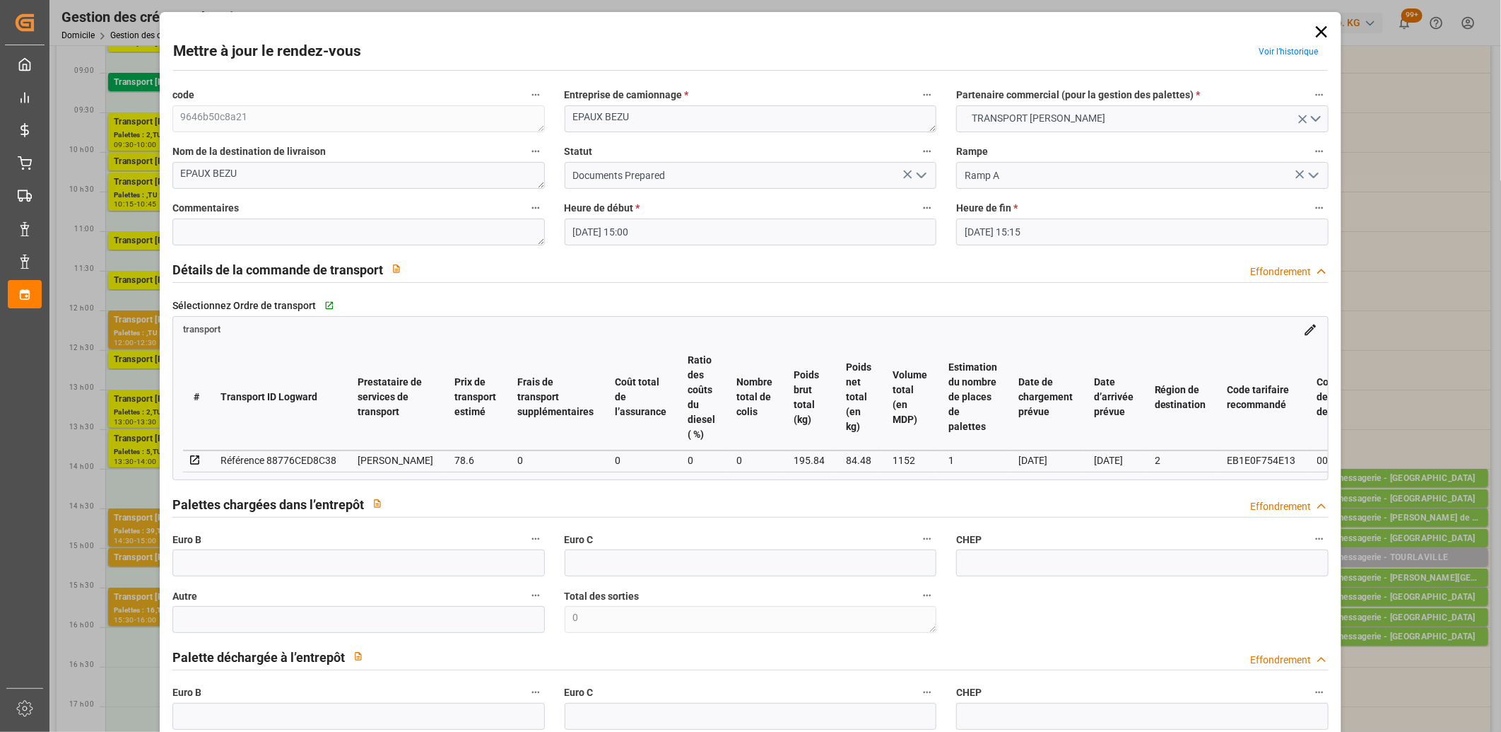
click at [288, 462] on div "Référence 88776CED8C38" at bounding box center [279, 460] width 116 height 17
copy div "88776CED8C38"
click at [1315, 37] on icon at bounding box center [1322, 32] width 20 height 20
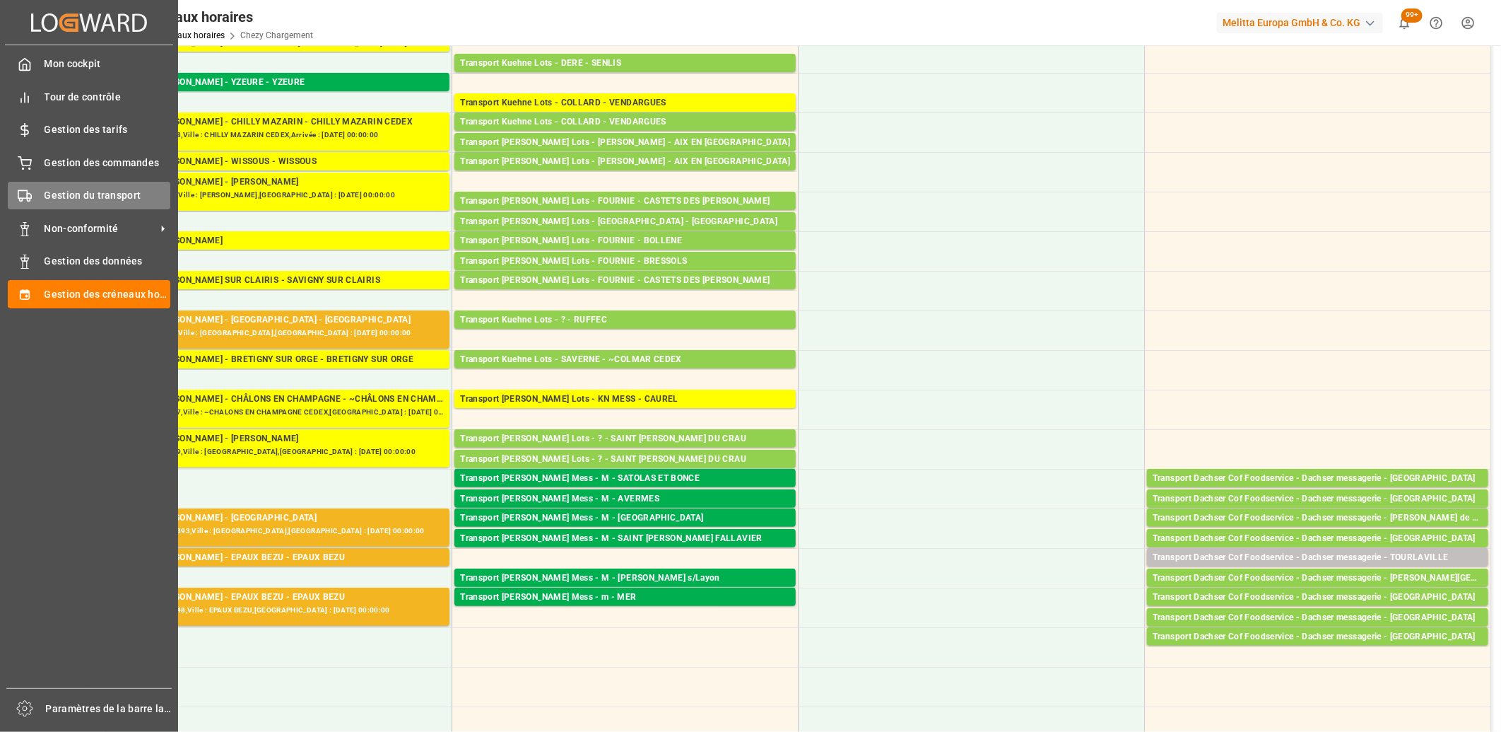
click at [23, 198] on icon at bounding box center [25, 196] width 14 height 14
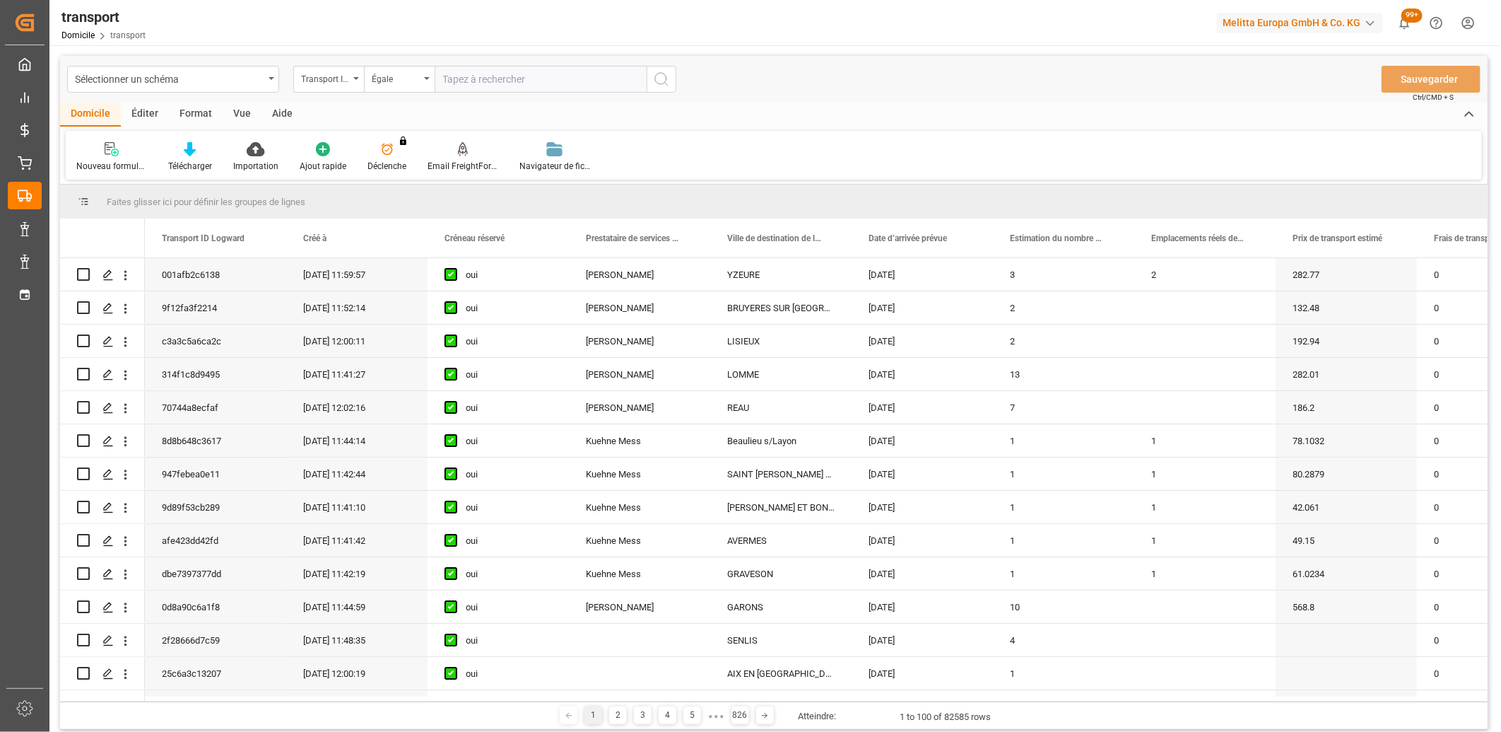
click at [485, 75] on input "text" at bounding box center [541, 79] width 212 height 27
type input "88776CED8C38"
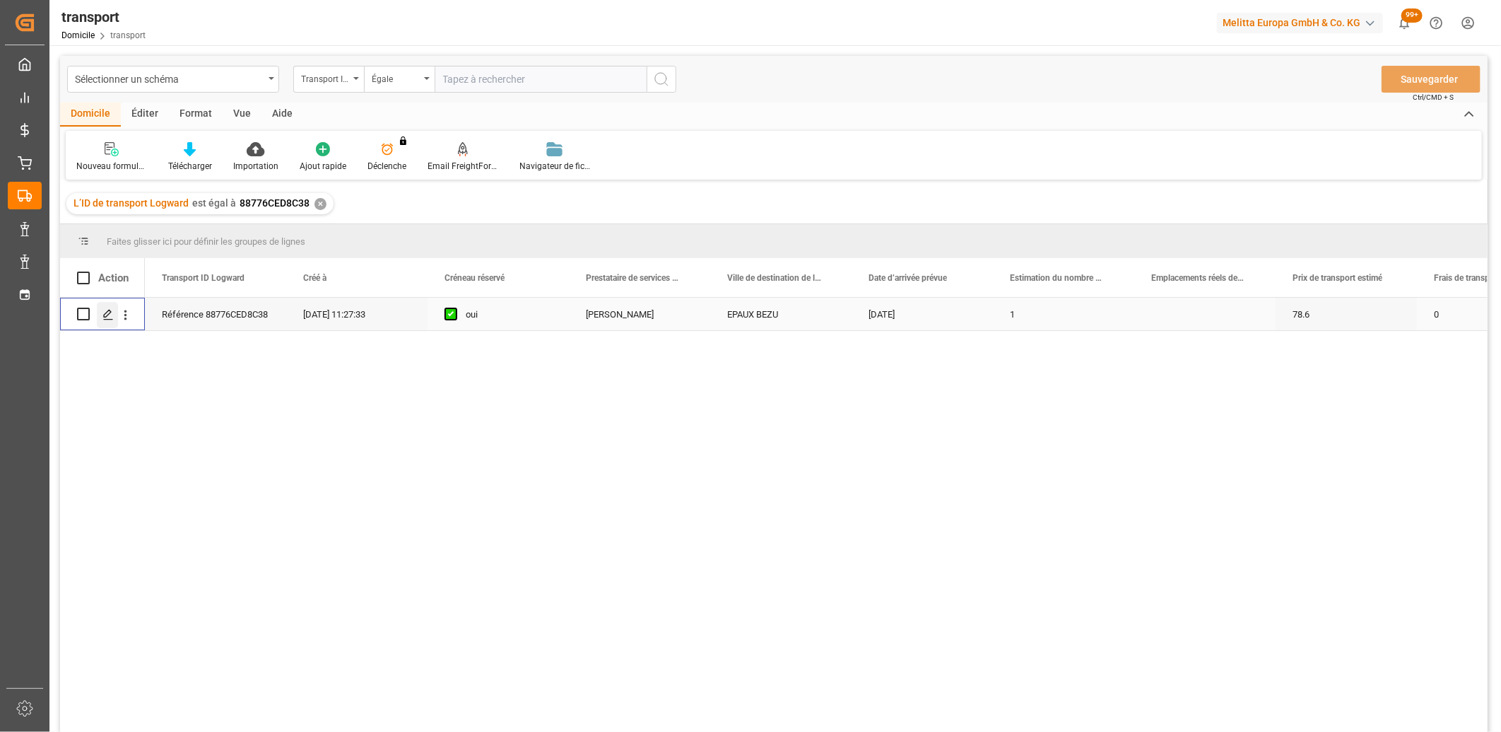
click at [104, 315] on icon "Appuyez sur ESPACE pour sélectionner cette rangée." at bounding box center [108, 314] width 11 height 11
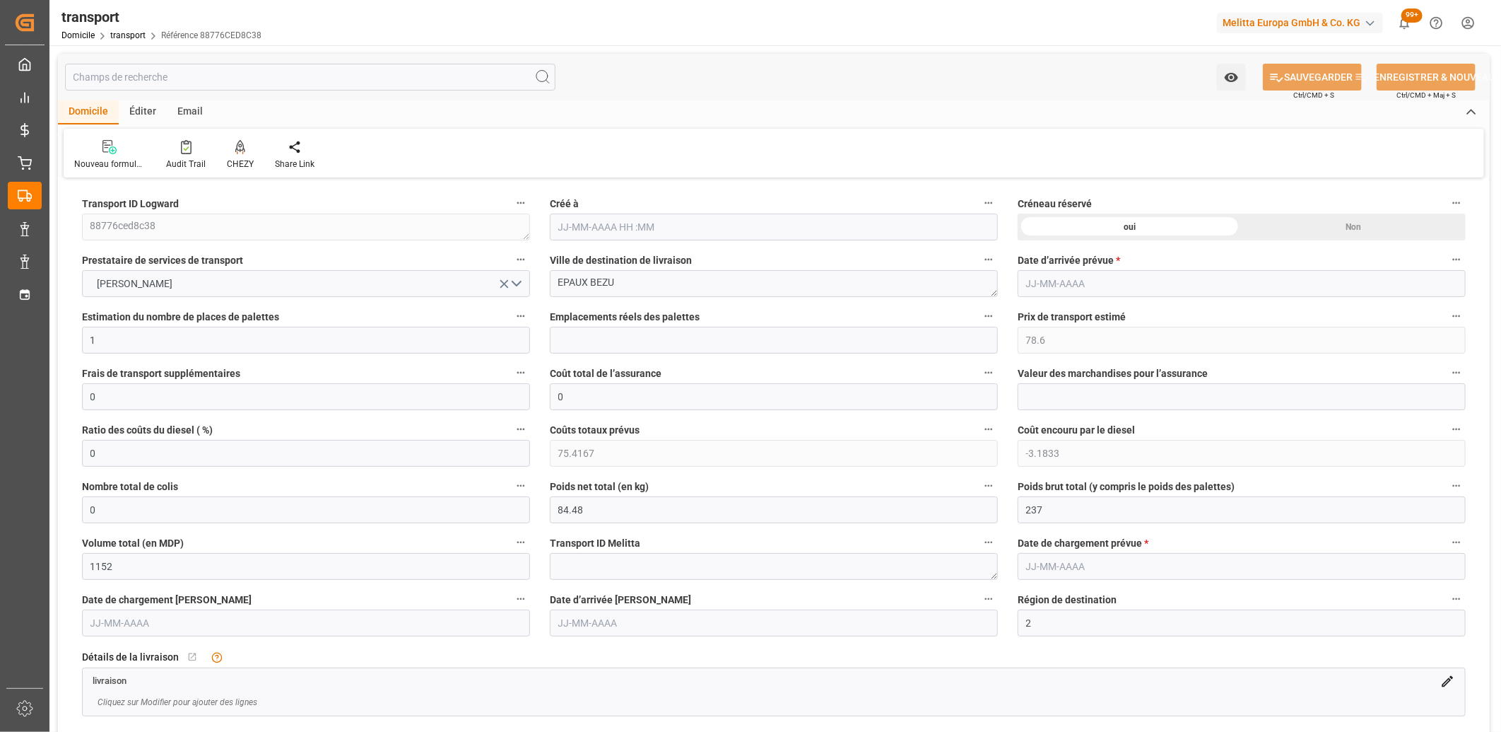
type input "[DATE] 11:27"
type input "[DATE]"
drag, startPoint x: 1057, startPoint y: 513, endPoint x: 977, endPoint y: 510, distance: 79.9
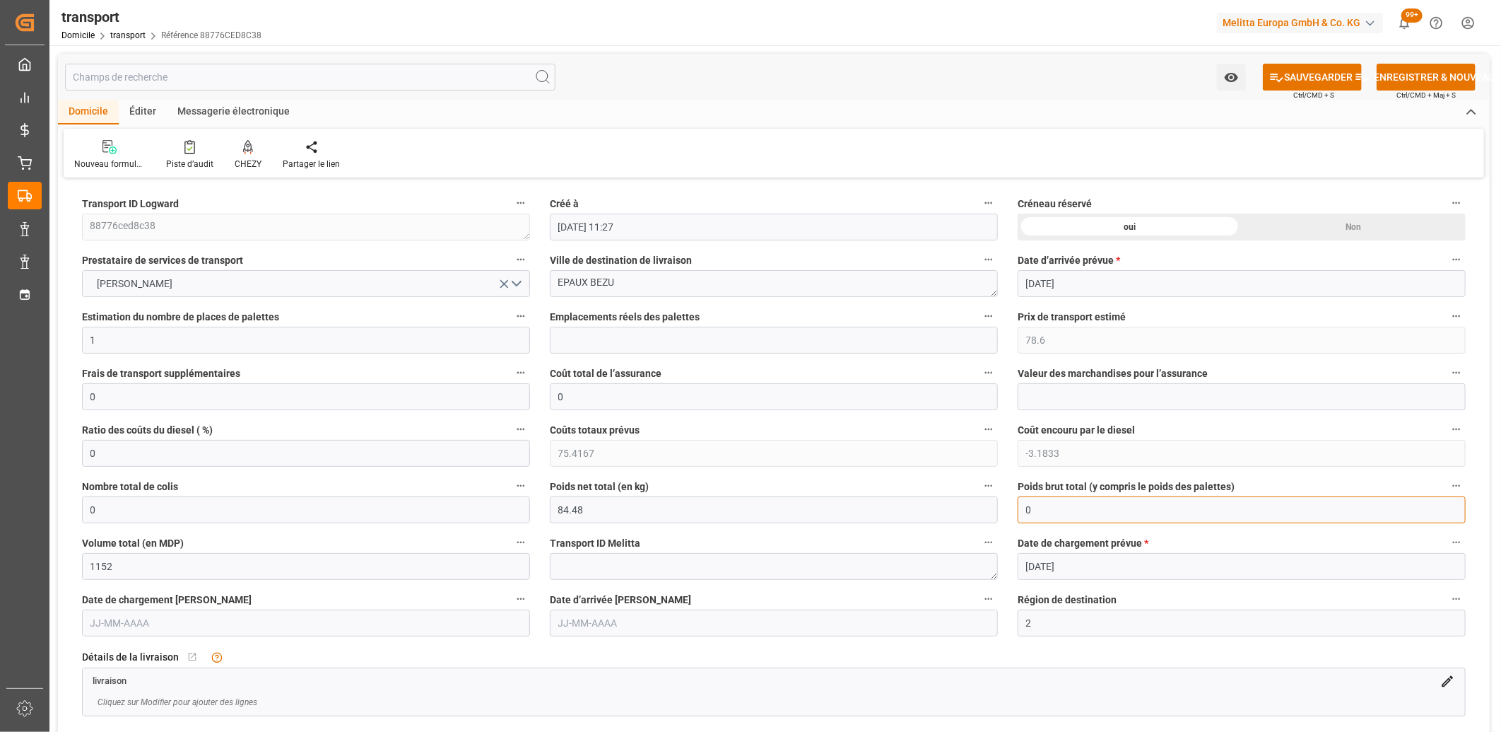
type input "0"
drag, startPoint x: 574, startPoint y: 489, endPoint x: 476, endPoint y: 482, distance: 97.8
type input "0"
drag, startPoint x: 115, startPoint y: 336, endPoint x: 62, endPoint y: 340, distance: 53.2
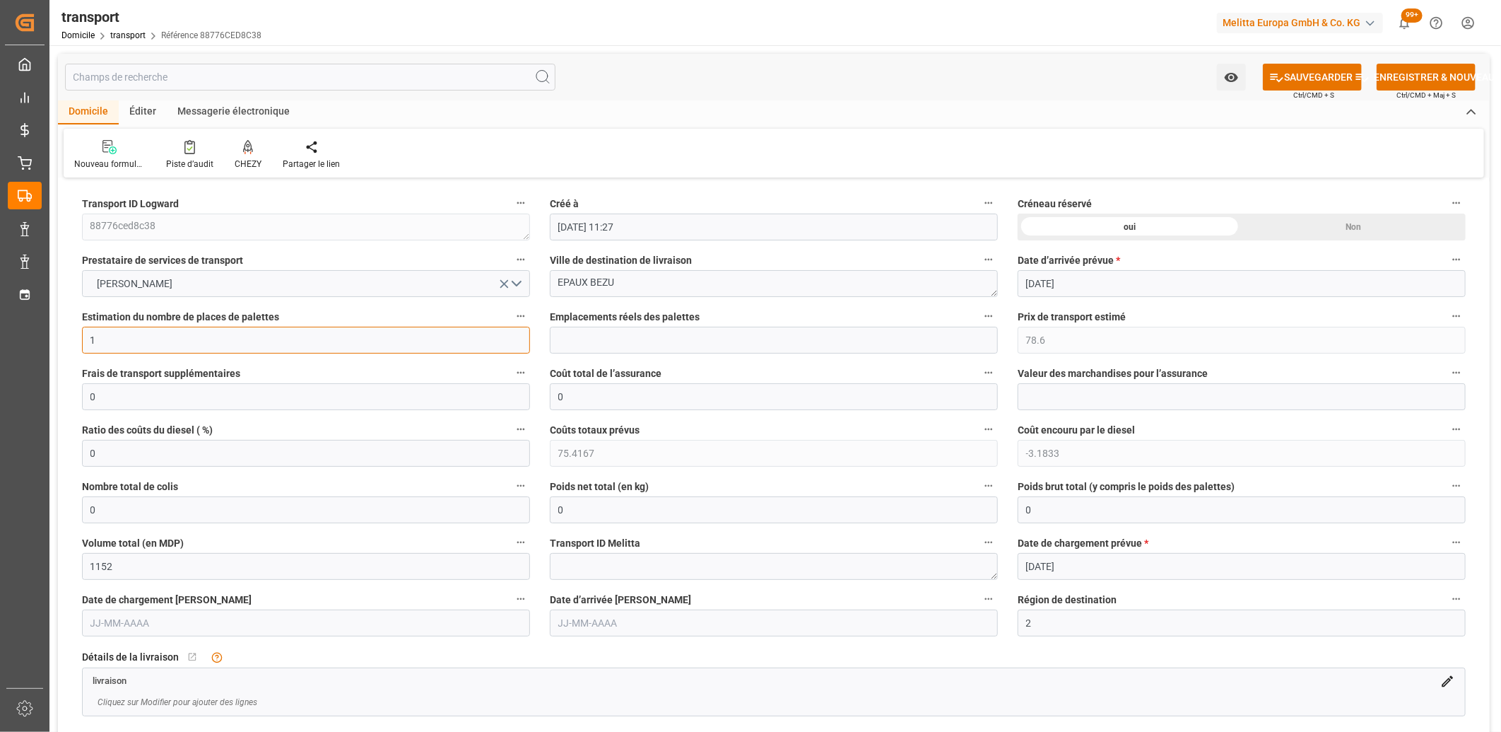
type input "0"
click at [507, 283] on icon "Ouvrir le menu" at bounding box center [504, 283] width 15 height 15
drag, startPoint x: 594, startPoint y: 280, endPoint x: 484, endPoint y: 280, distance: 110.3
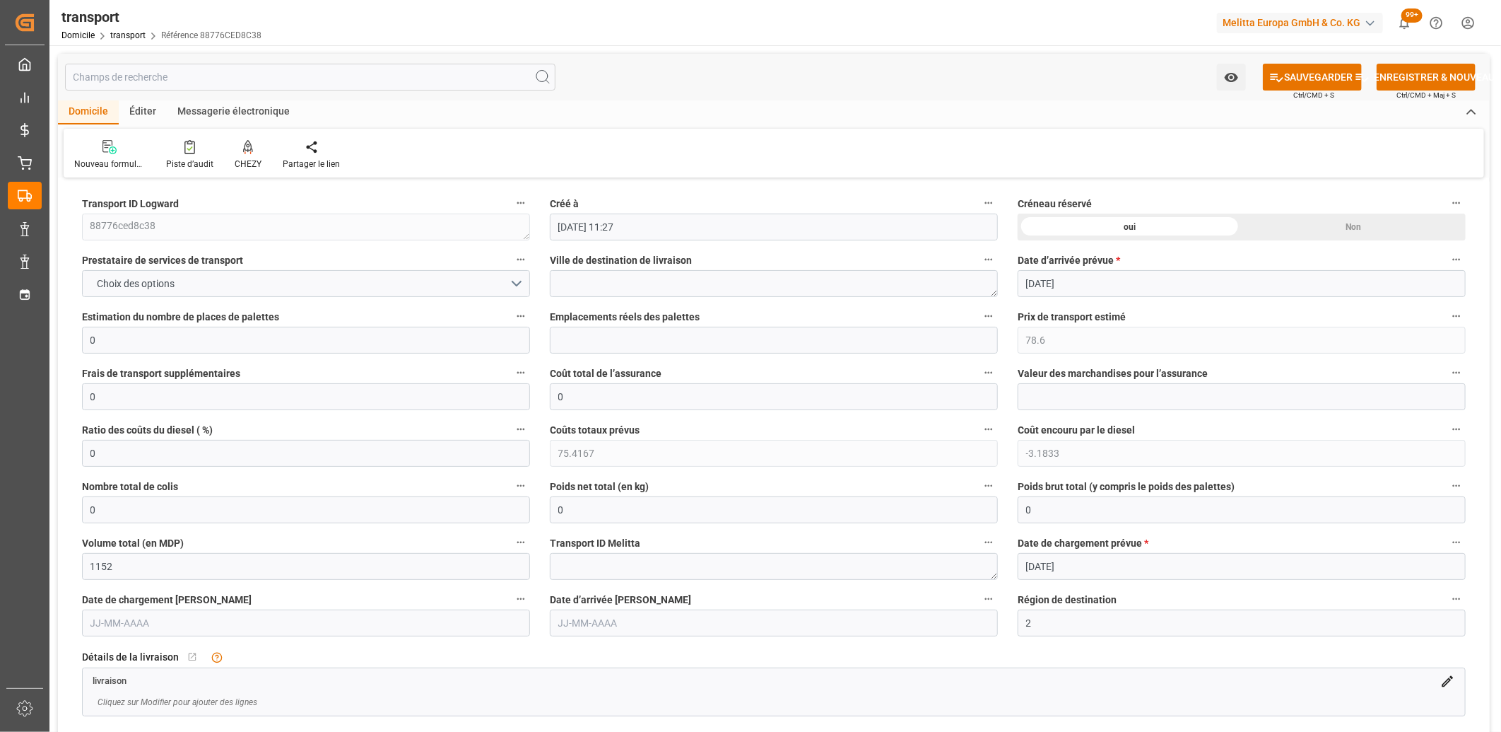
click at [1305, 228] on div "Non" at bounding box center [1354, 226] width 224 height 27
click at [1332, 80] on font "SAUVEGARDER" at bounding box center [1318, 77] width 69 height 15
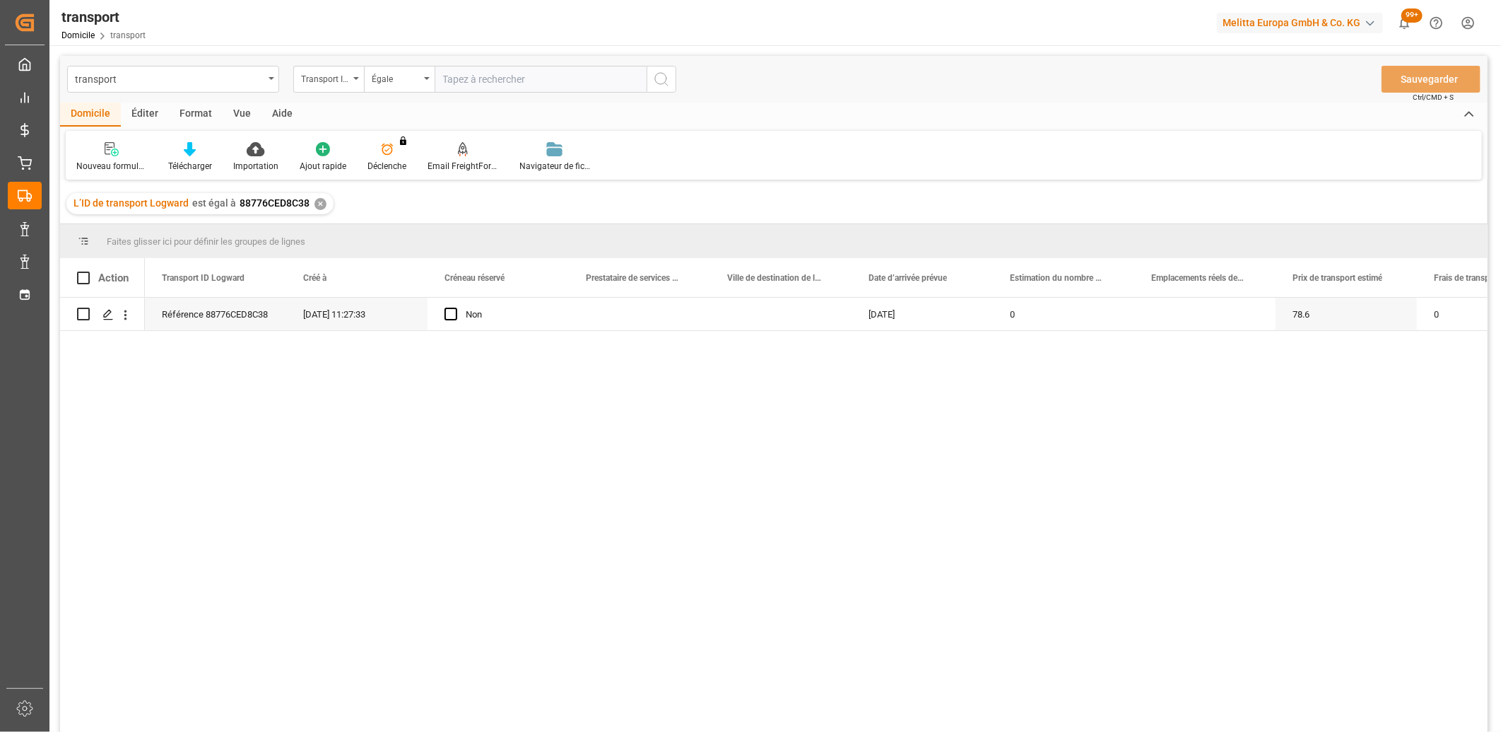
click at [148, 117] on div "Éditer" at bounding box center [145, 115] width 48 height 24
click at [81, 318] on input "Appuyez sur Espace pour basculer la sélection de ligne (décochée)" at bounding box center [83, 314] width 13 height 13
checkbox input "true"
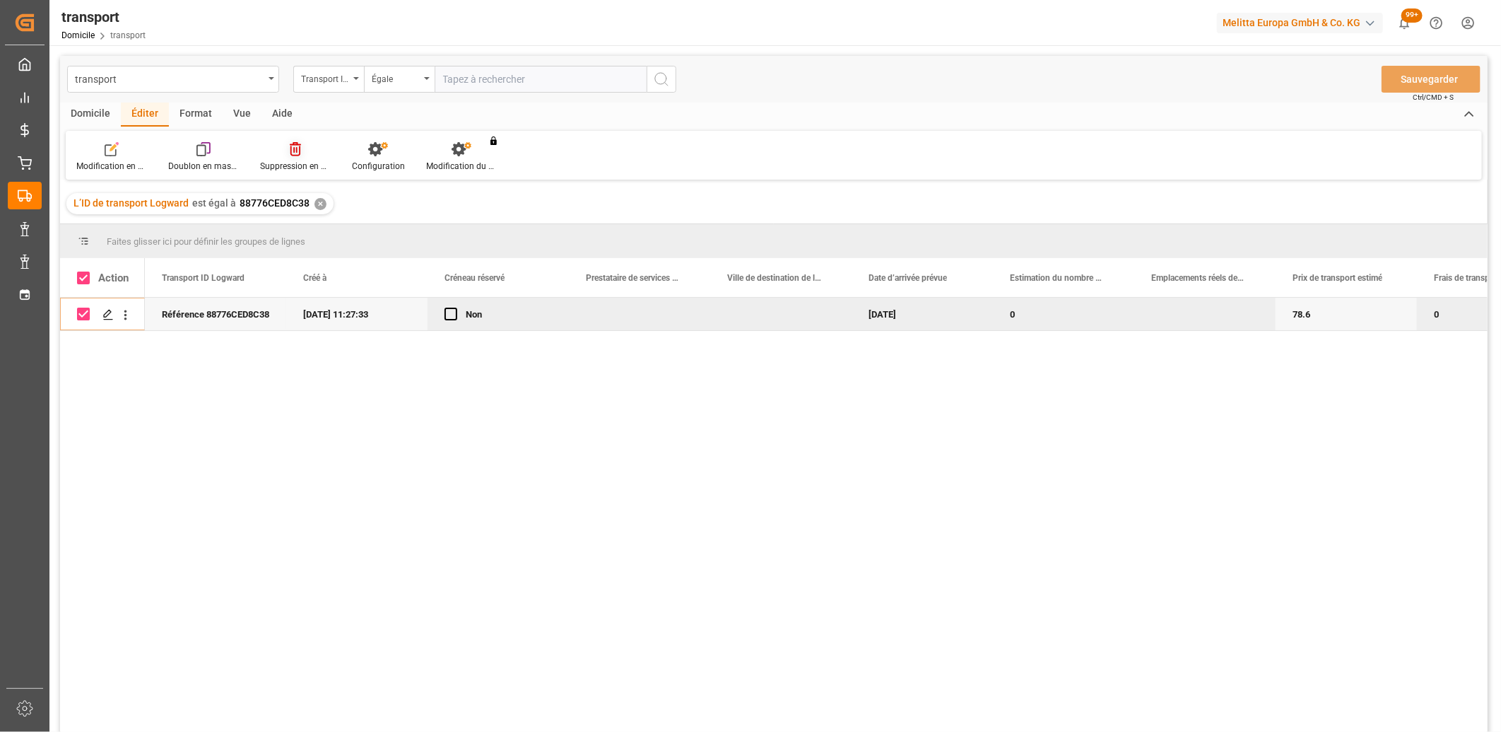
click at [293, 157] on div "Suppression en bloc" at bounding box center [296, 156] width 92 height 31
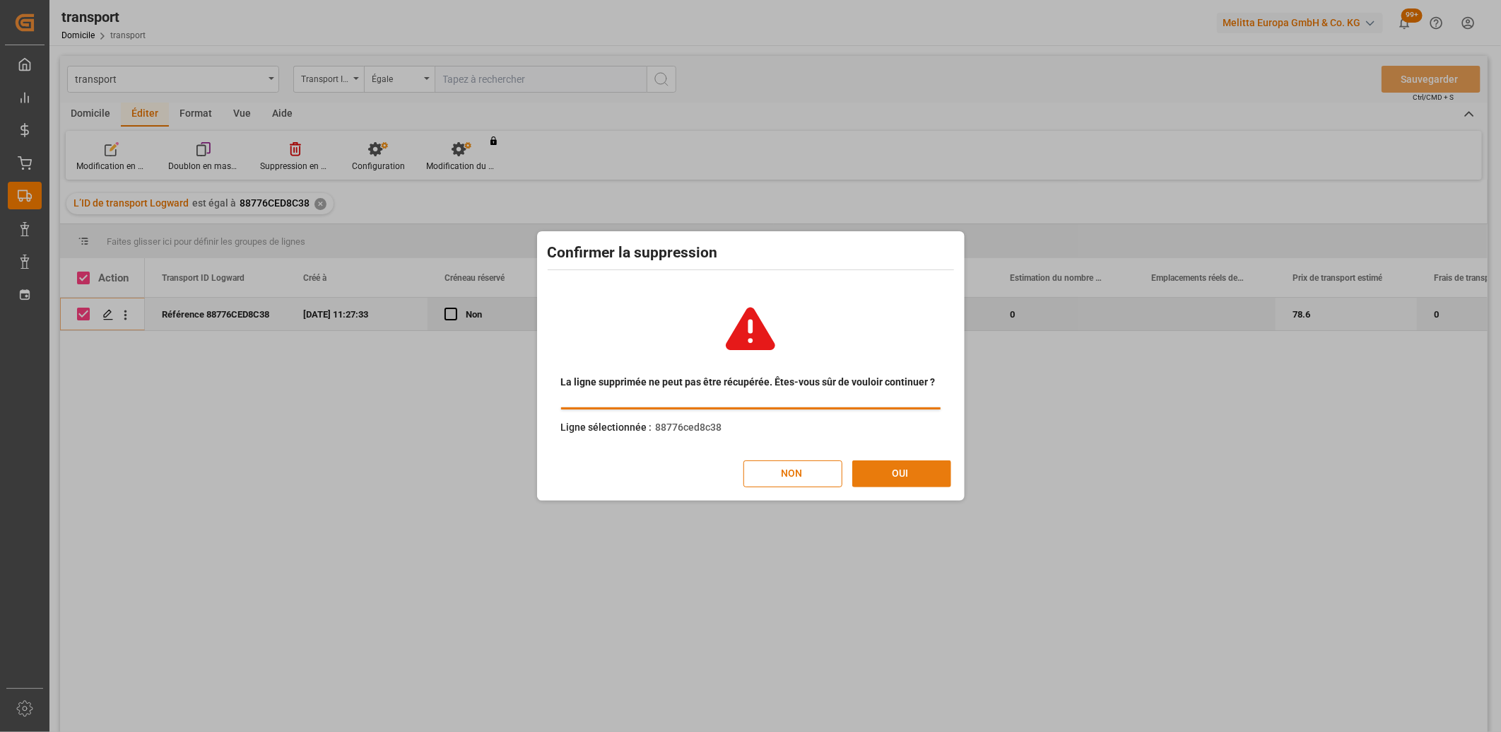
click at [921, 475] on button "OUI" at bounding box center [902, 473] width 99 height 27
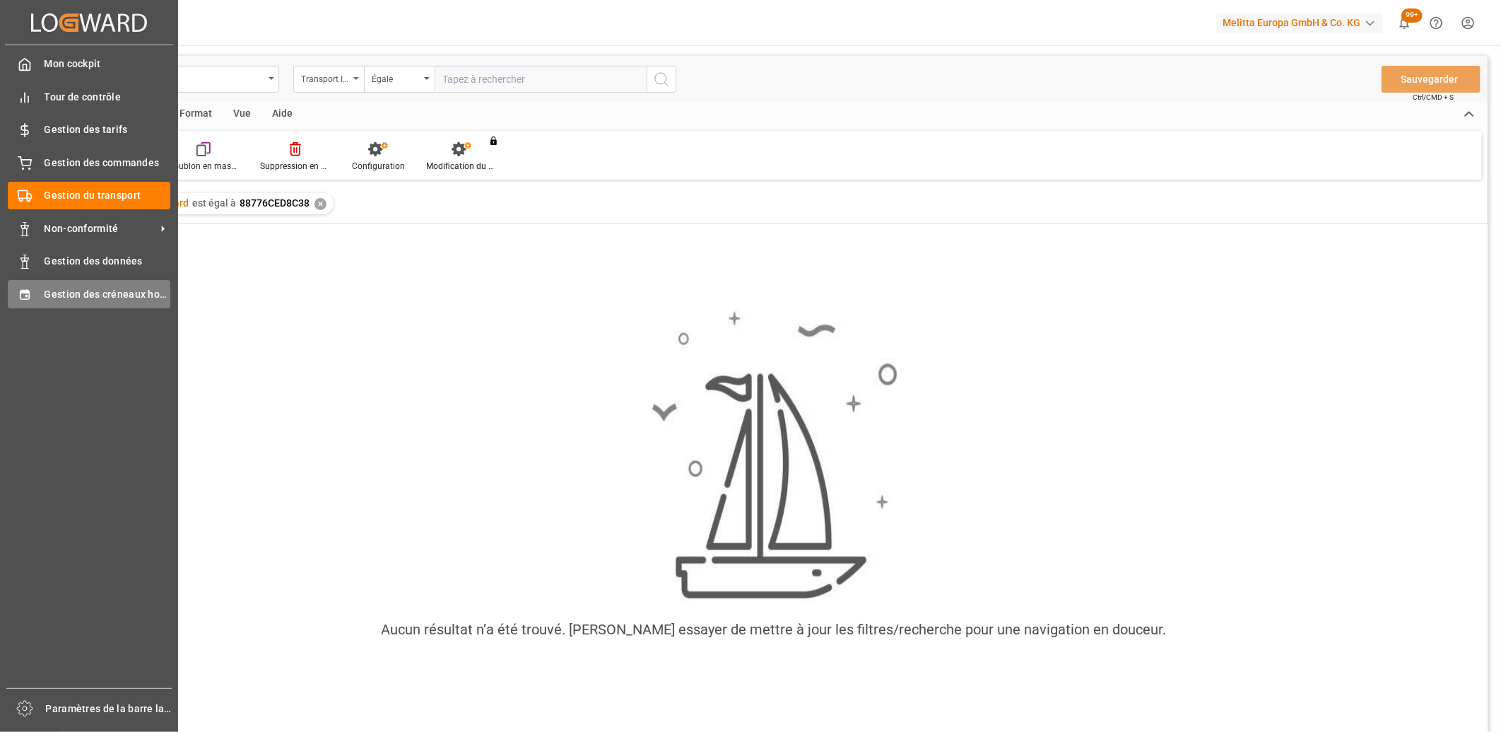
click at [43, 297] on div "Gestion des créneaux horaires Gestion des créneaux horaires" at bounding box center [89, 294] width 163 height 28
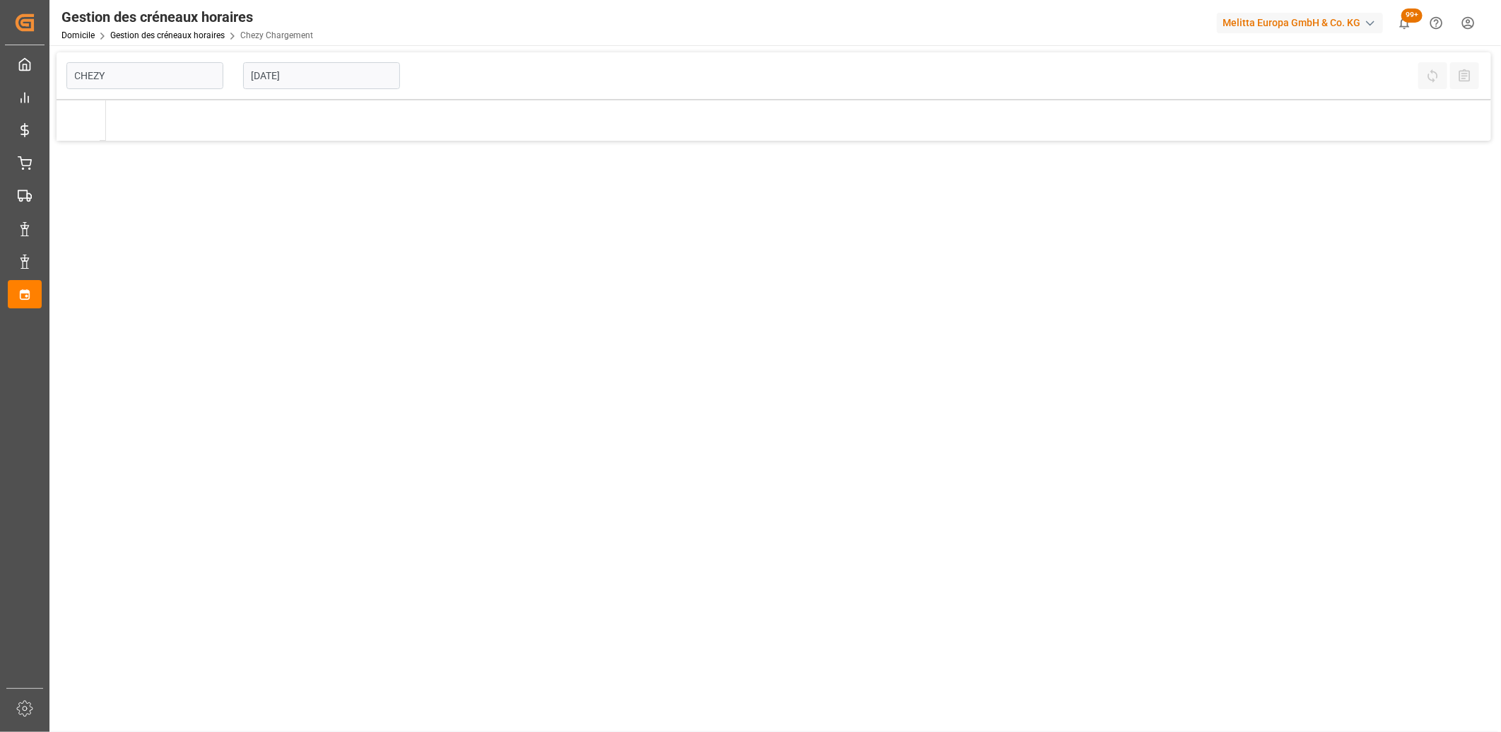
type input "Chezy Loading"
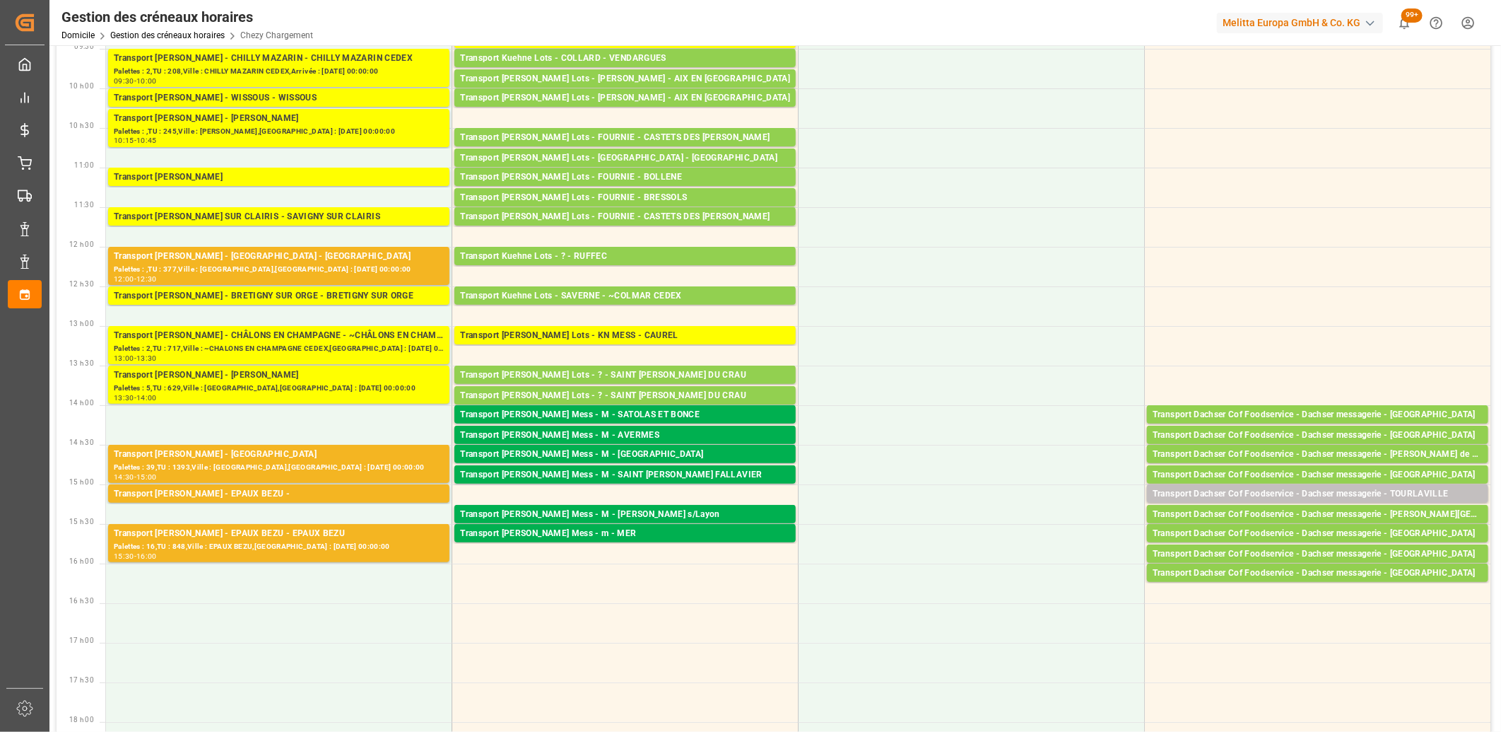
scroll to position [314, 0]
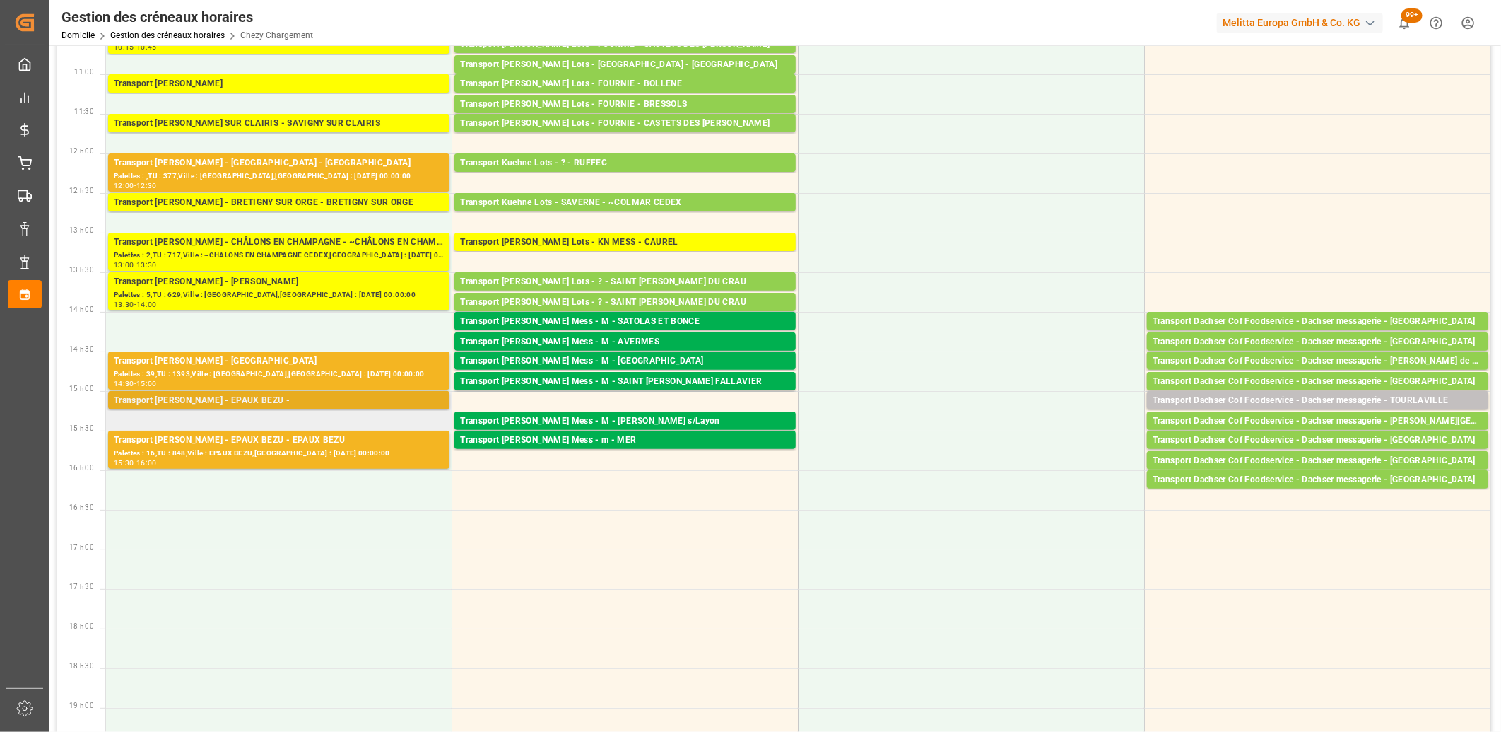
click at [254, 401] on div "Transport [PERSON_NAME] - EPAUX BEZU -" at bounding box center [279, 401] width 330 height 14
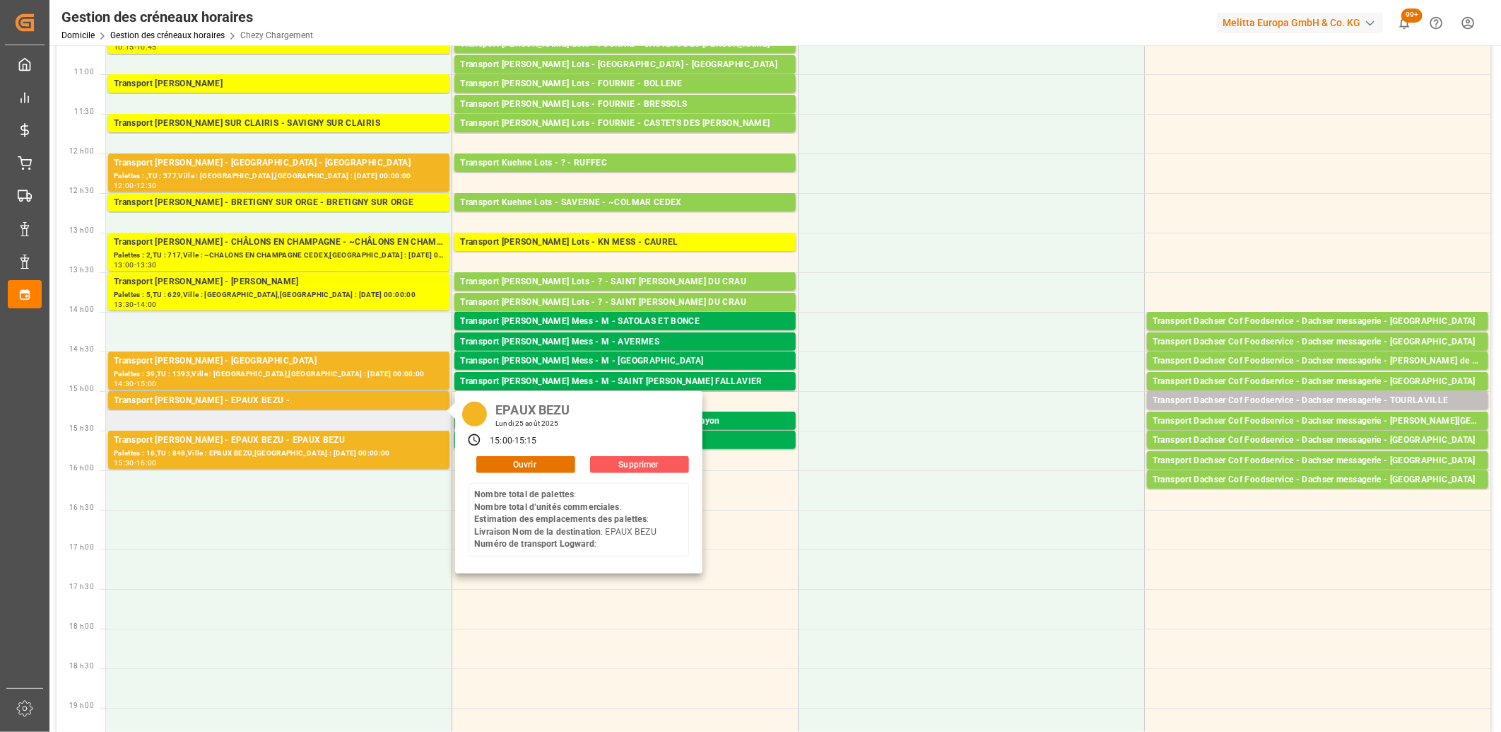
click at [611, 457] on button "Supprimer" at bounding box center [639, 464] width 99 height 17
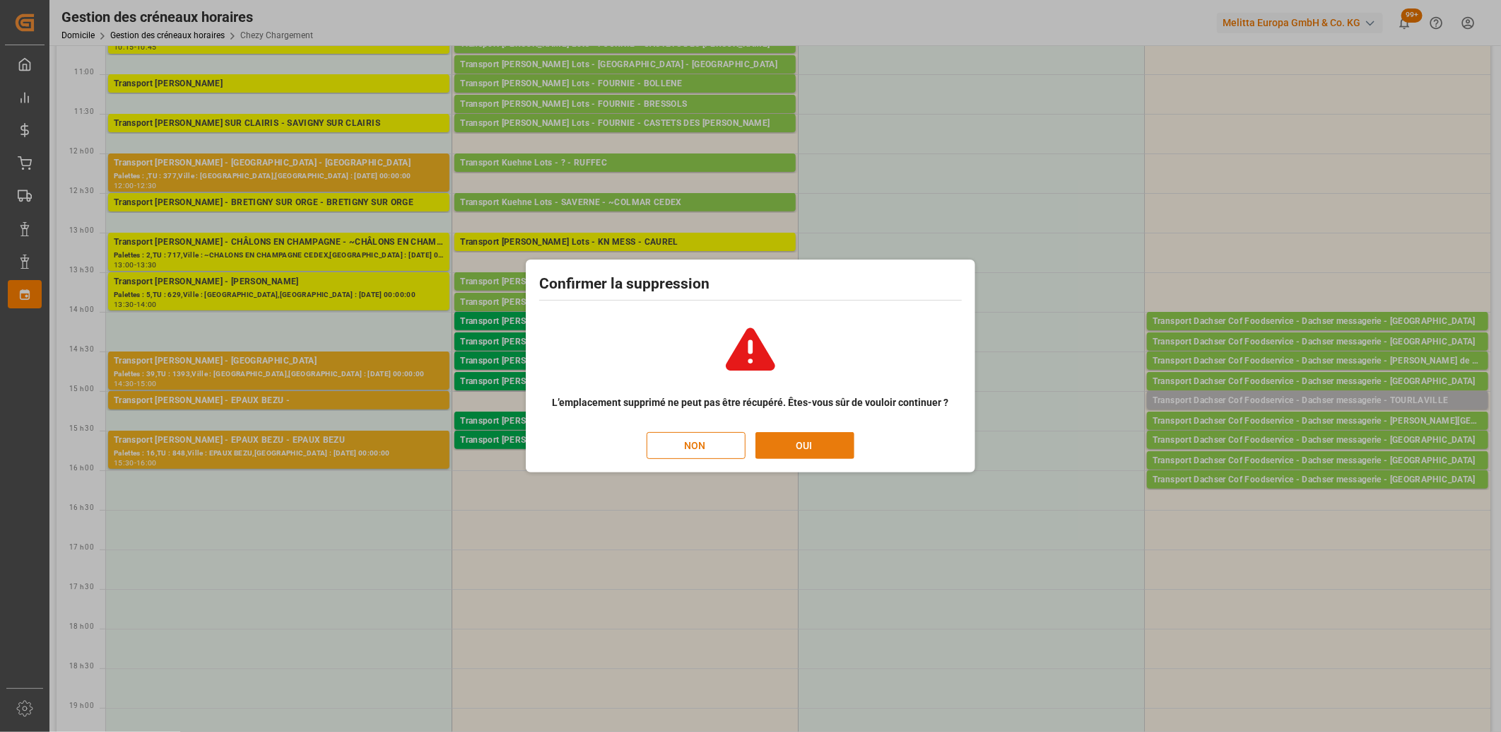
click at [761, 447] on button "OUI" at bounding box center [805, 445] width 99 height 27
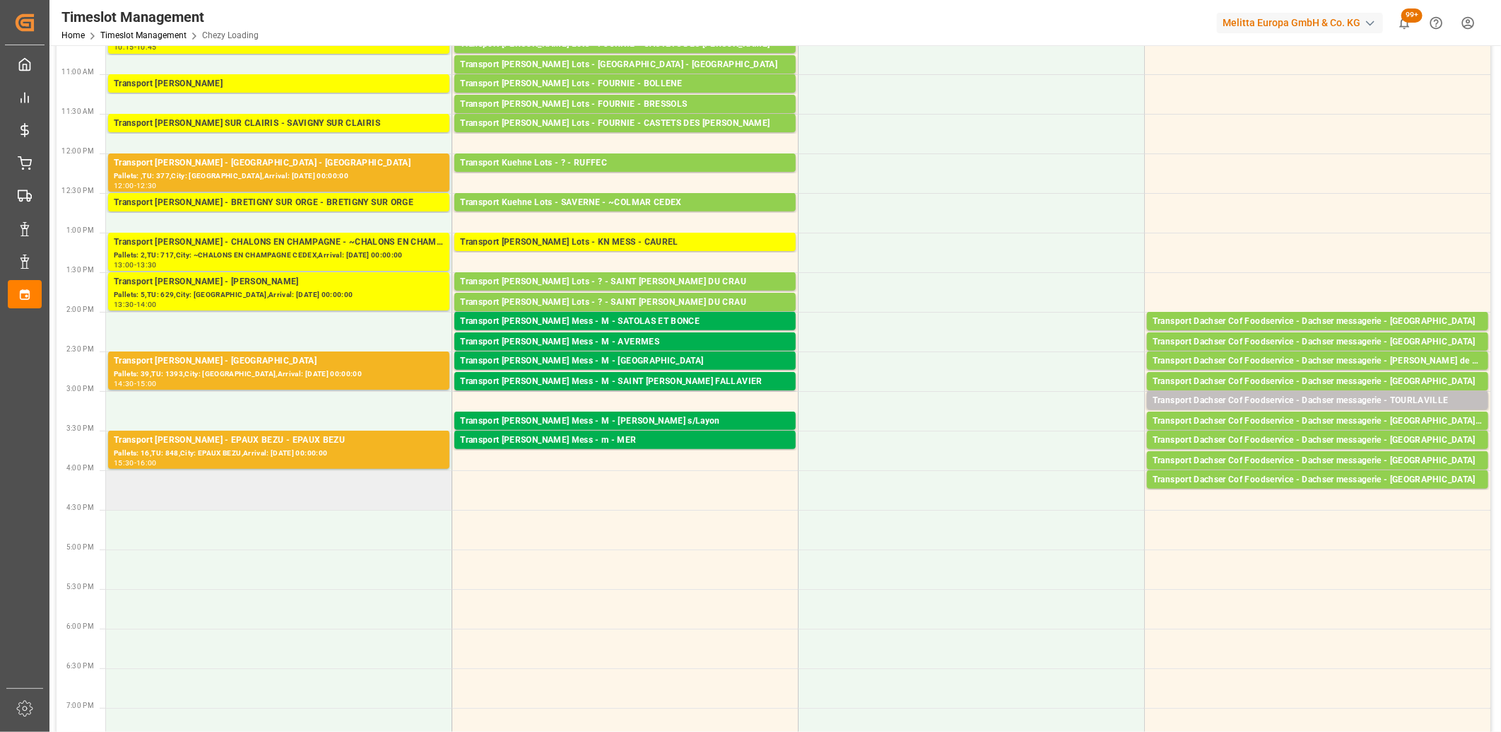
scroll to position [0, 0]
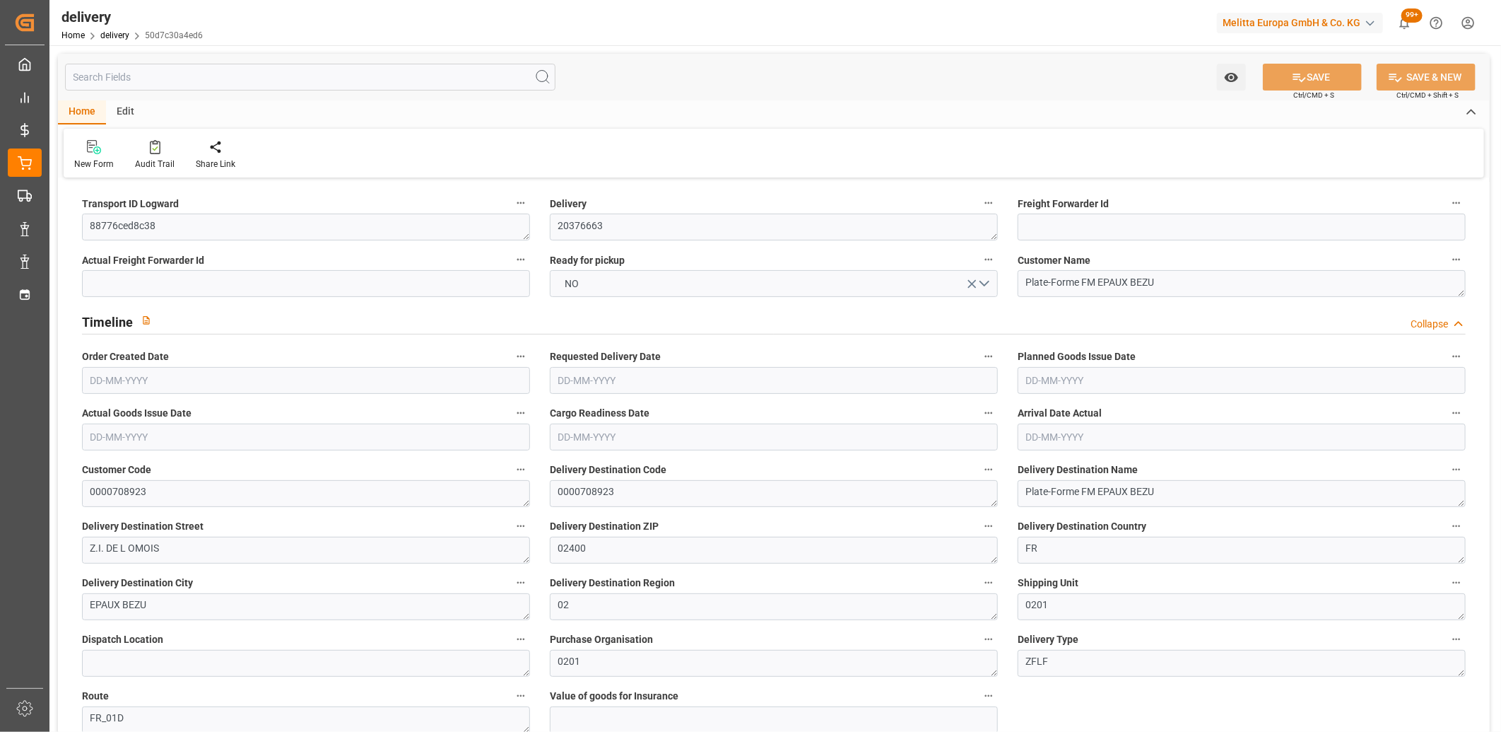
type input "[DATE]"
type input "[DATE] 11:00"
drag, startPoint x: 191, startPoint y: 225, endPoint x: 86, endPoint y: 221, distance: 104.7
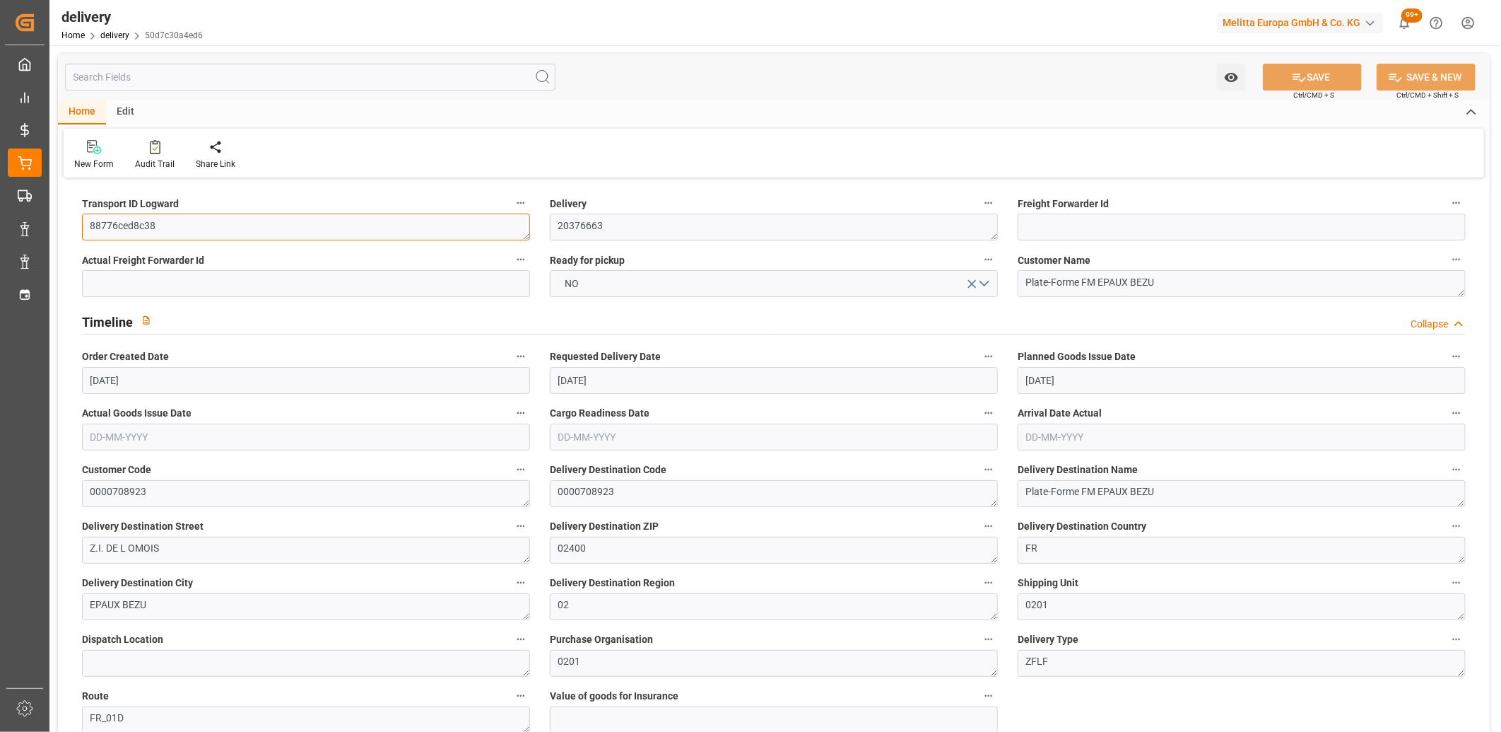
click at [86, 221] on textarea "88776ced8c38" at bounding box center [306, 226] width 448 height 27
paste textarea "EAF0177E0D5"
type textarea "EAF0177E0D5"
click at [1316, 85] on button "SAVE" at bounding box center [1312, 77] width 99 height 27
type textarea "EAF0177E0D5 ~ Pallet(s) ~ 2025-08-22 00:00:00 ~ FR_01D ~ 2025-08-26 00:00:00~00…"
